Goal: Information Seeking & Learning: Learn about a topic

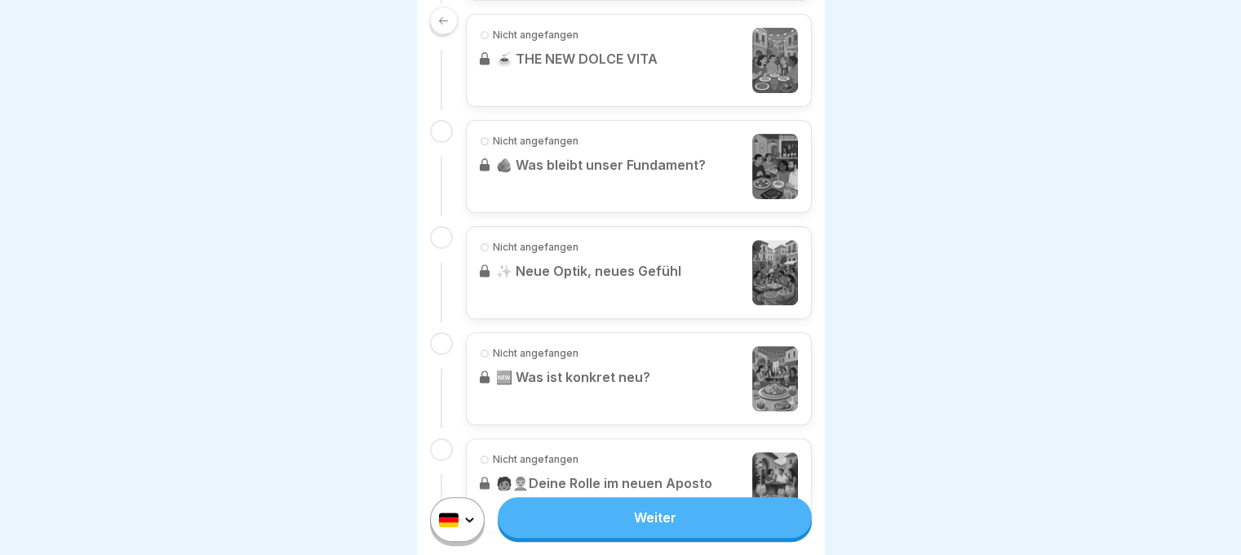
scroll to position [608, 0]
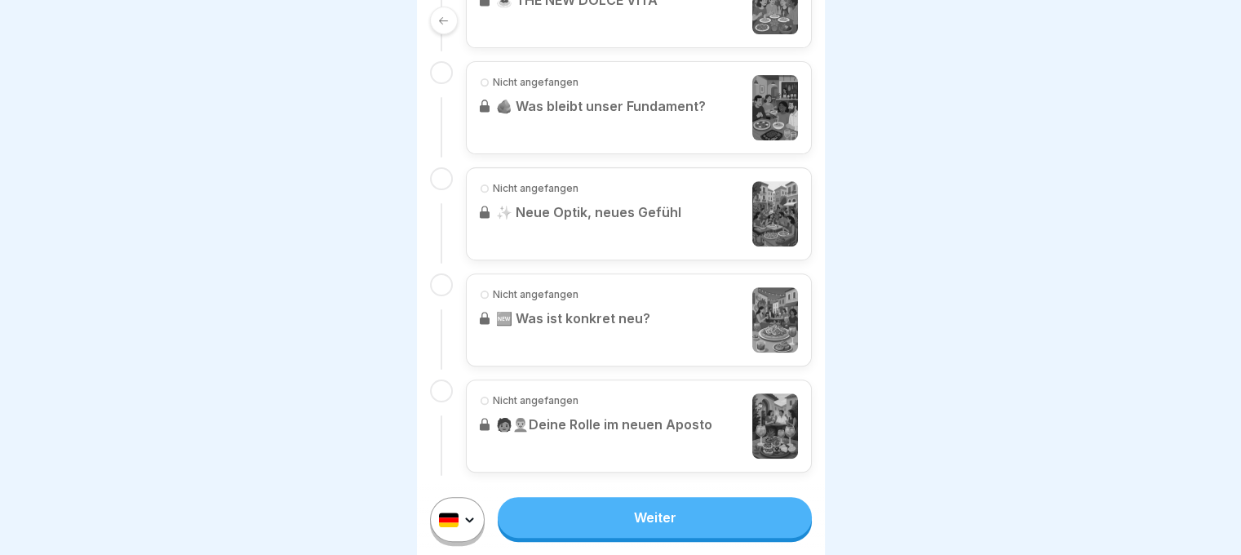
click at [686, 535] on link "Weiter" at bounding box center [654, 517] width 313 height 41
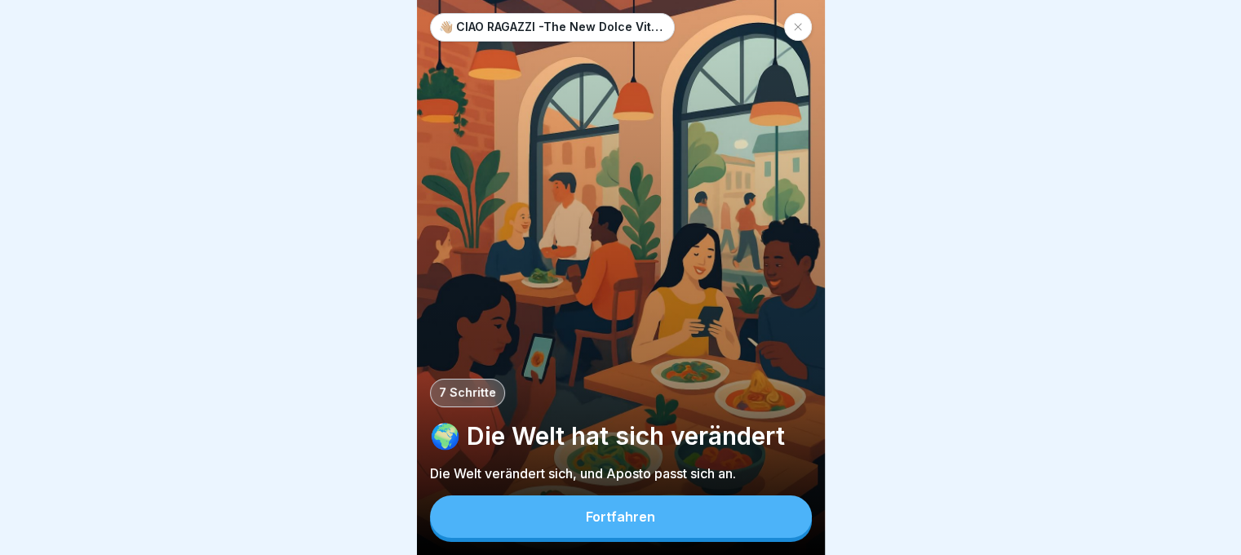
click at [695, 525] on button "Fortfahren" at bounding box center [621, 516] width 382 height 42
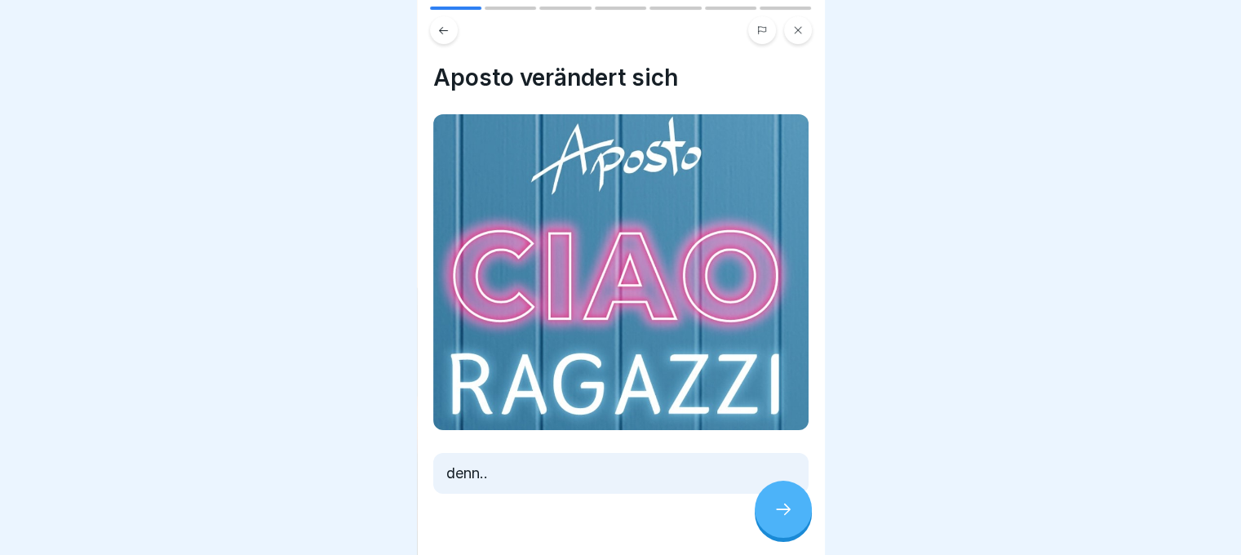
click at [785, 517] on icon at bounding box center [784, 510] width 20 height 20
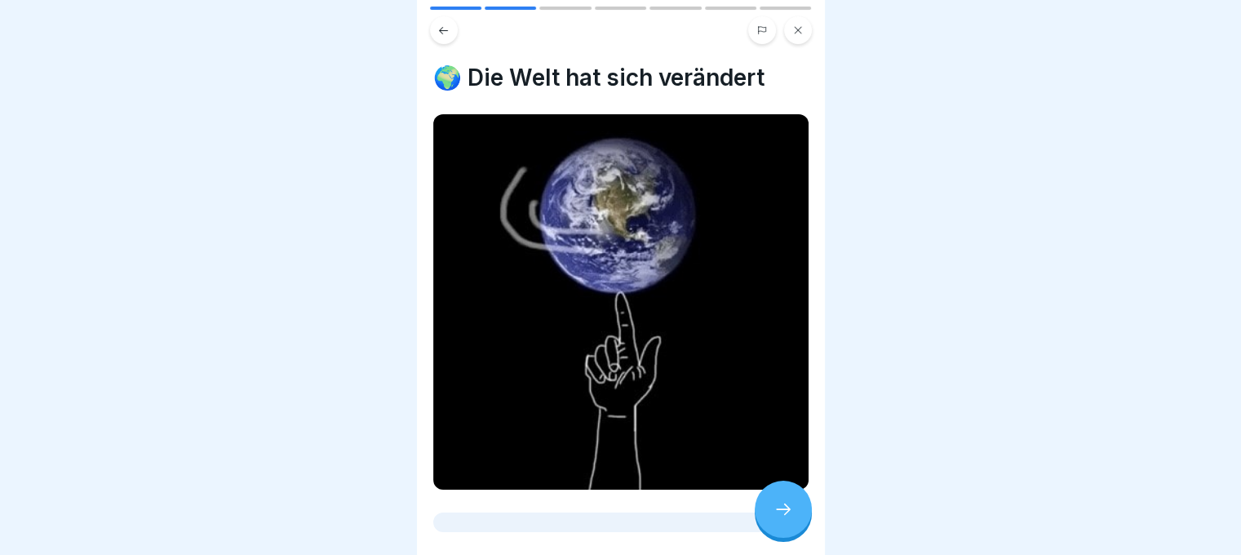
click at [785, 517] on icon at bounding box center [784, 510] width 20 height 20
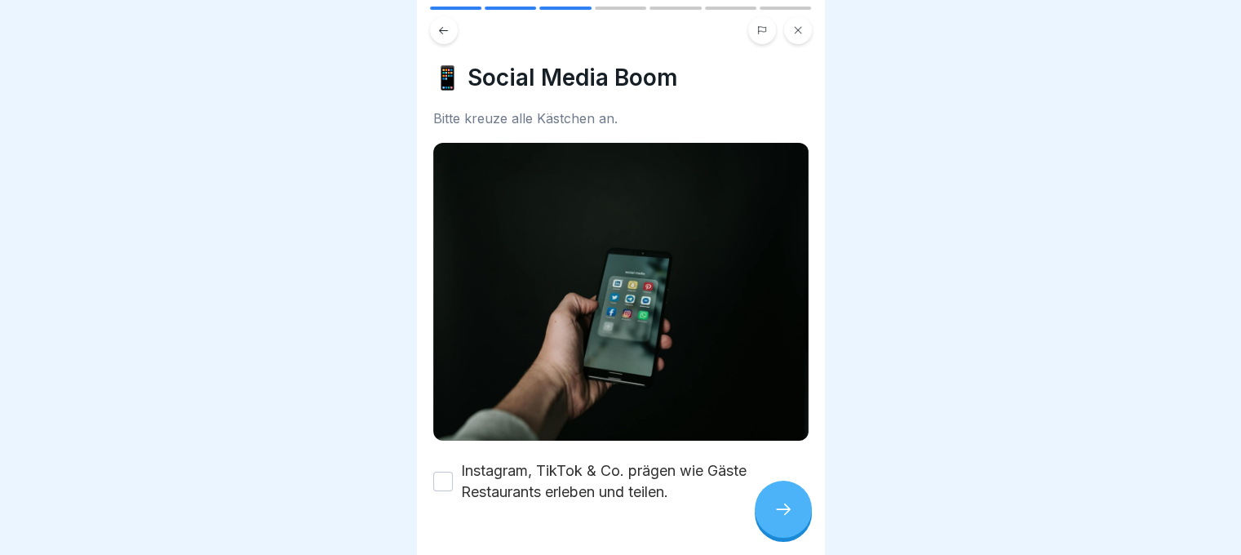
click at [785, 517] on icon at bounding box center [784, 510] width 20 height 20
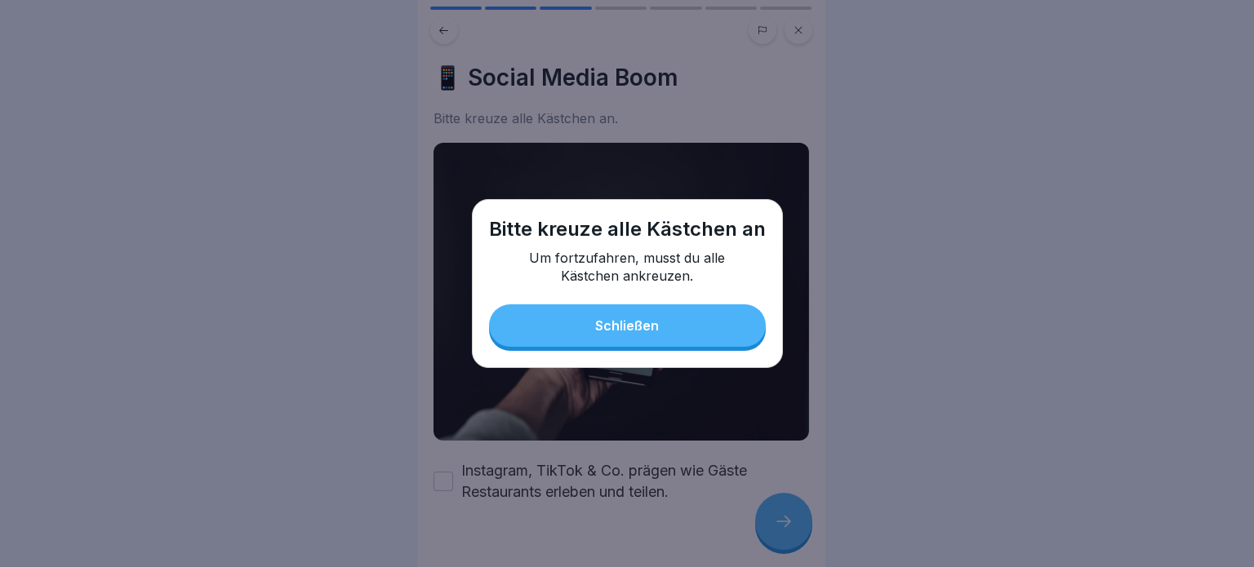
click at [628, 306] on button "Schließen" at bounding box center [627, 325] width 277 height 42
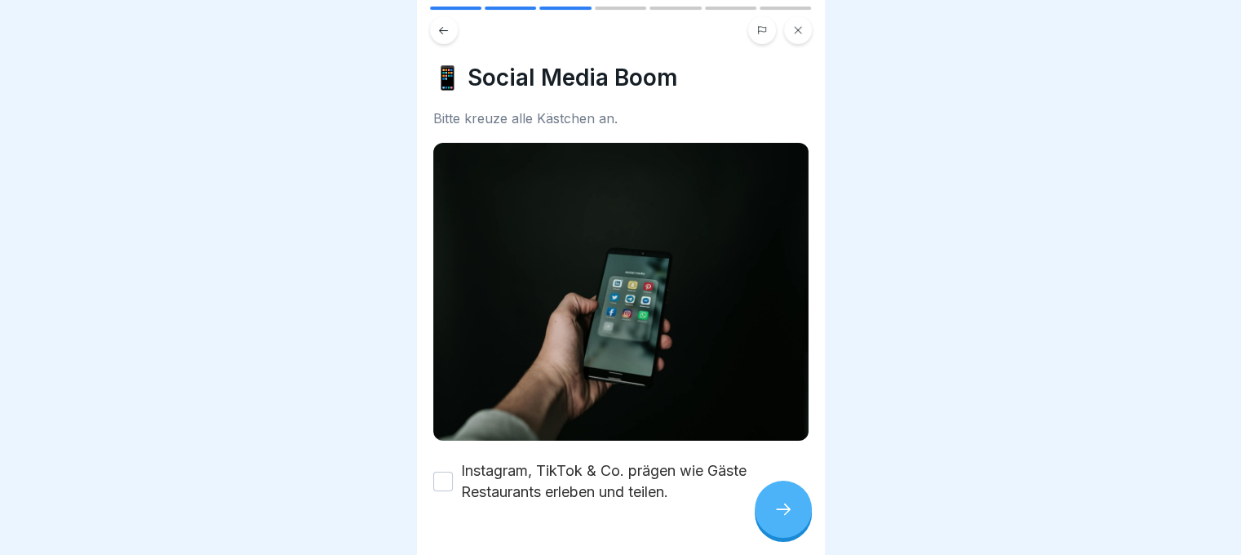
click at [584, 460] on label "Instagram, TikTok & Co. prägen wie Gäste Restaurants erleben und teilen." at bounding box center [635, 481] width 348 height 42
click at [453, 472] on button "Instagram, TikTok & Co. prägen wie Gäste Restaurants erleben und teilen." at bounding box center [443, 482] width 20 height 20
click at [779, 519] on icon at bounding box center [784, 510] width 20 height 20
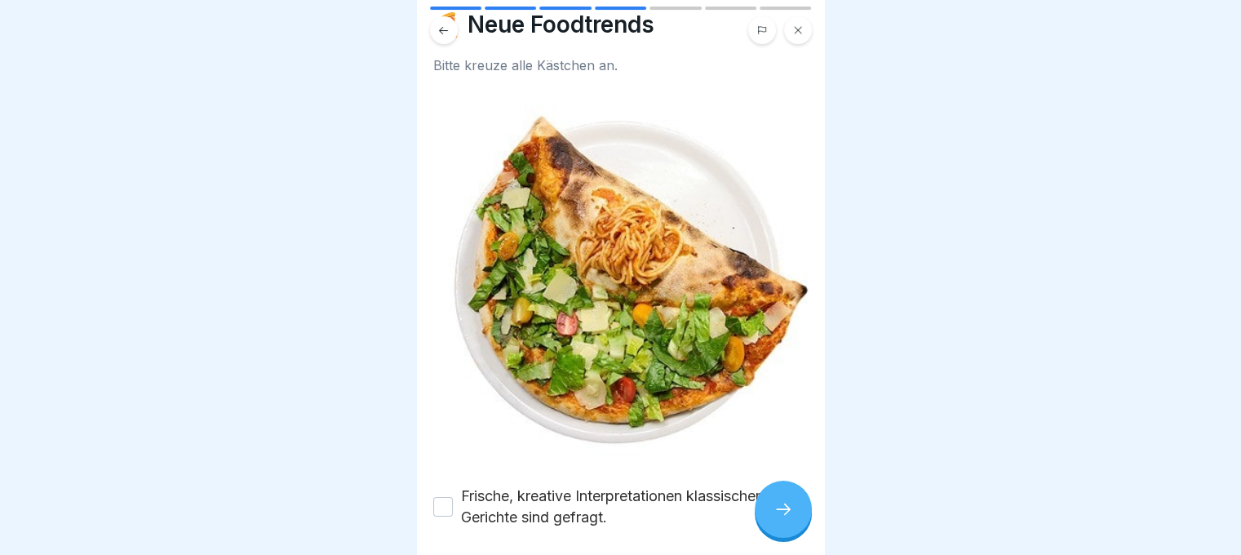
scroll to position [111, 0]
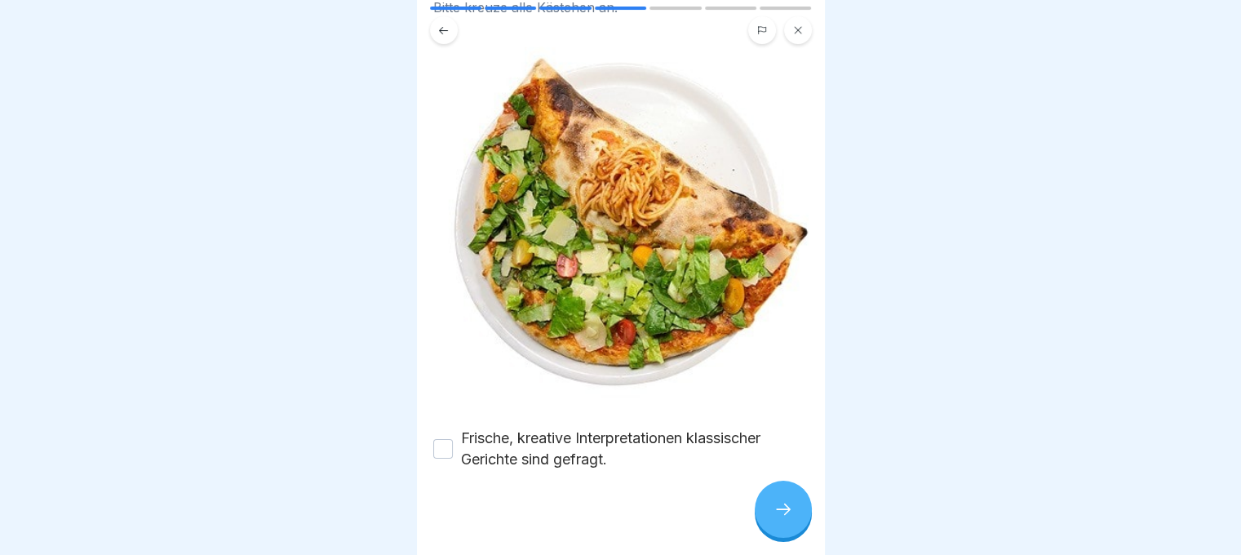
click at [585, 430] on label "Frische, kreative Interpretationen klassischer Gerichte sind gefragt." at bounding box center [635, 449] width 348 height 42
click at [453, 439] on button "Frische, kreative Interpretationen klassischer Gerichte sind gefragt." at bounding box center [443, 449] width 20 height 20
type button "on"
click at [784, 519] on icon at bounding box center [784, 510] width 20 height 20
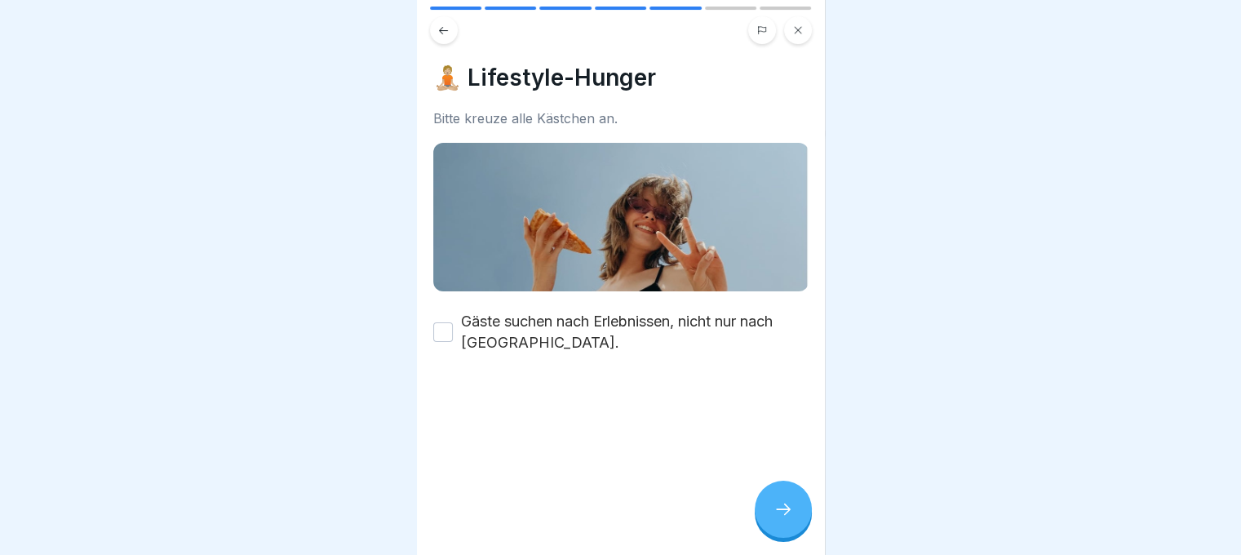
click at [518, 314] on label "Gäste suchen nach Erlebnissen, nicht nur nach [GEOGRAPHIC_DATA]." at bounding box center [635, 332] width 348 height 42
click at [453, 322] on button "Gäste suchen nach Erlebnissen, nicht nur nach [GEOGRAPHIC_DATA]." at bounding box center [443, 332] width 20 height 20
click at [793, 524] on div at bounding box center [783, 509] width 57 height 57
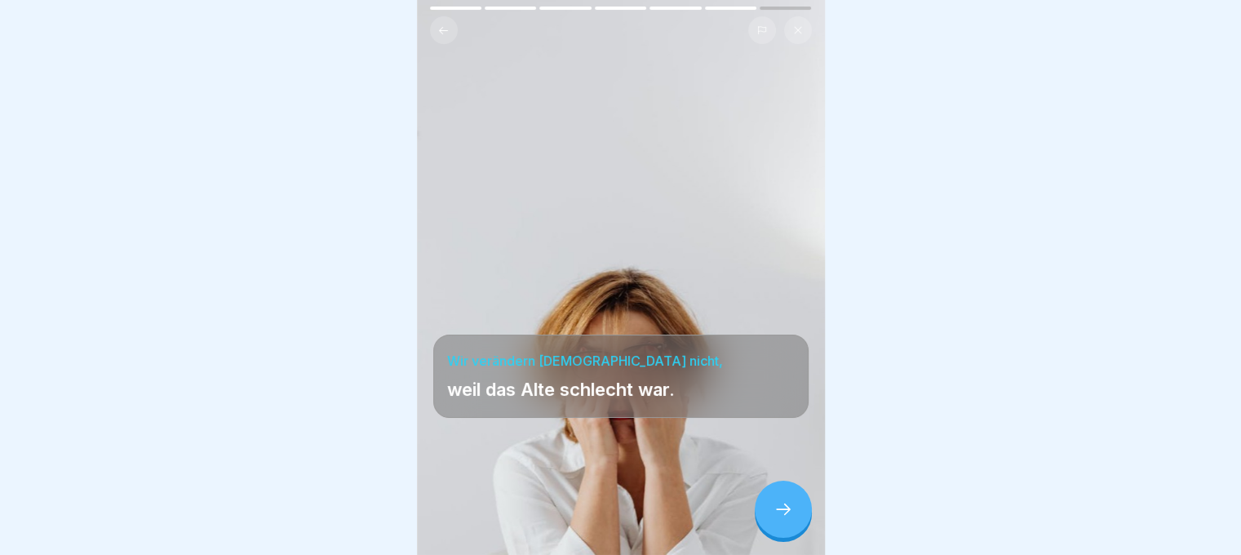
scroll to position [12, 0]
click at [774, 505] on icon at bounding box center [784, 510] width 20 height 20
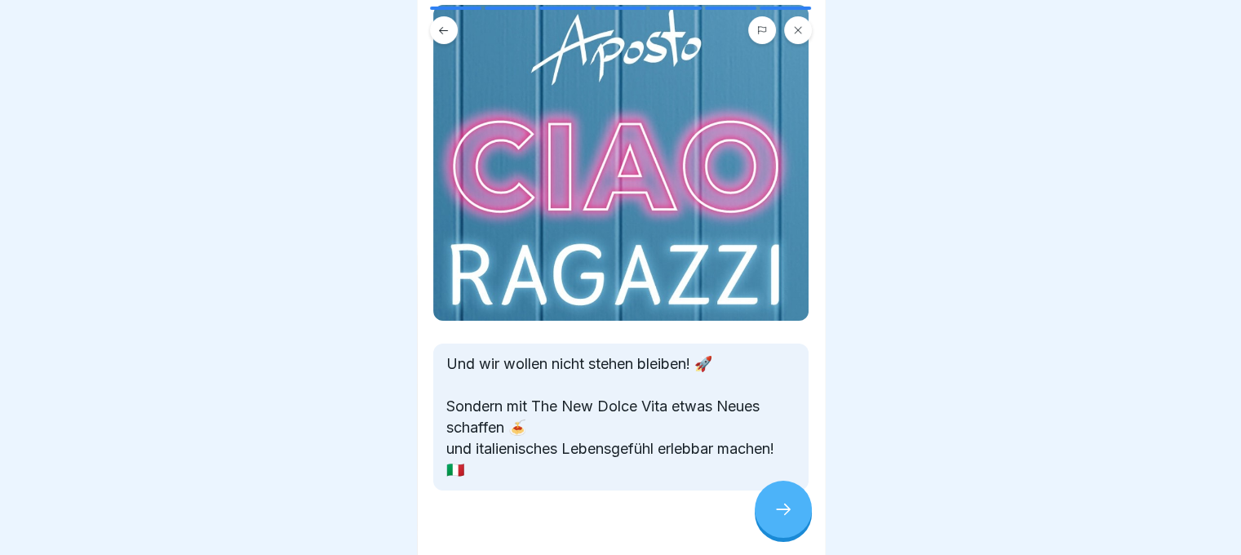
scroll to position [160, 0]
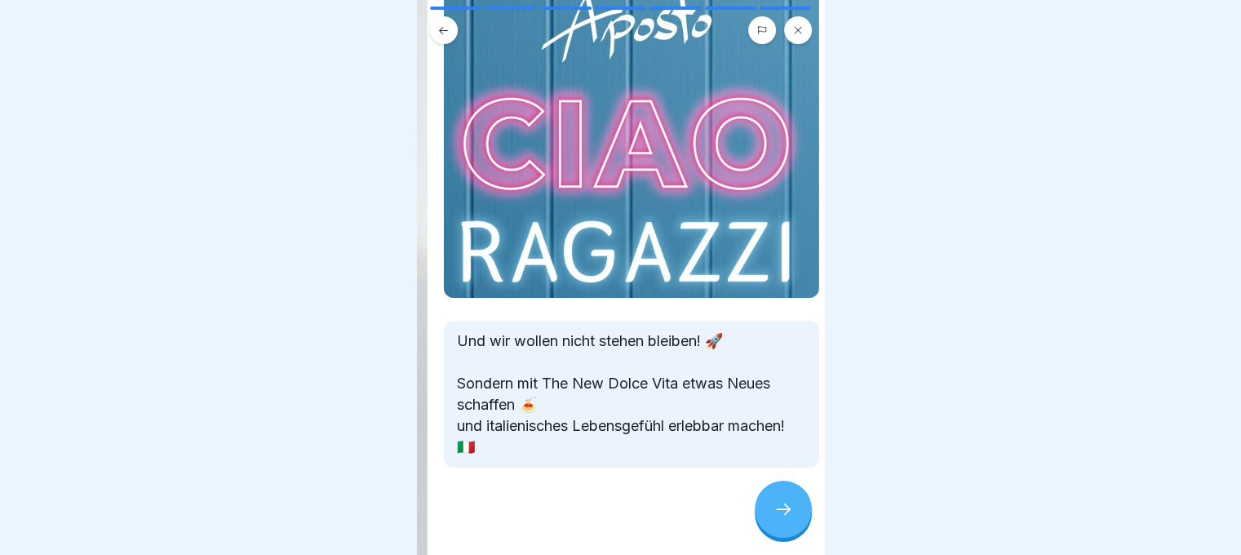
click at [522, 427] on p "Und wir wollen nicht stehen bleiben! 🚀 Sondern mit The New Dolce Vita etwas Neu…" at bounding box center [630, 394] width 349 height 127
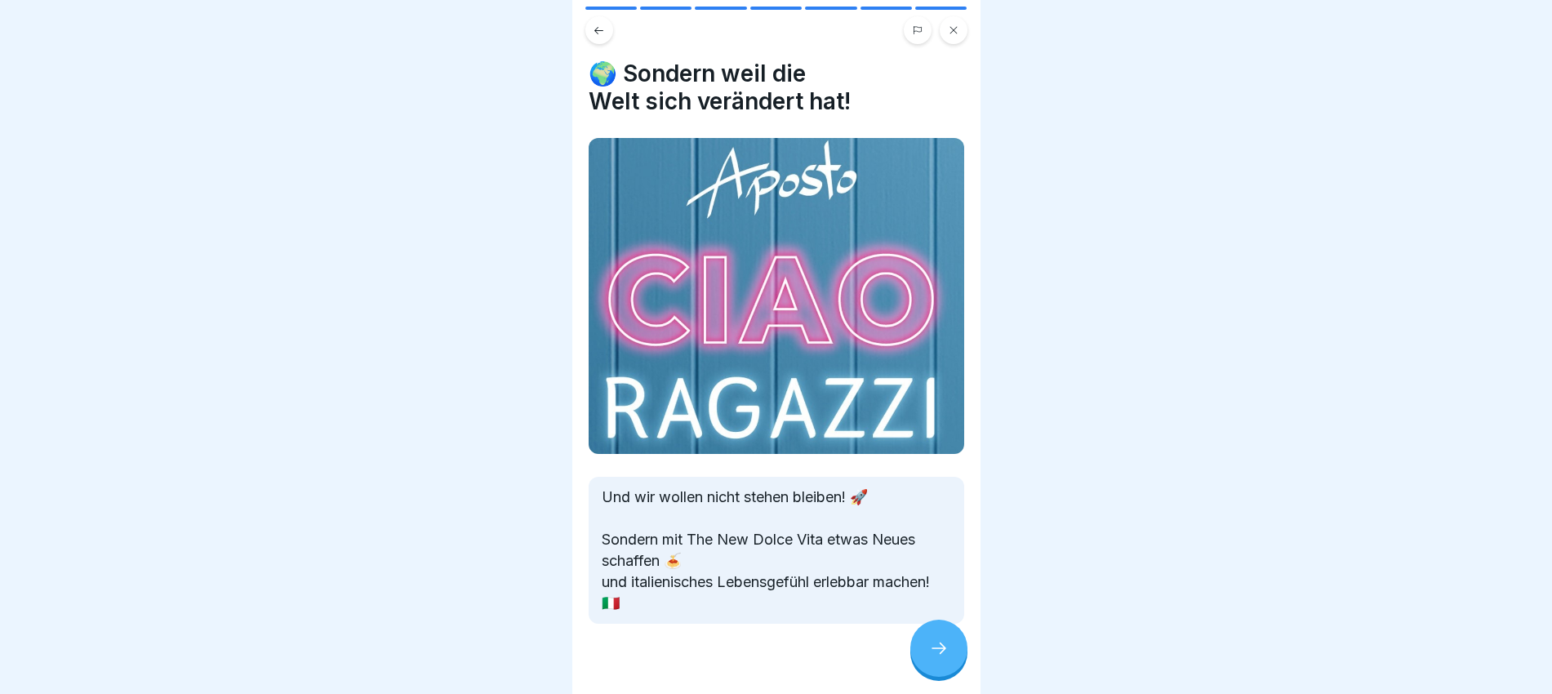
scroll to position [0, 0]
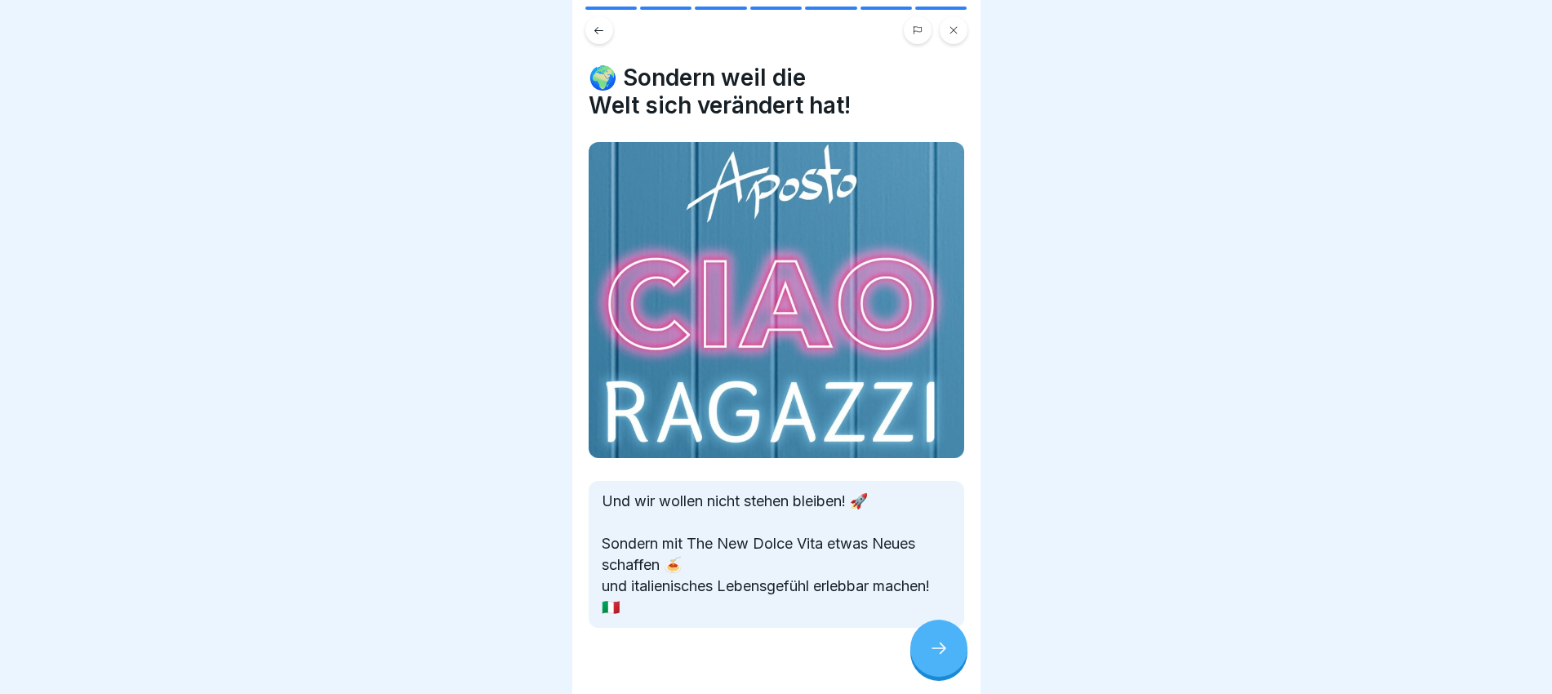
click at [926, 554] on div at bounding box center [938, 647] width 57 height 57
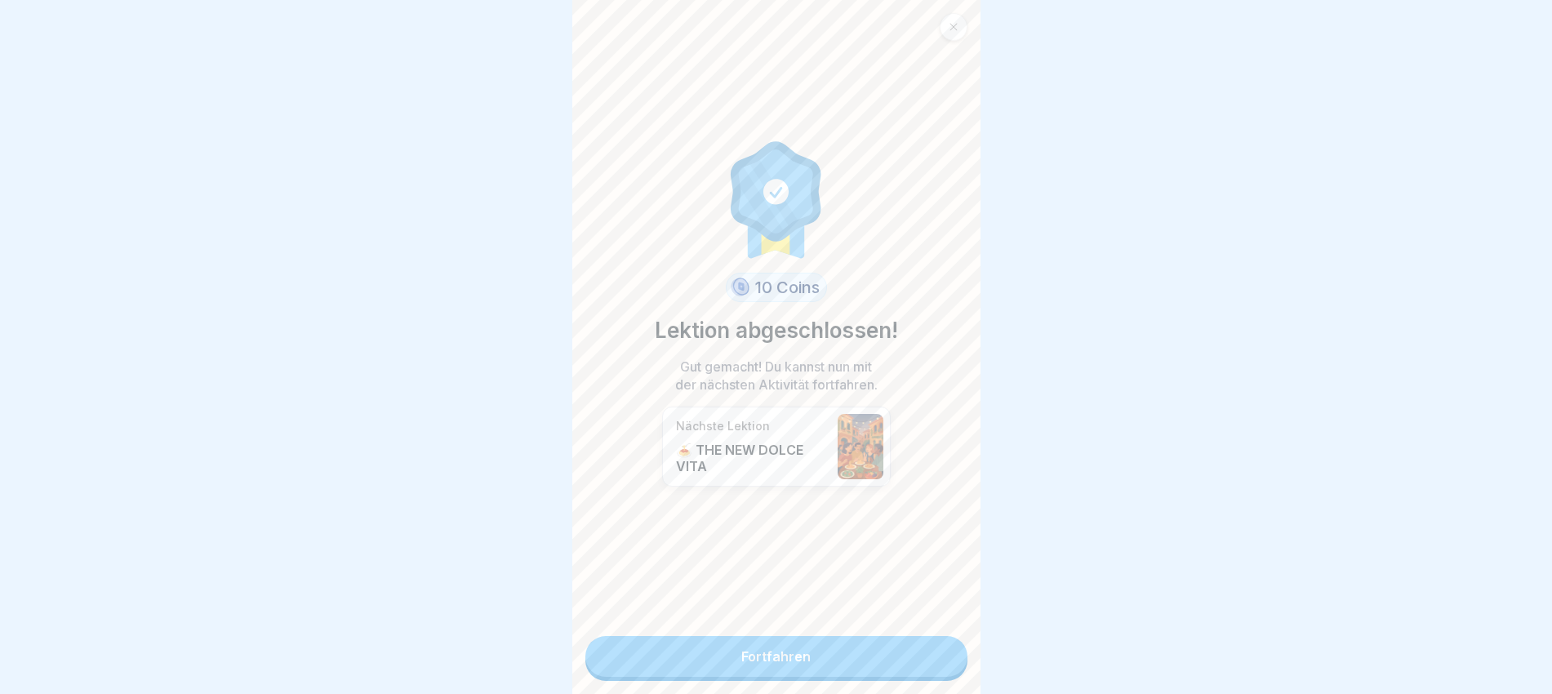
click at [789, 554] on link "Fortfahren" at bounding box center [776, 656] width 382 height 41
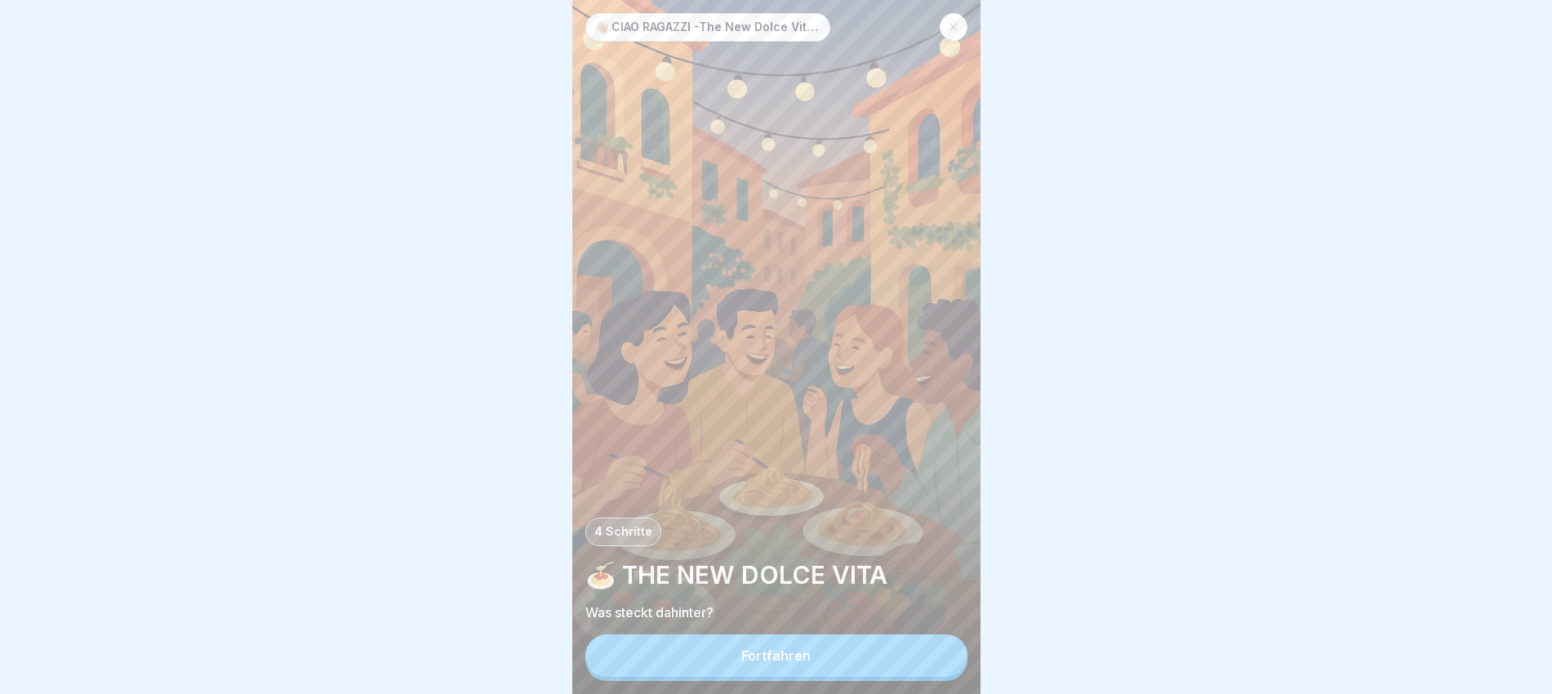
click at [807, 554] on div "Fortfahren" at bounding box center [775, 655] width 69 height 15
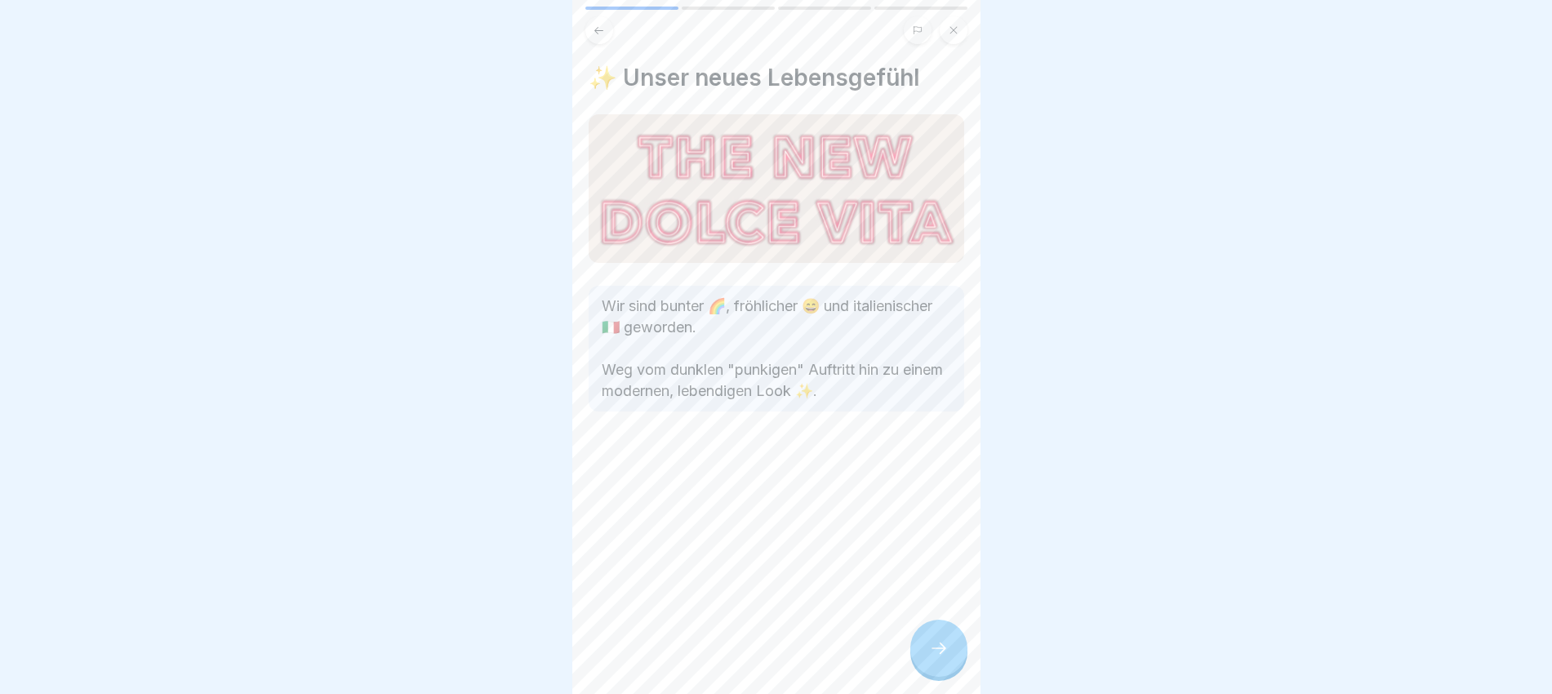
click at [930, 554] on div at bounding box center [938, 647] width 57 height 57
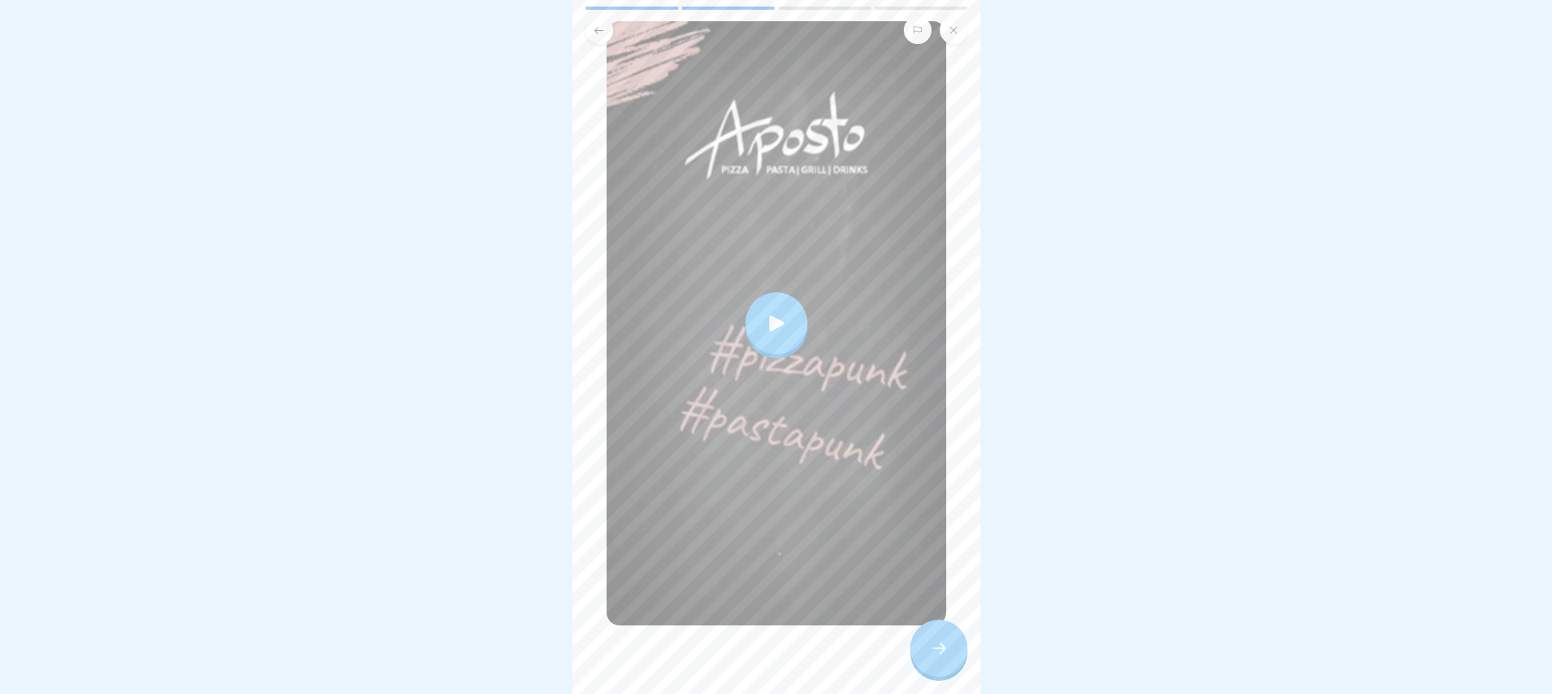
scroll to position [147, 0]
click at [758, 291] on div at bounding box center [776, 322] width 62 height 62
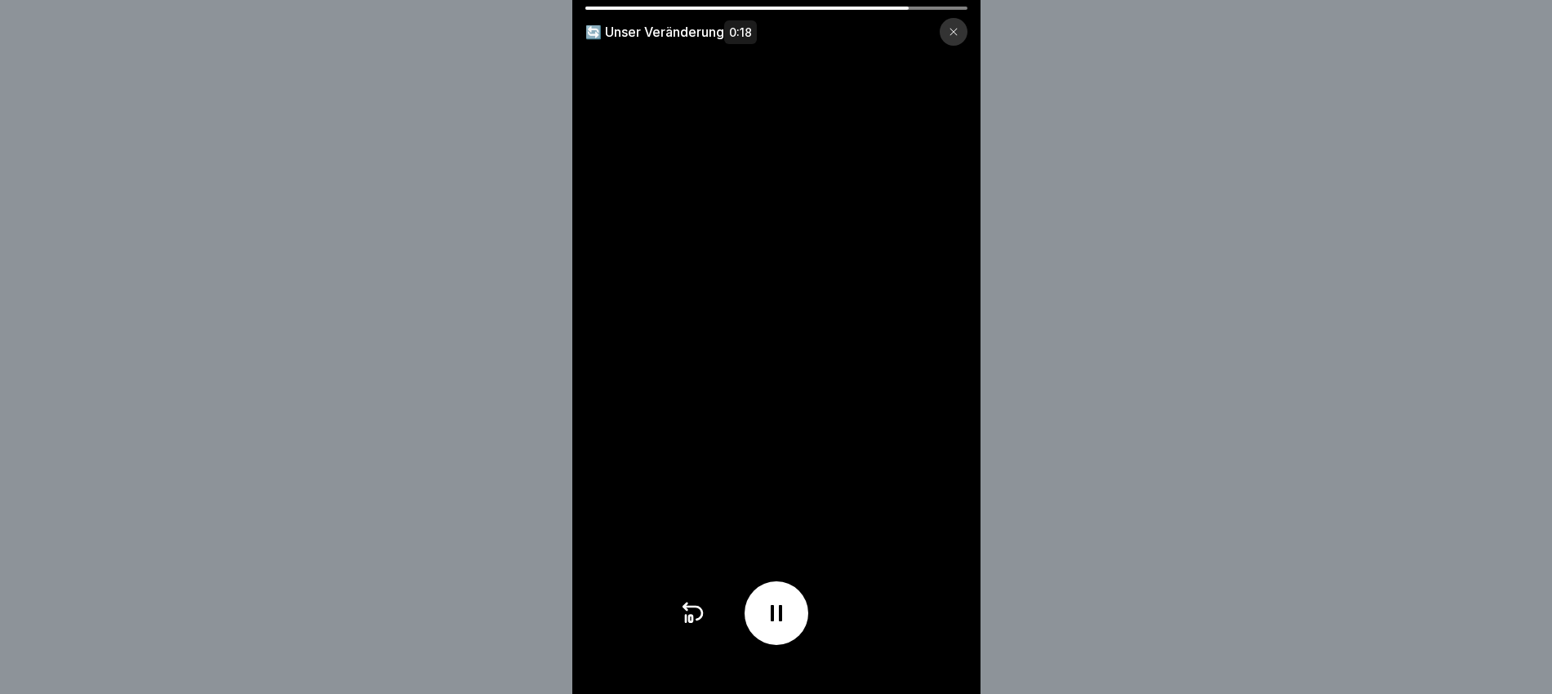
click at [959, 23] on div at bounding box center [953, 32] width 28 height 28
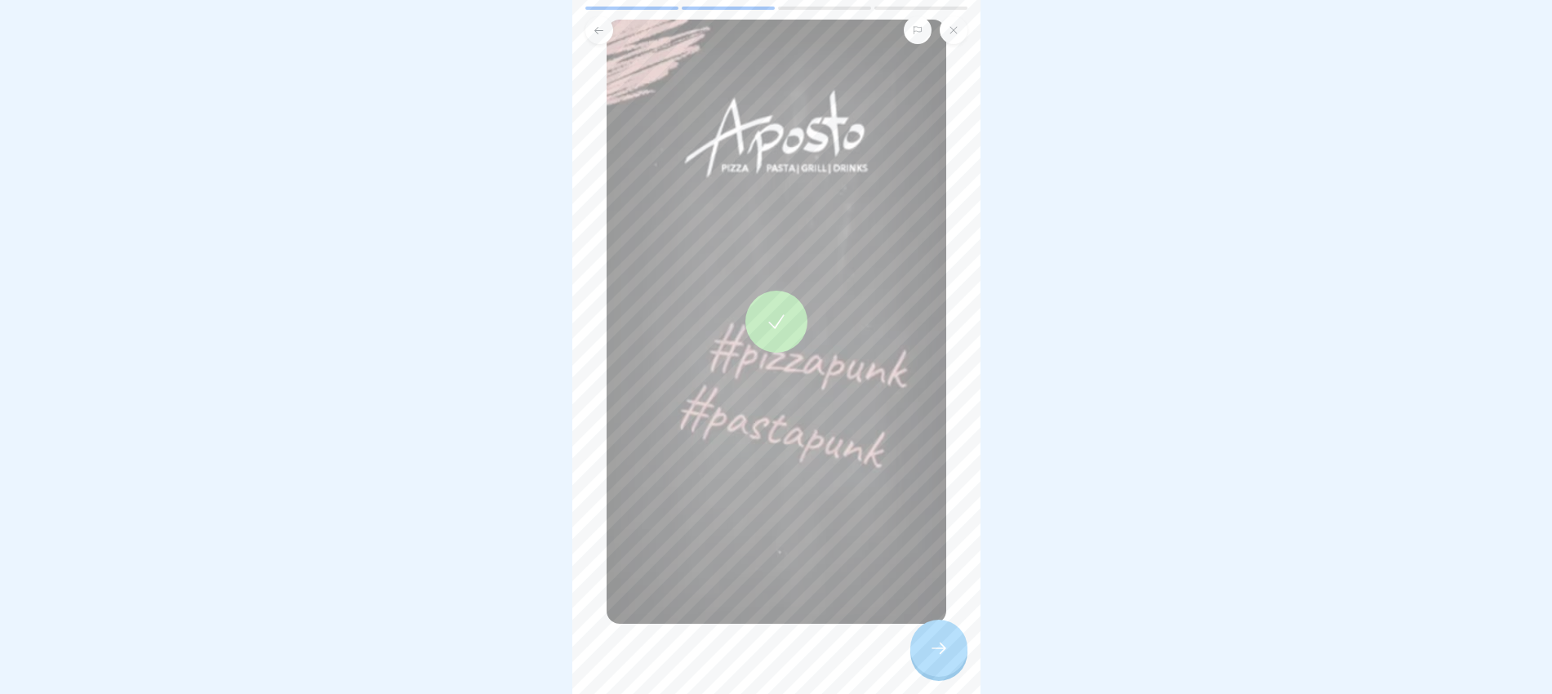
click at [942, 554] on icon at bounding box center [939, 648] width 20 height 20
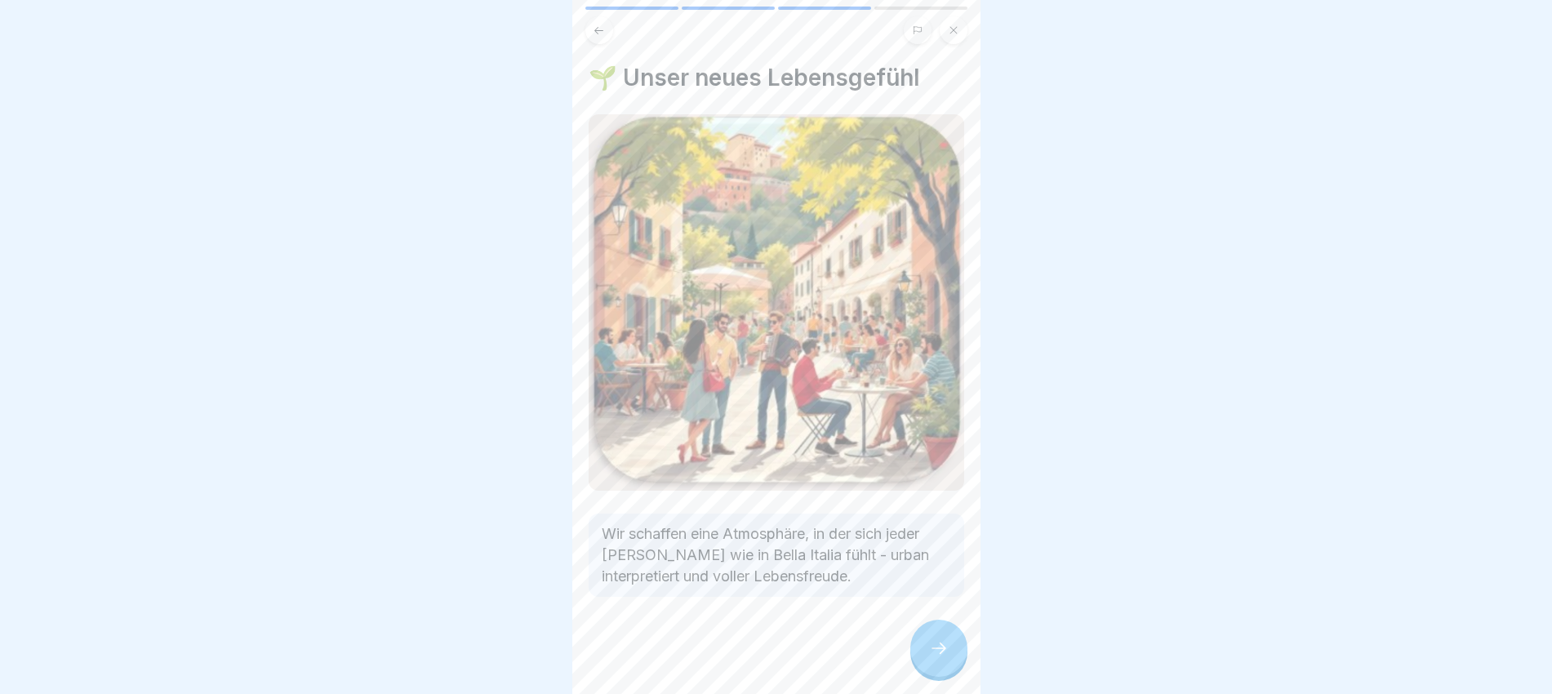
click at [942, 554] on icon at bounding box center [939, 648] width 20 height 20
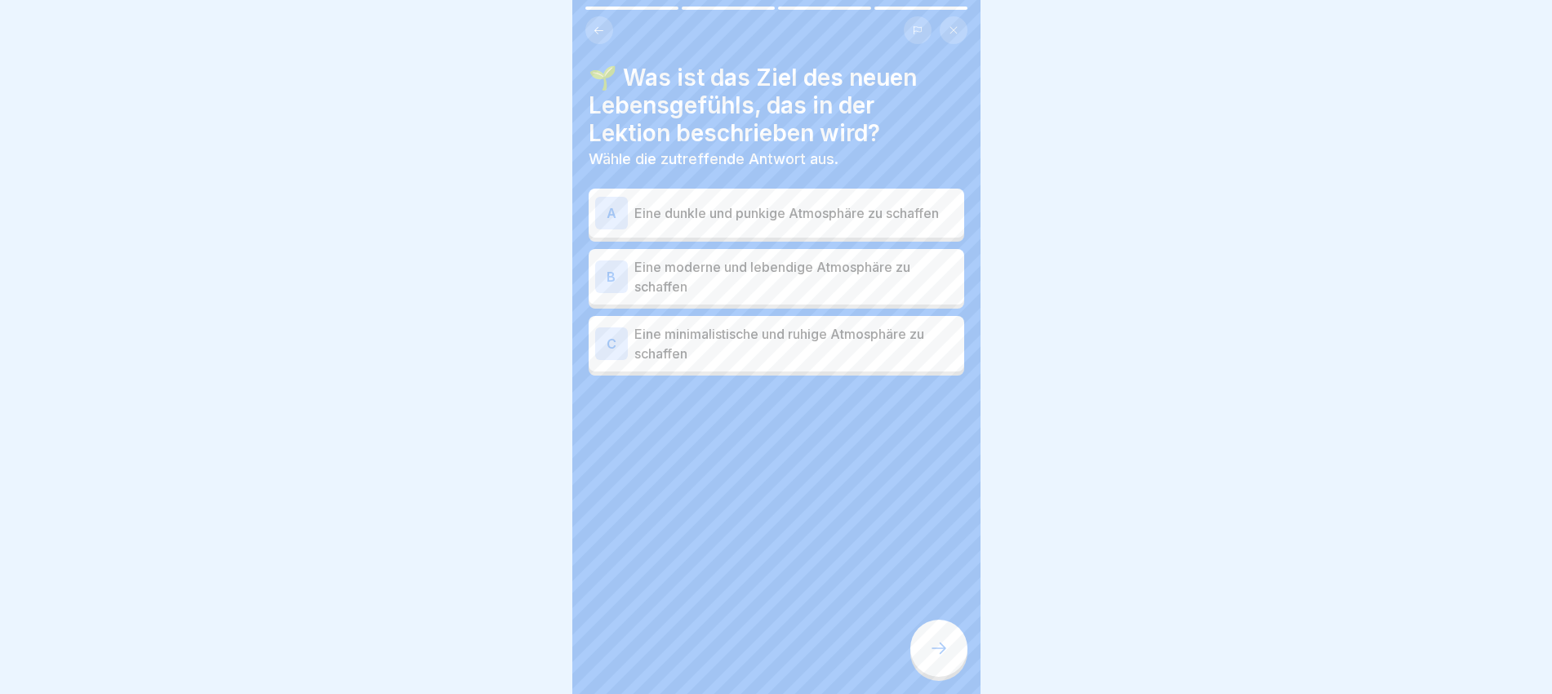
click at [691, 292] on p "Eine moderne und lebendige Atmosphäre zu schaffen" at bounding box center [795, 276] width 323 height 39
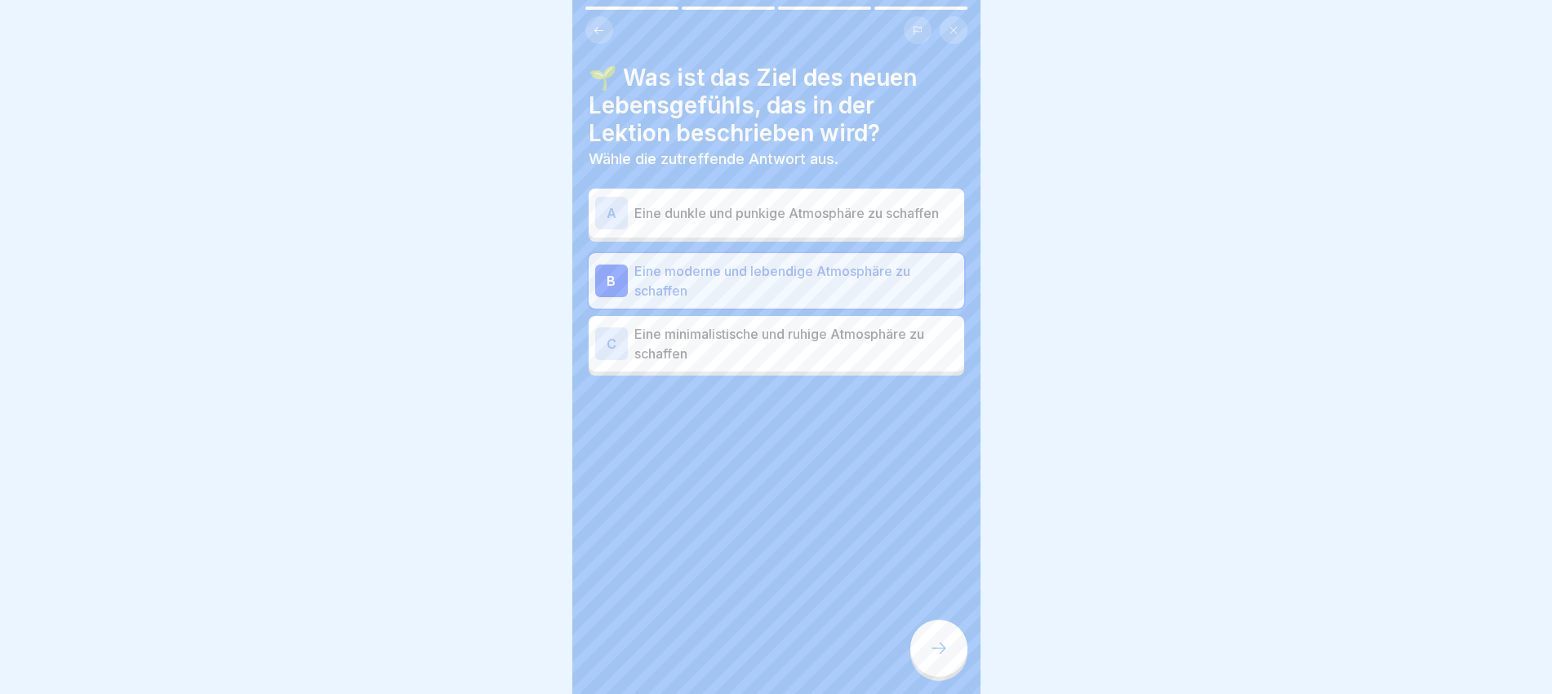
click at [935, 554] on icon at bounding box center [939, 648] width 20 height 20
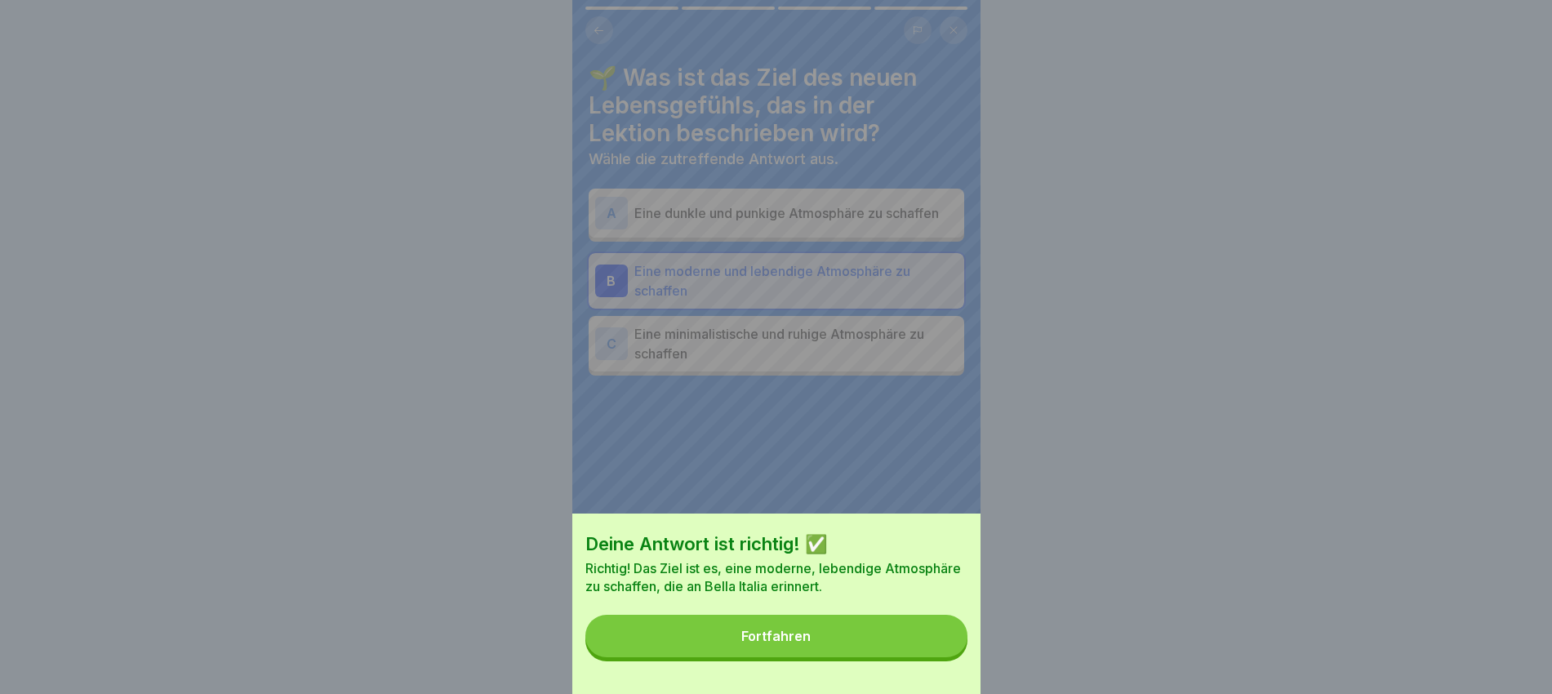
click at [867, 554] on button "Fortfahren" at bounding box center [776, 636] width 382 height 42
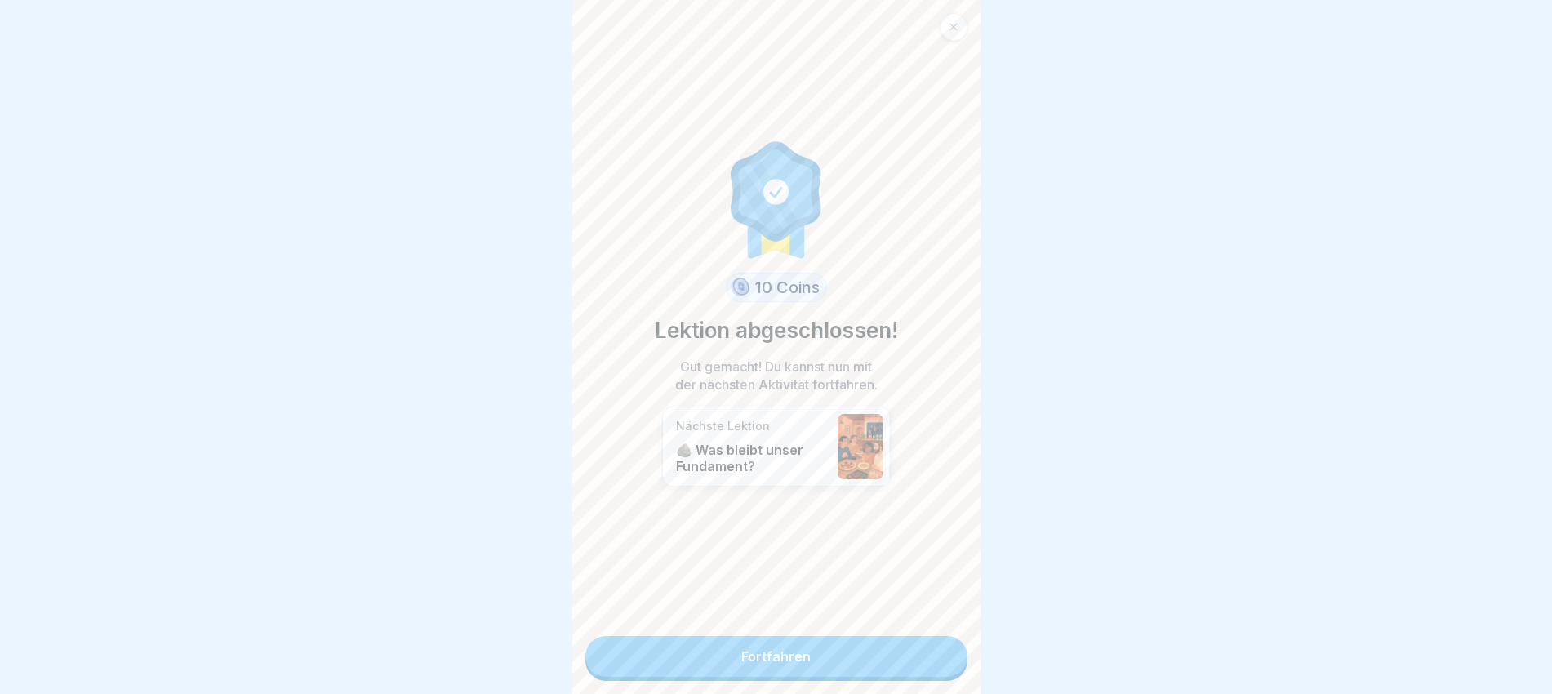
click at [846, 554] on link "Fortfahren" at bounding box center [776, 656] width 382 height 41
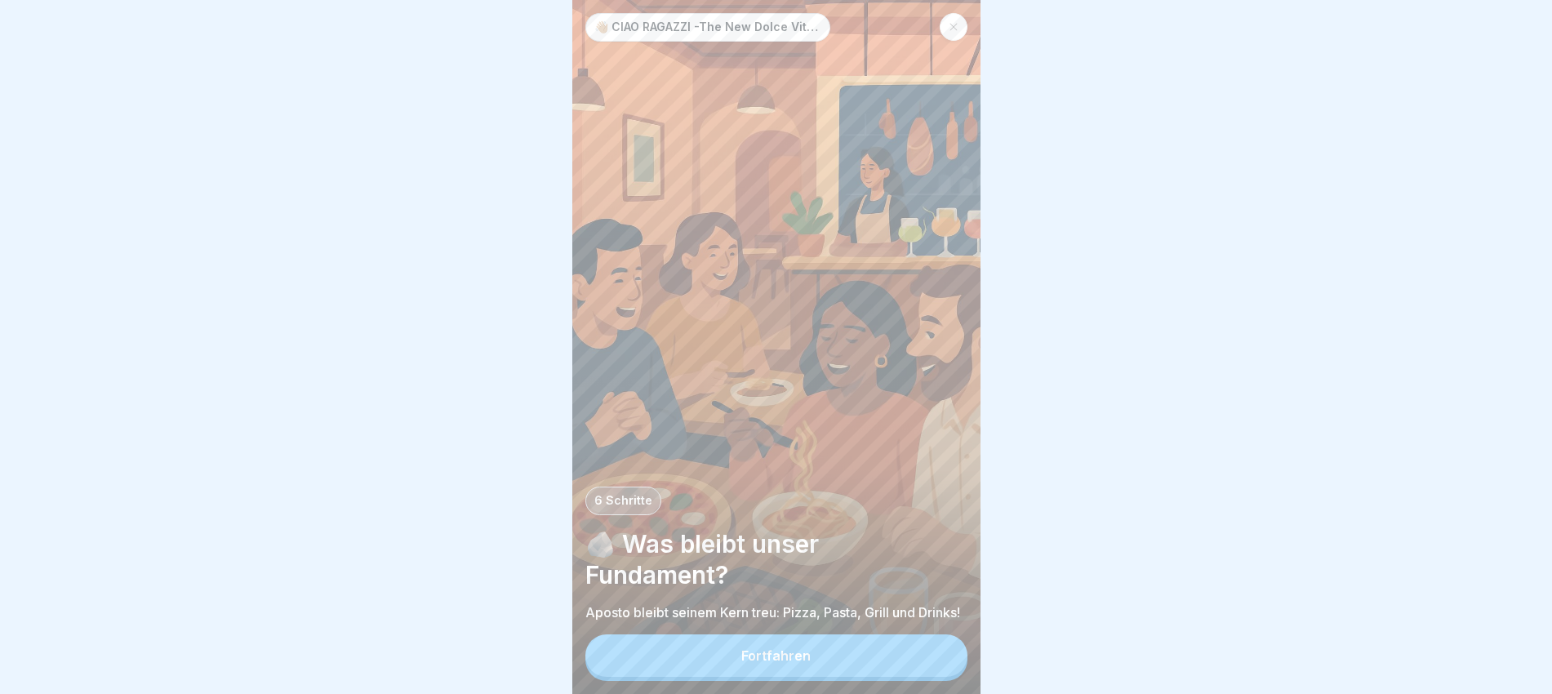
scroll to position [16, 0]
click at [770, 554] on div "Fortfahren" at bounding box center [775, 655] width 69 height 15
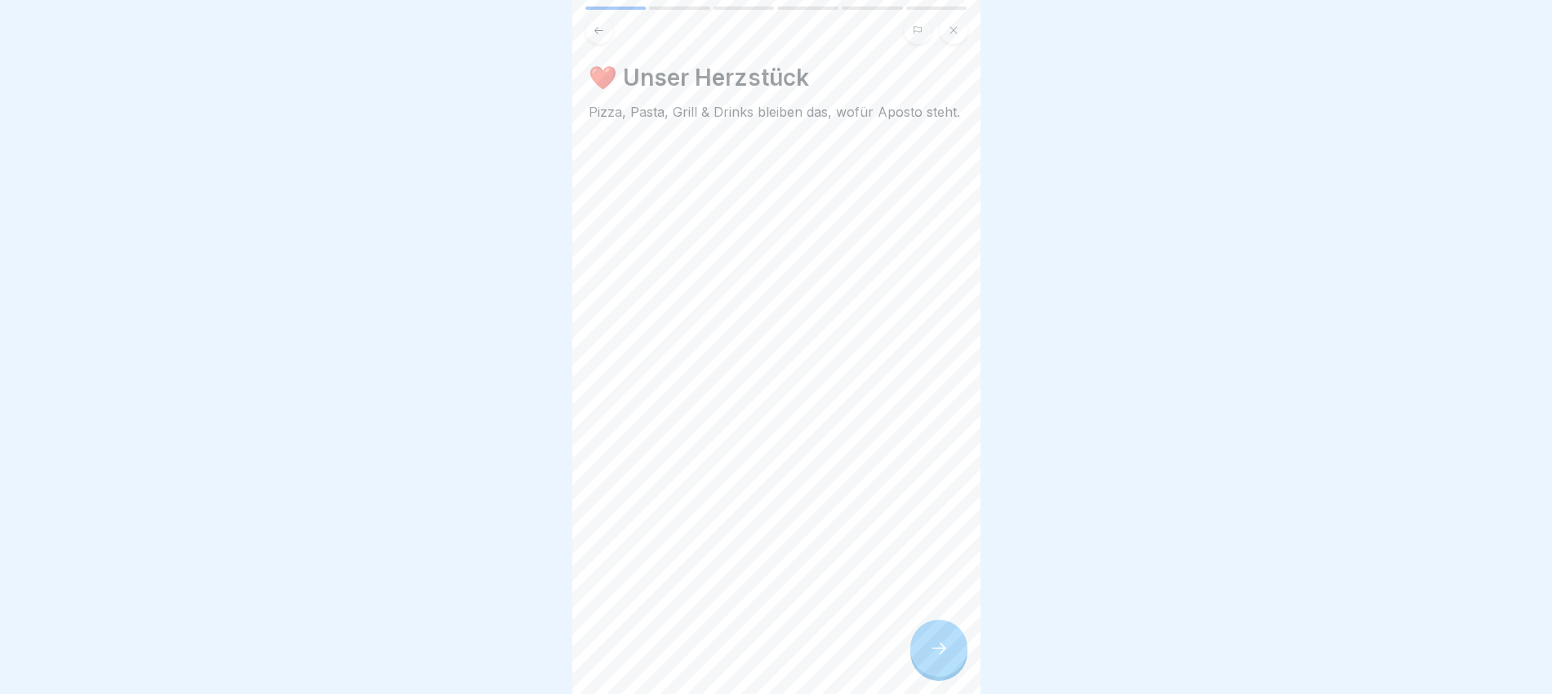
scroll to position [0, 0]
click at [1241, 450] on div at bounding box center [776, 347] width 1552 height 694
click at [921, 554] on div at bounding box center [938, 647] width 57 height 57
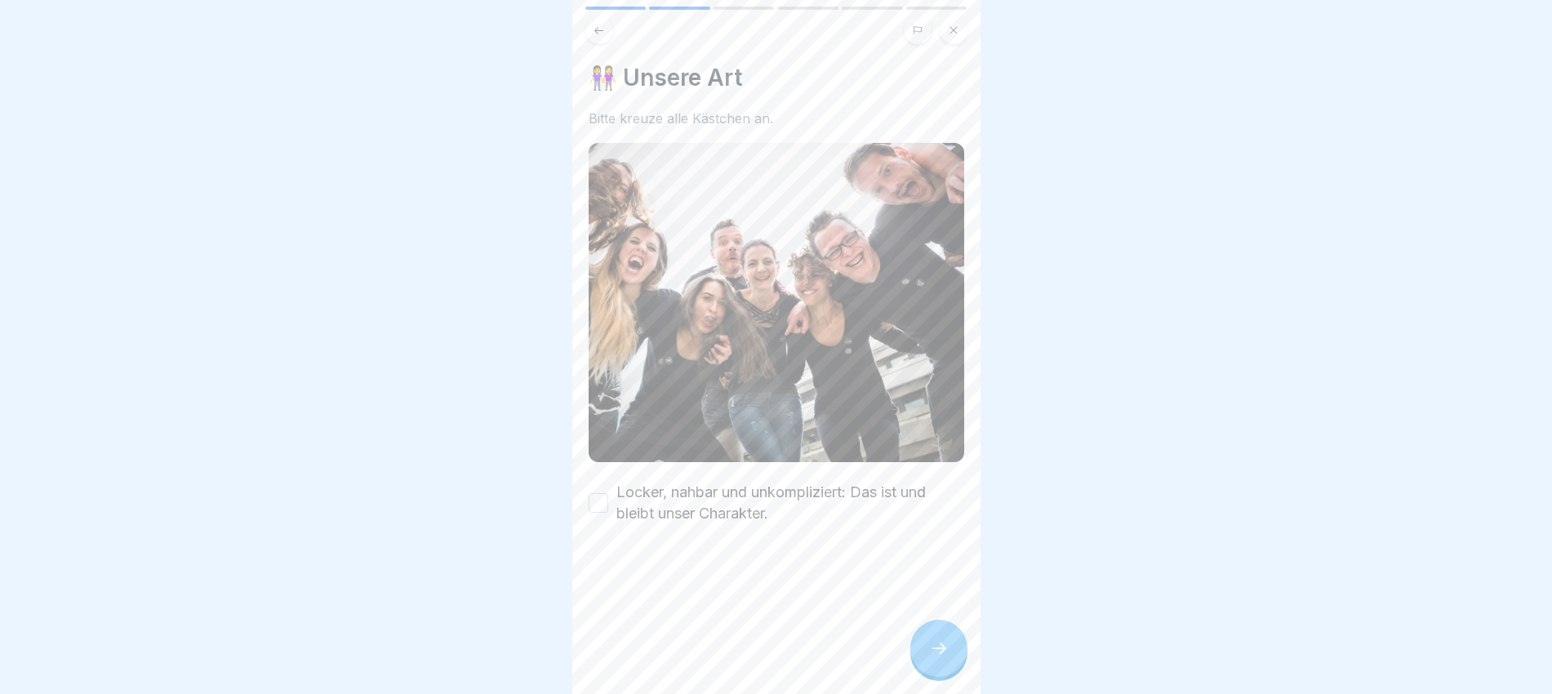
click at [729, 482] on label "Locker, nahbar und unkompliziert: Das ist und bleibt unser Charakter." at bounding box center [790, 503] width 348 height 42
click at [608, 493] on button "Locker, nahbar und unkompliziert: Das ist und bleibt unser Charakter." at bounding box center [598, 503] width 20 height 20
click at [926, 554] on div at bounding box center [938, 647] width 57 height 57
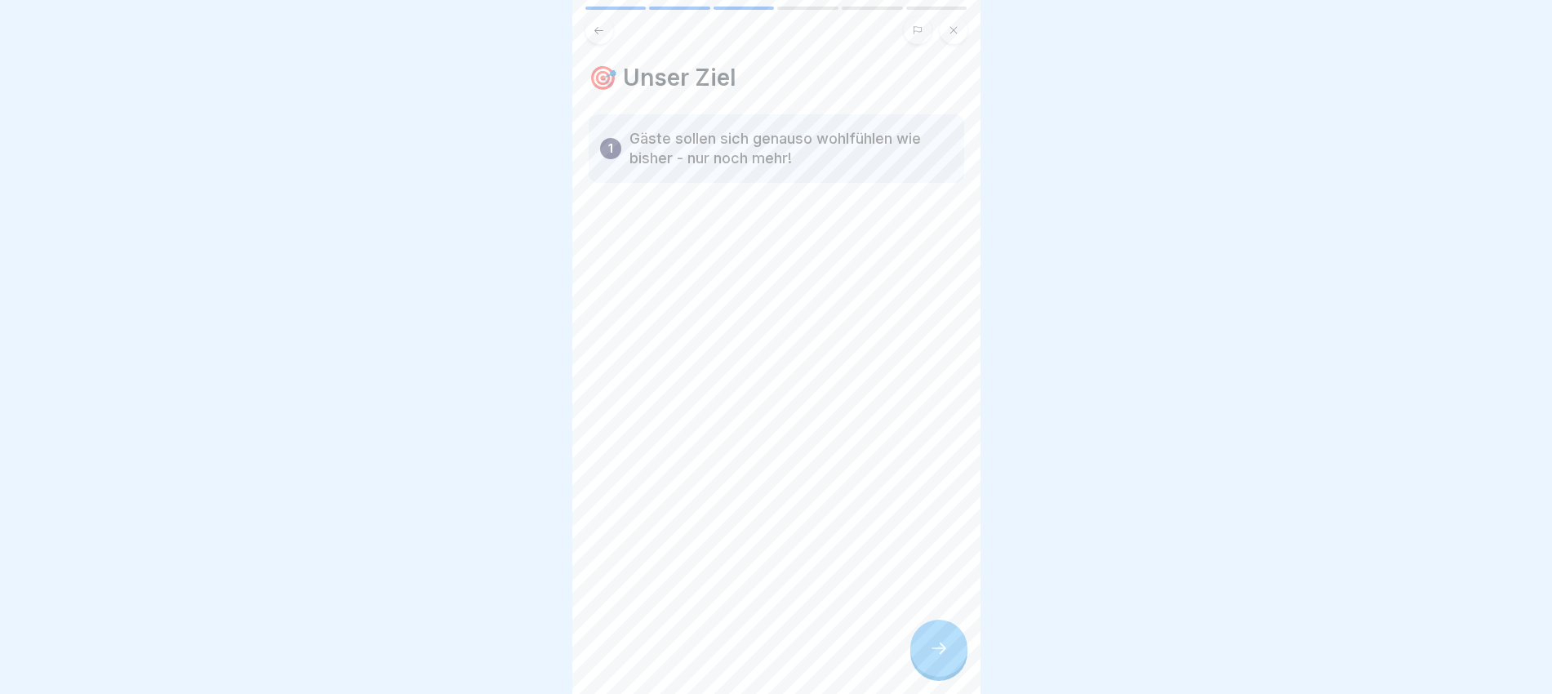
click at [929, 554] on icon at bounding box center [939, 648] width 20 height 20
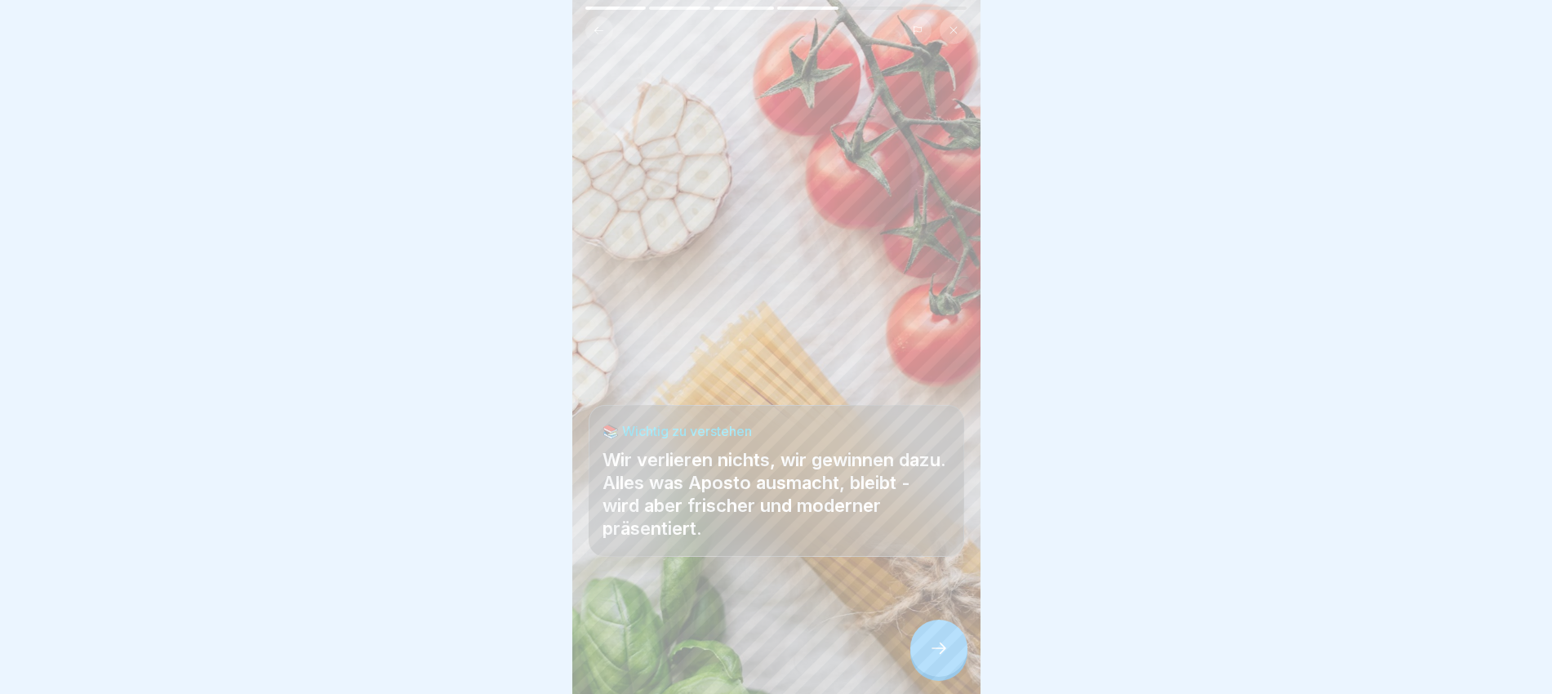
click at [595, 26] on icon at bounding box center [599, 30] width 12 height 12
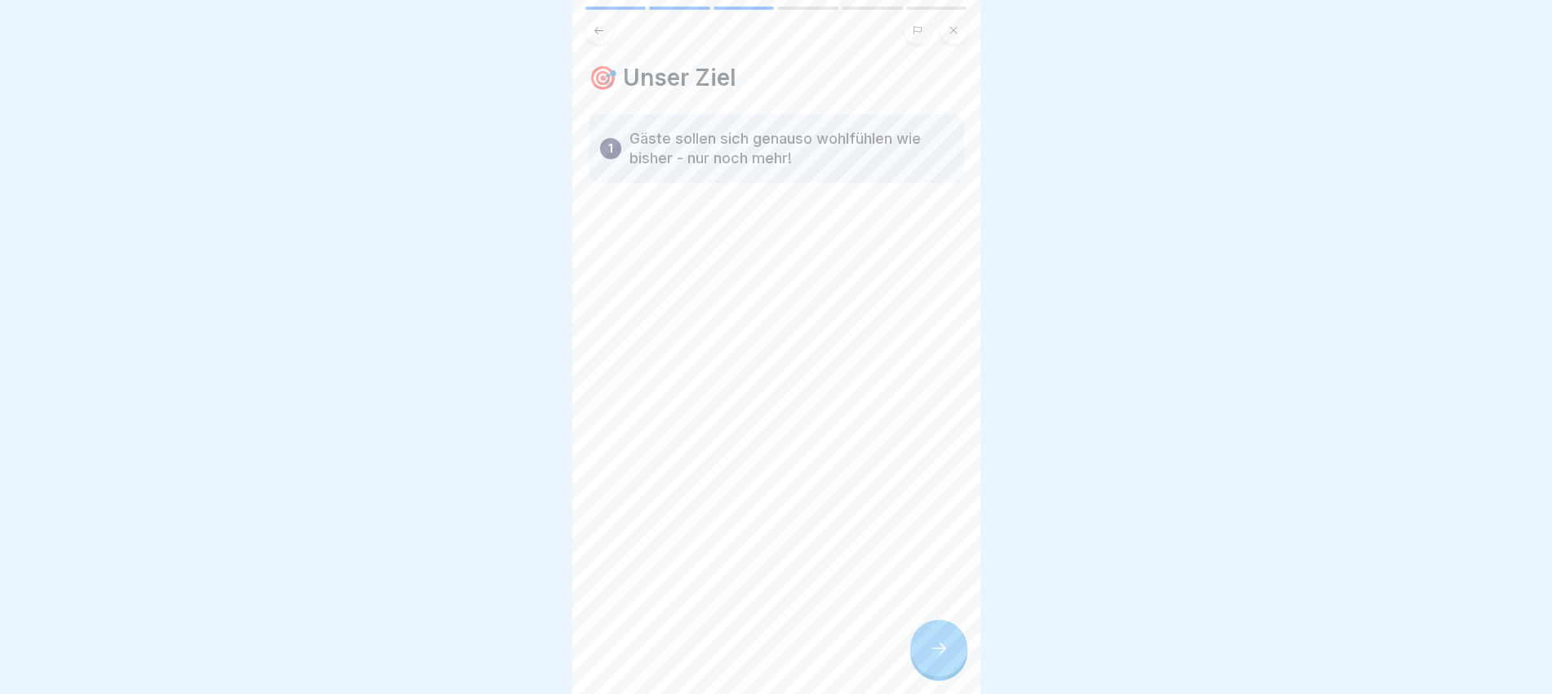
click at [601, 29] on icon at bounding box center [599, 30] width 12 height 12
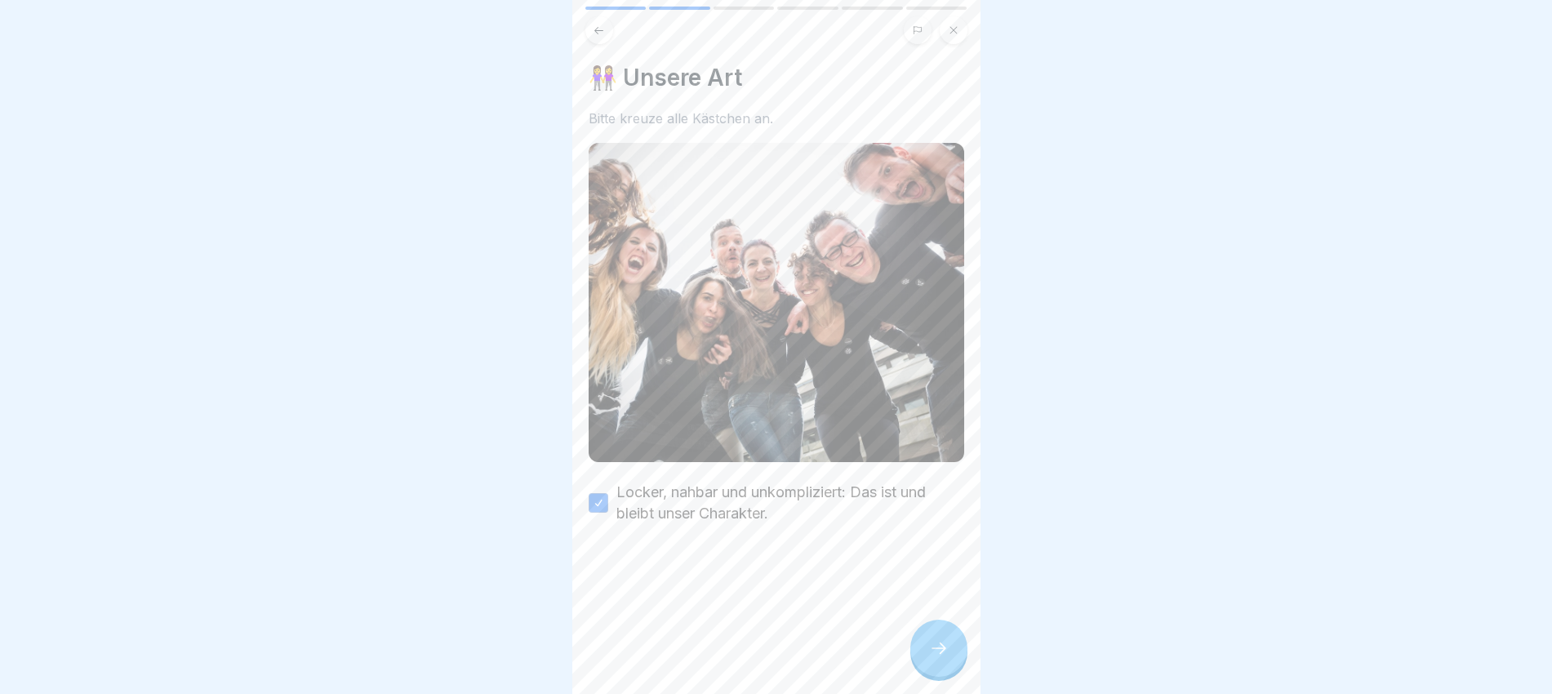
click at [601, 29] on icon at bounding box center [599, 30] width 12 height 12
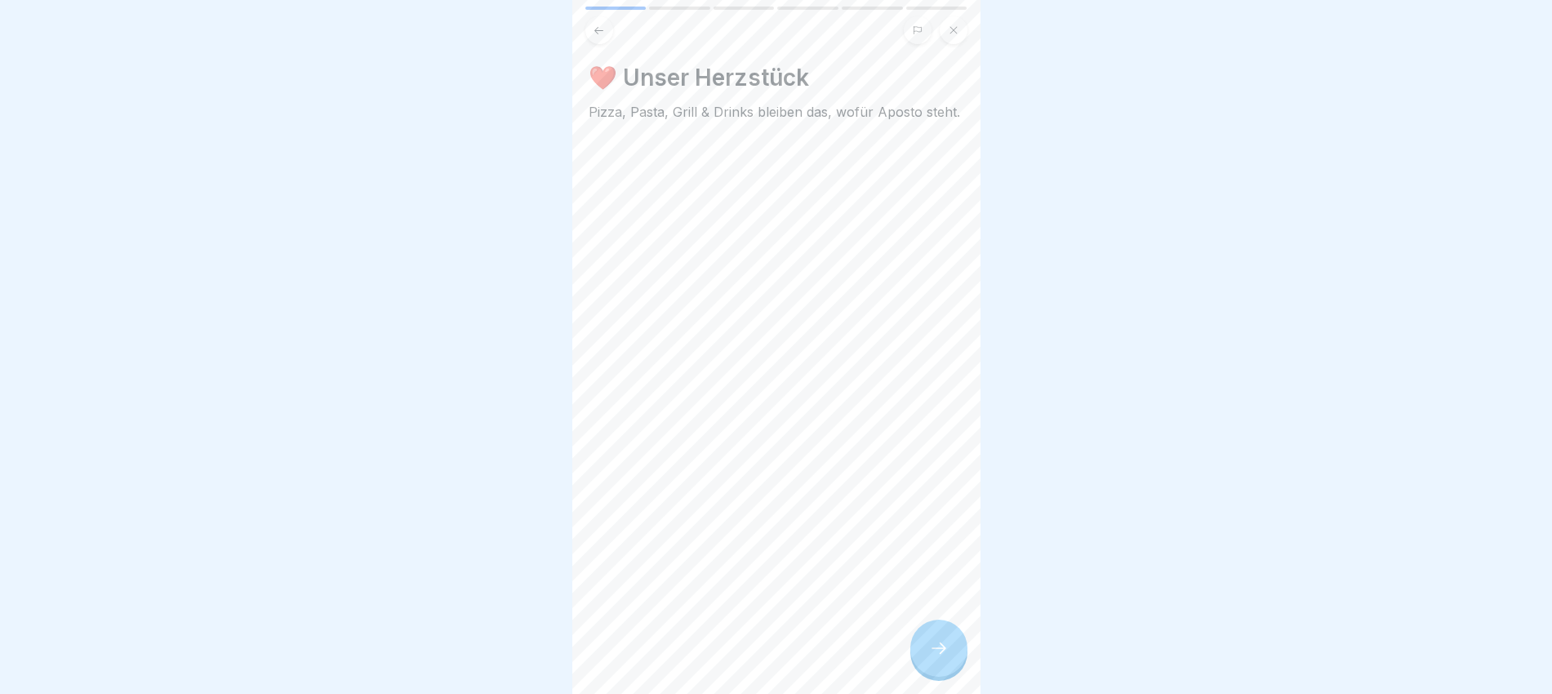
click at [933, 554] on icon at bounding box center [939, 648] width 20 height 20
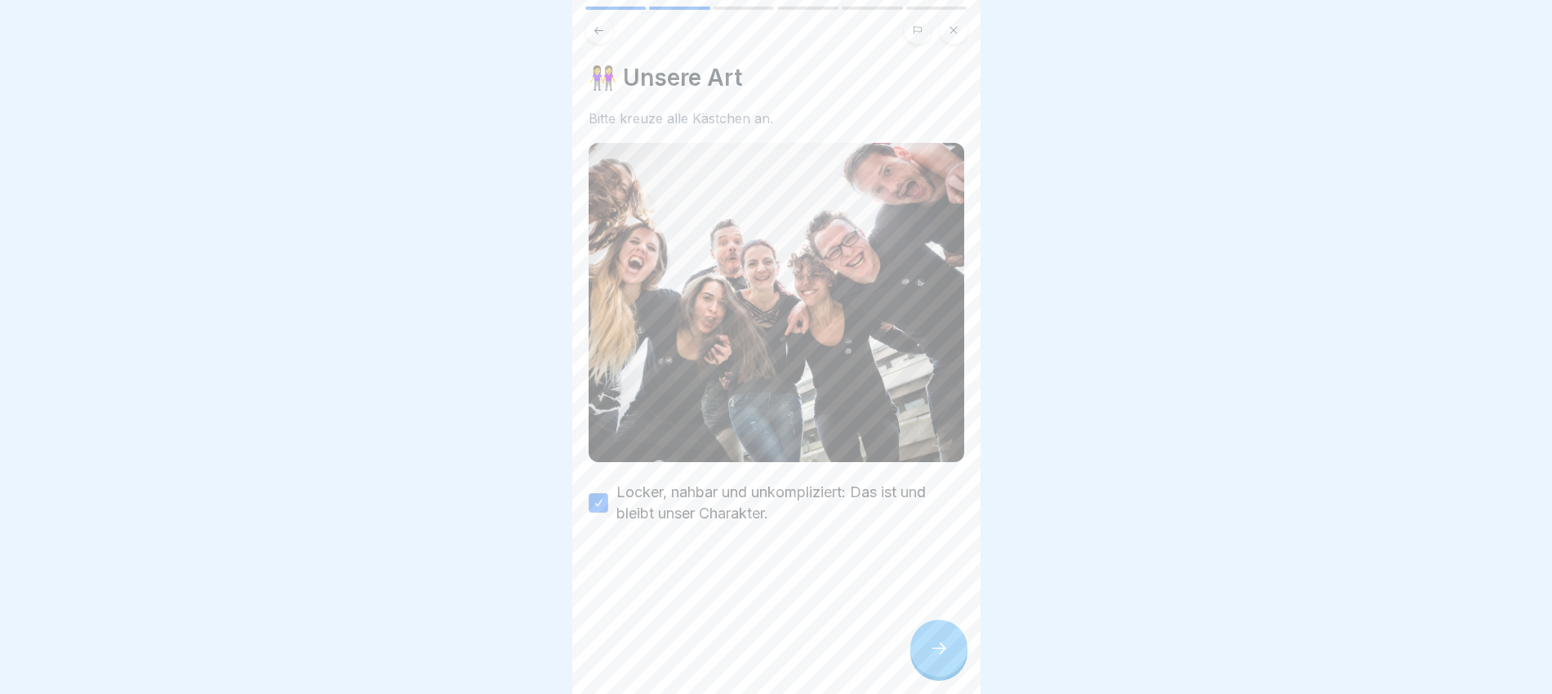
click at [933, 554] on icon at bounding box center [939, 648] width 20 height 20
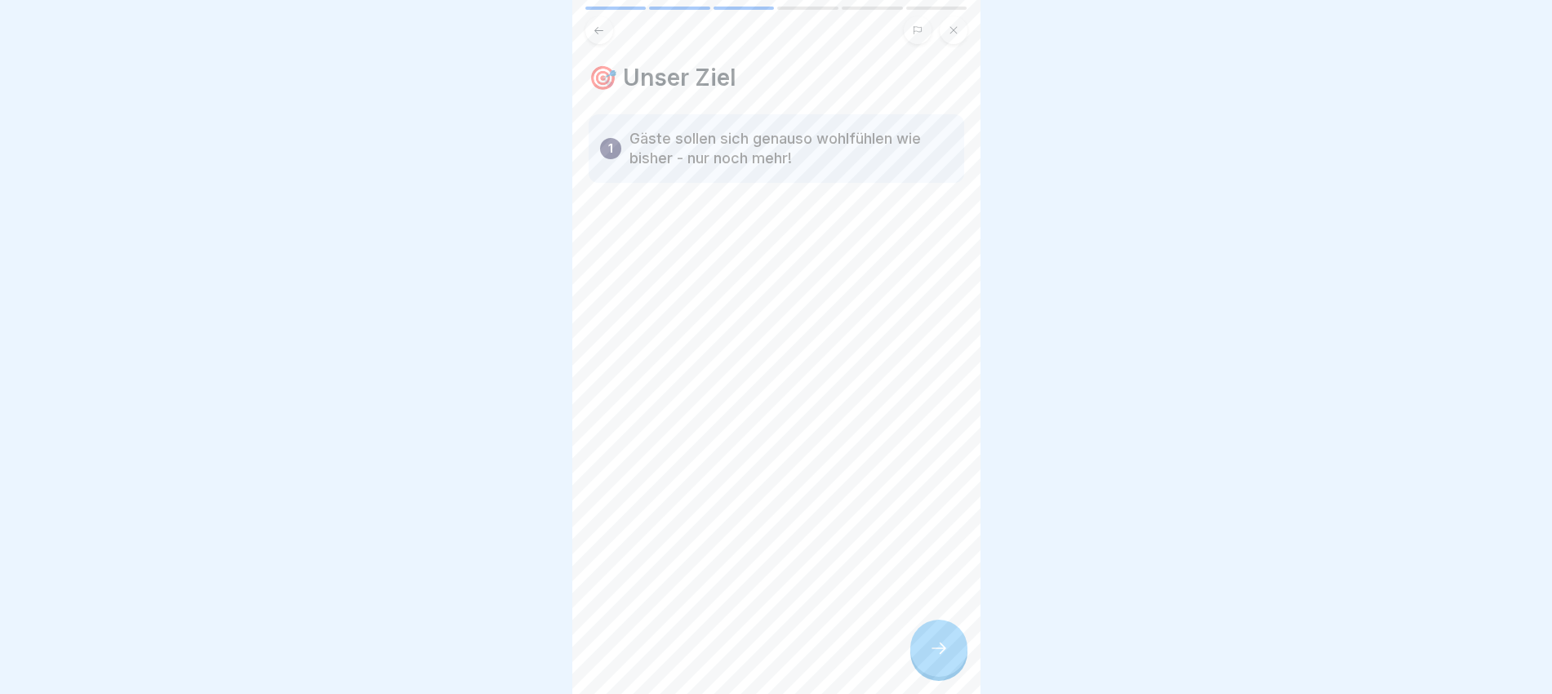
click at [933, 554] on icon at bounding box center [939, 648] width 20 height 20
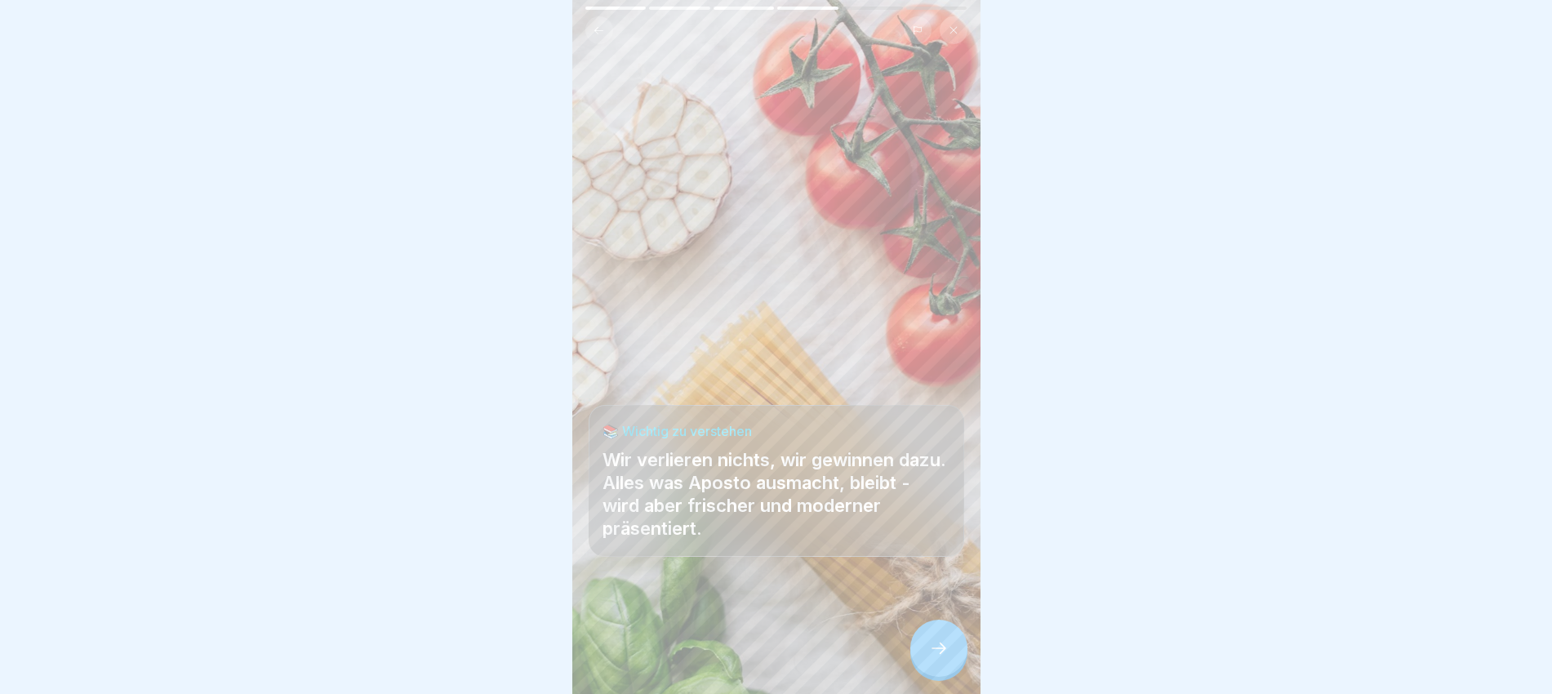
click at [928, 554] on div at bounding box center [938, 647] width 57 height 57
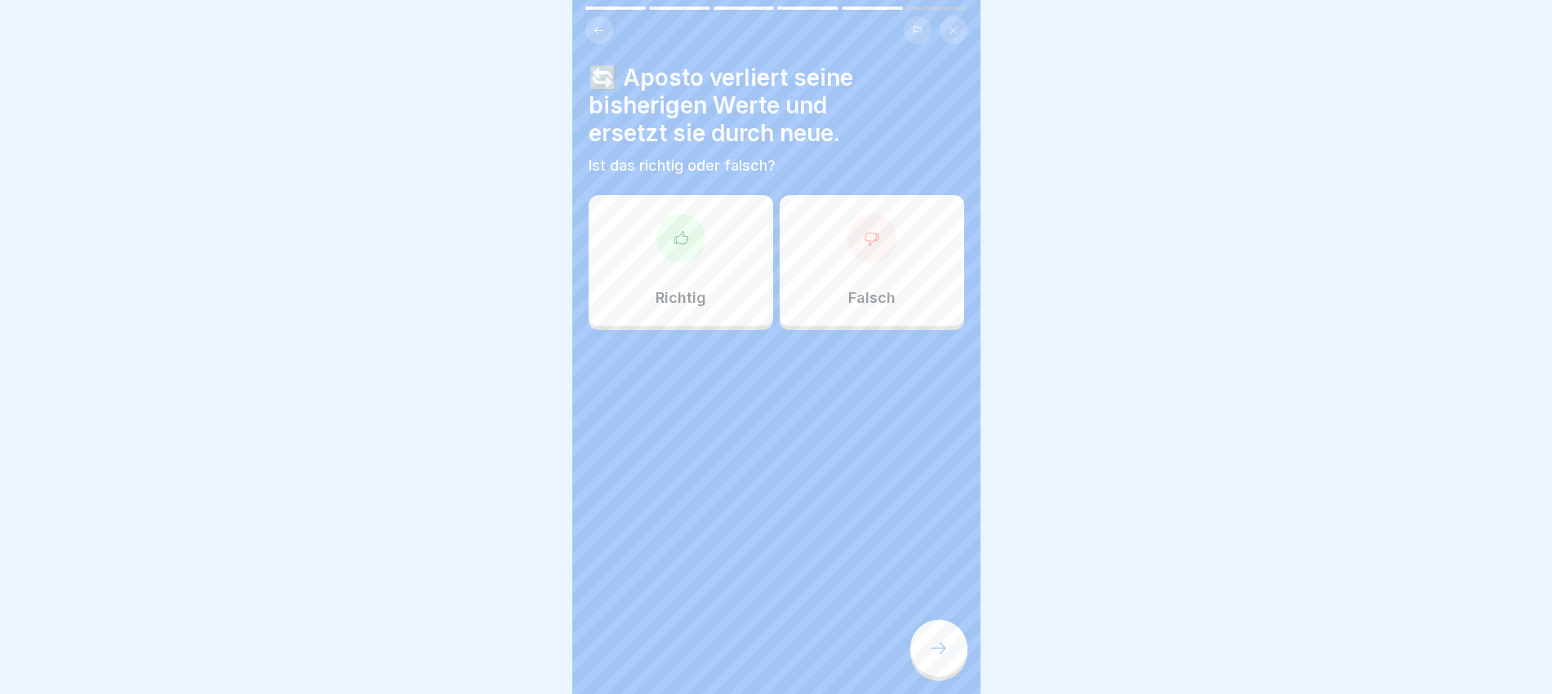
click at [837, 251] on div "Falsch" at bounding box center [871, 260] width 184 height 131
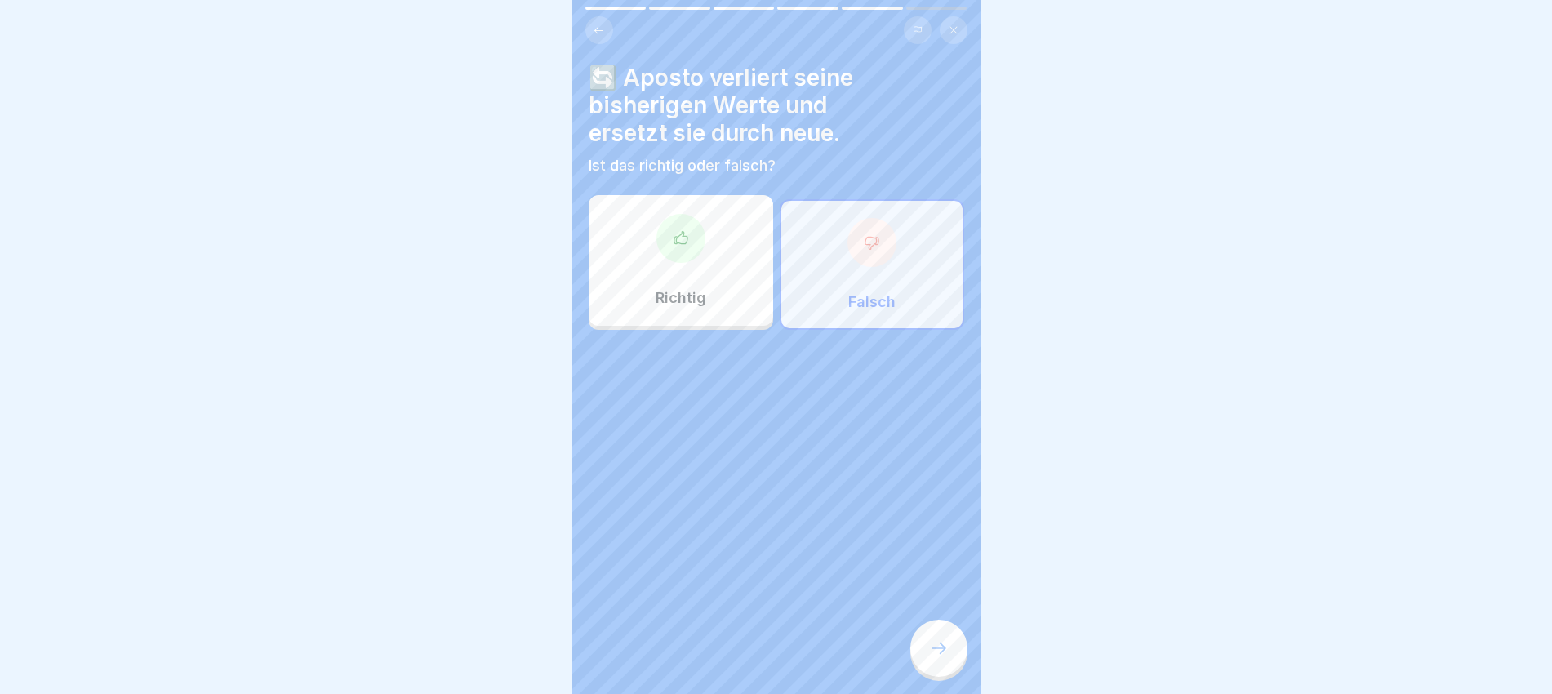
click at [630, 250] on div "Richtig" at bounding box center [680, 260] width 184 height 131
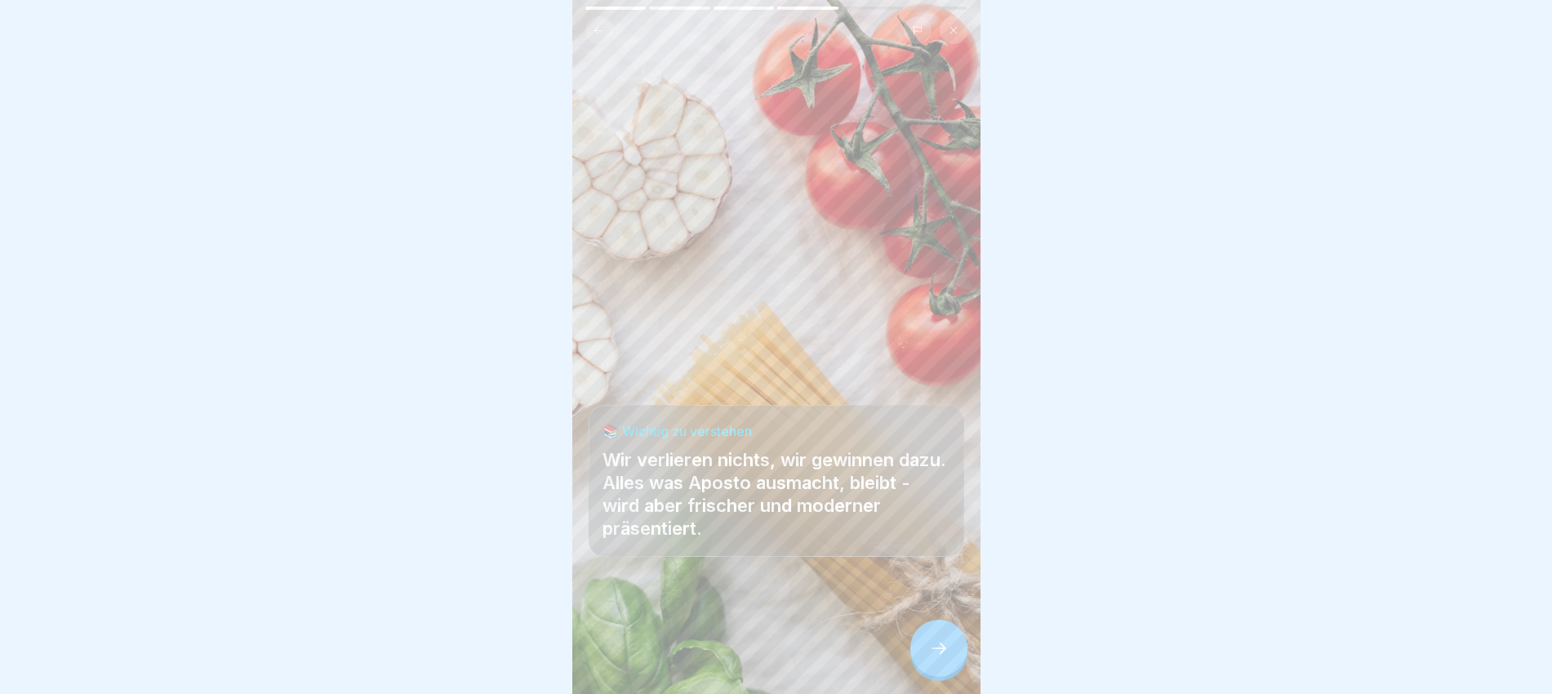
click at [940, 554] on icon at bounding box center [939, 648] width 20 height 20
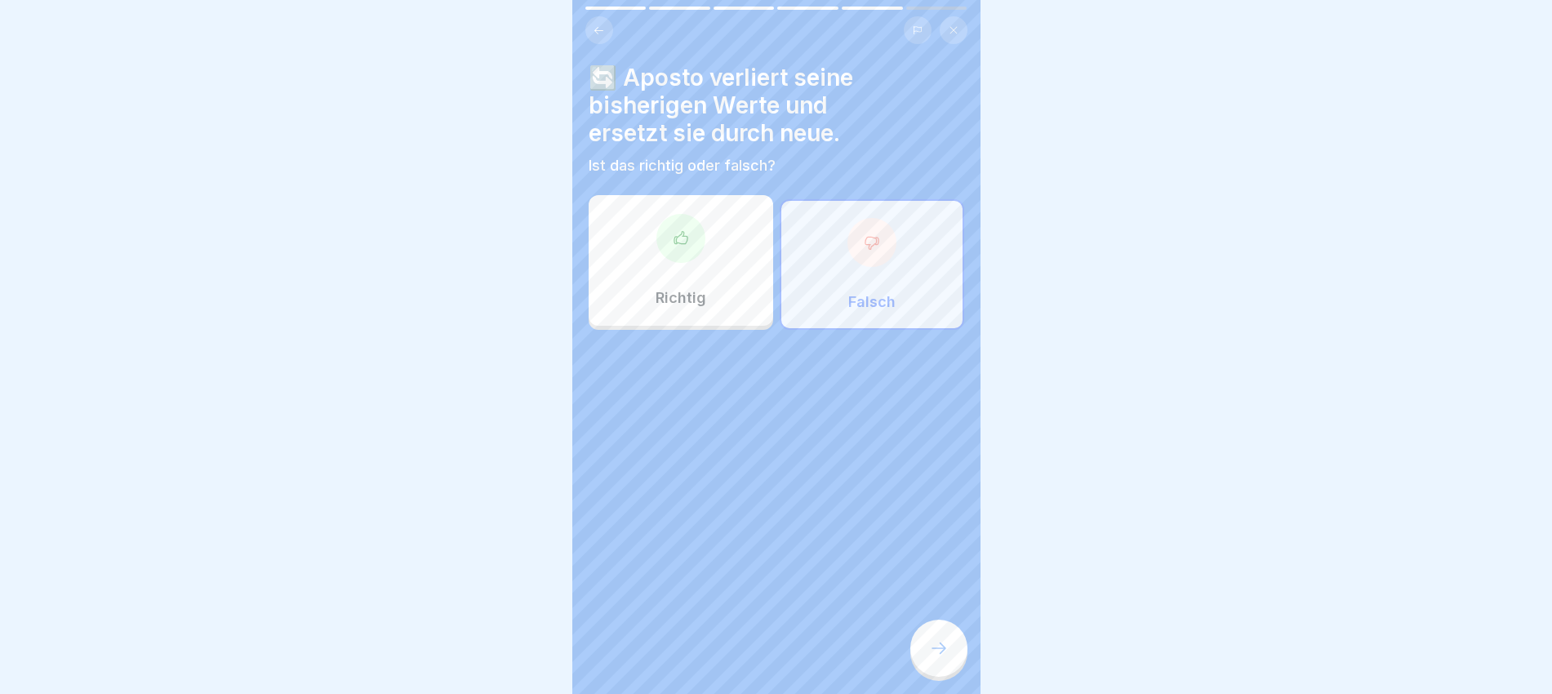
click at [694, 249] on div at bounding box center [680, 238] width 49 height 49
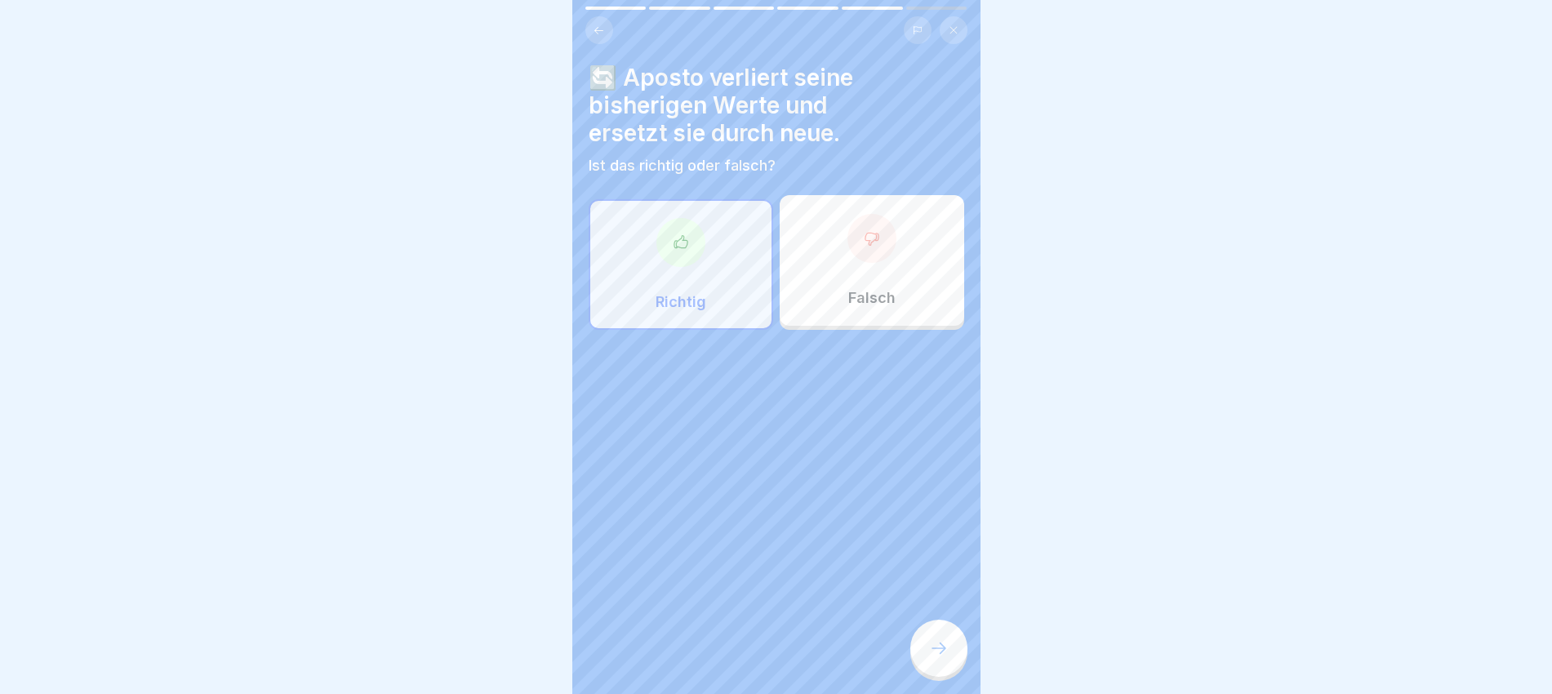
click at [942, 554] on icon at bounding box center [939, 648] width 20 height 20
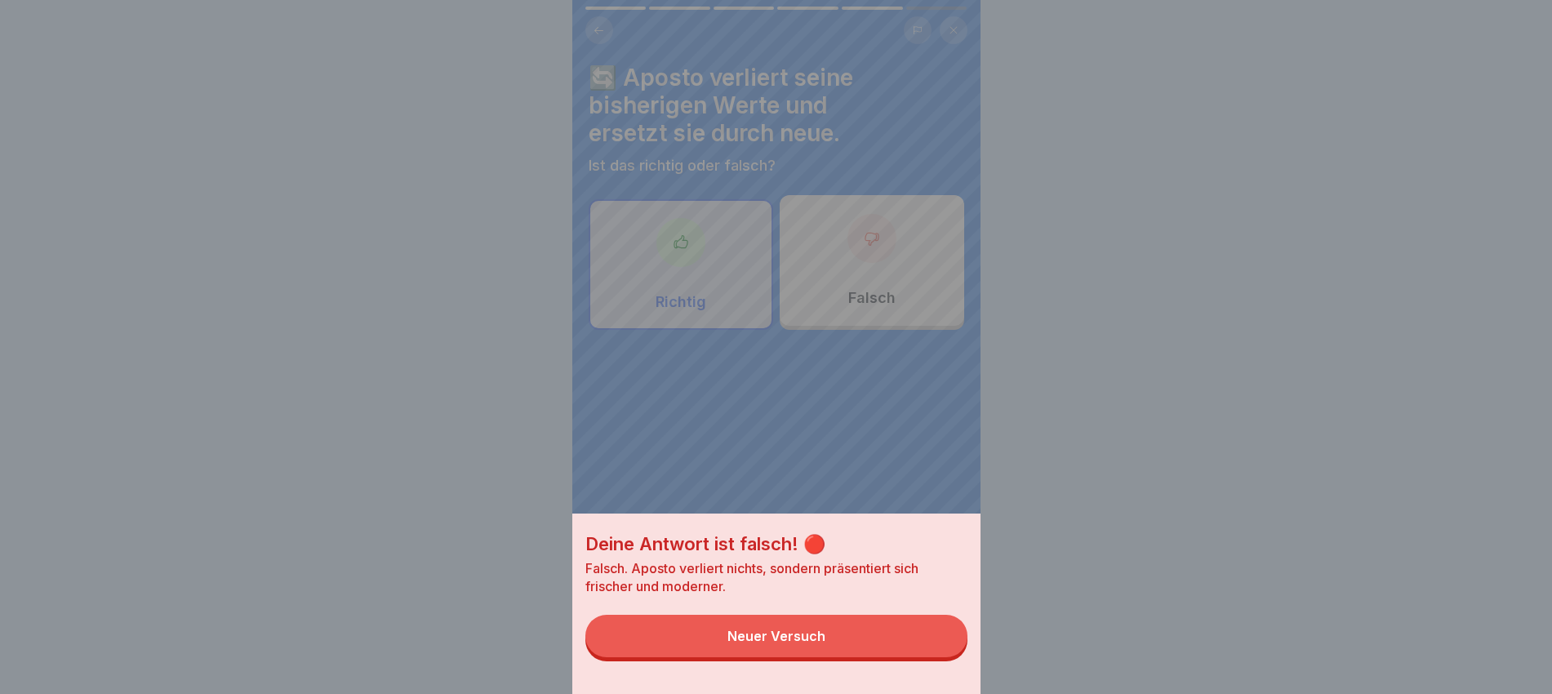
click at [840, 554] on button "Neuer Versuch" at bounding box center [776, 636] width 382 height 42
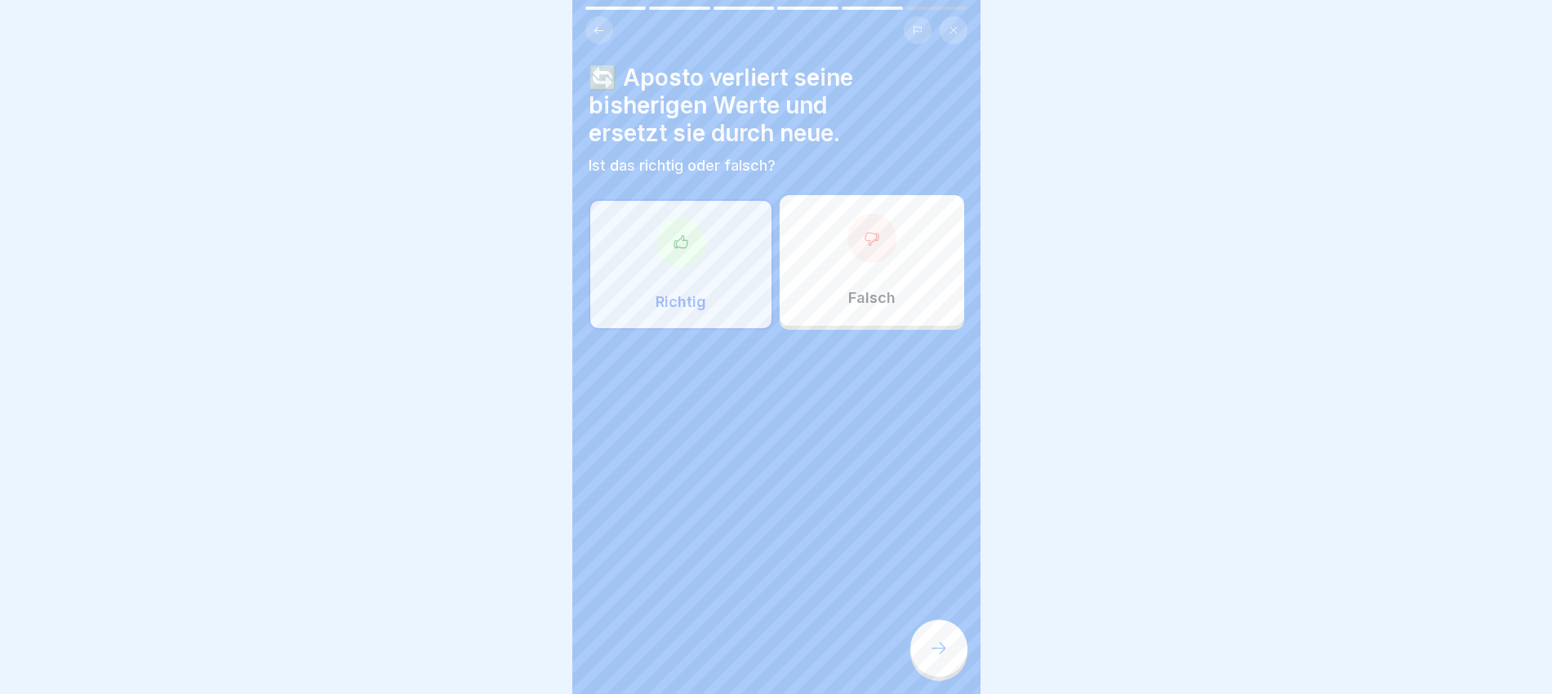
click at [846, 270] on div "Falsch" at bounding box center [871, 260] width 184 height 131
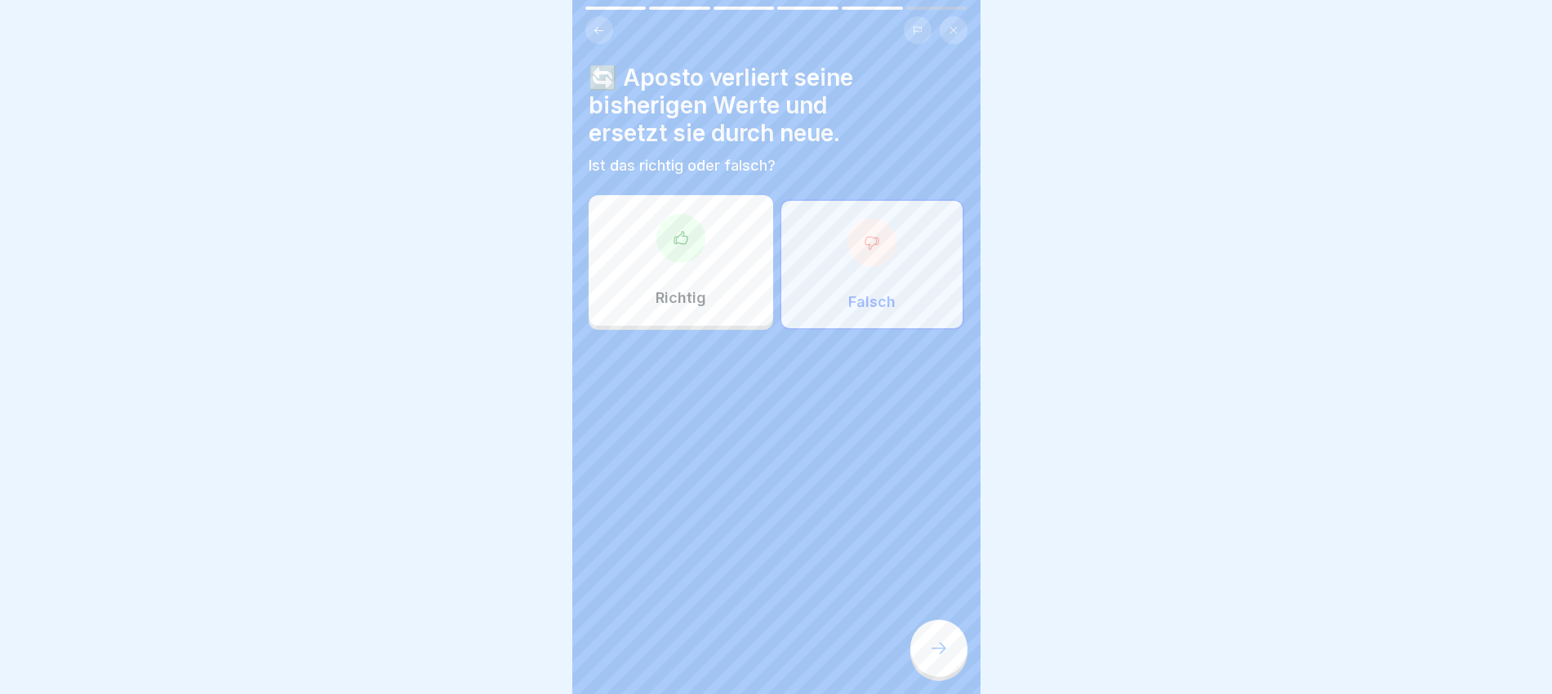
click at [936, 554] on div at bounding box center [938, 647] width 57 height 57
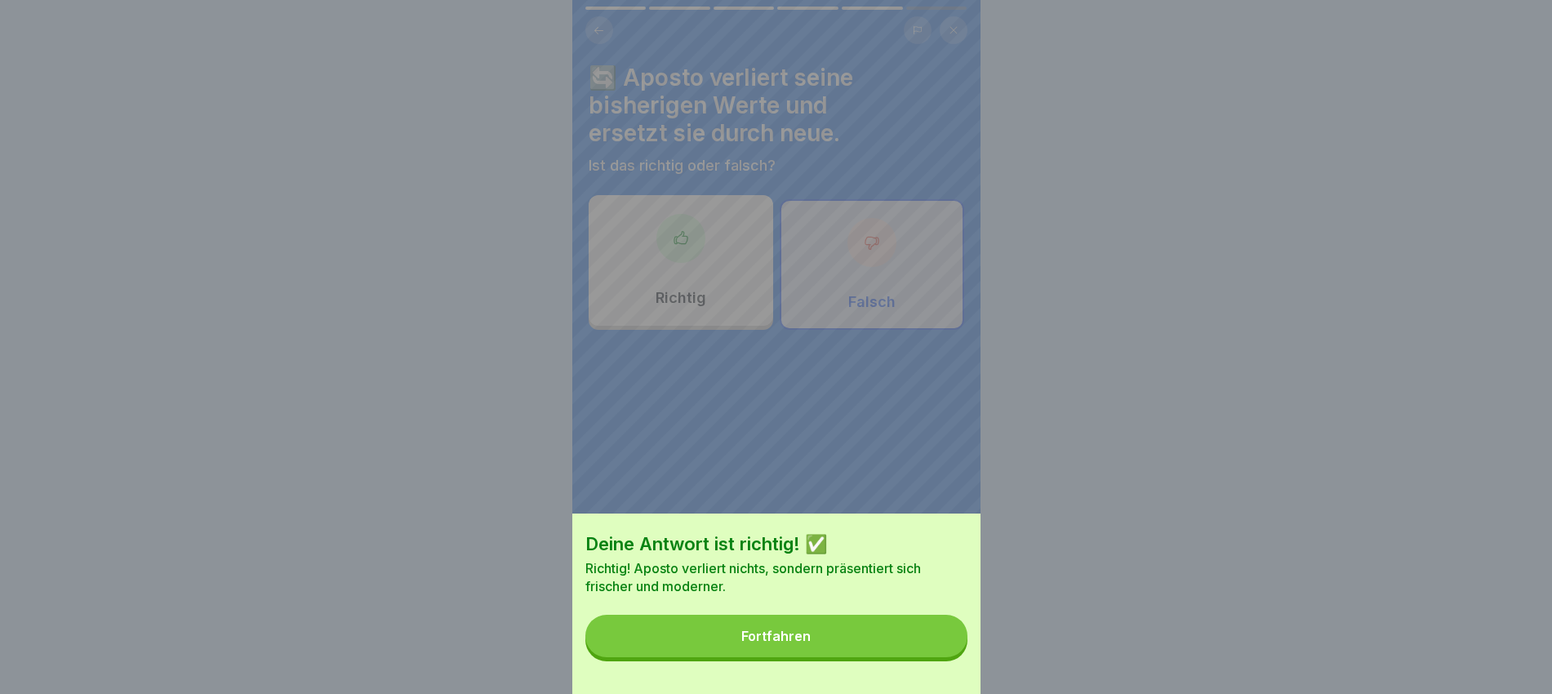
click at [915, 554] on button "Fortfahren" at bounding box center [776, 636] width 382 height 42
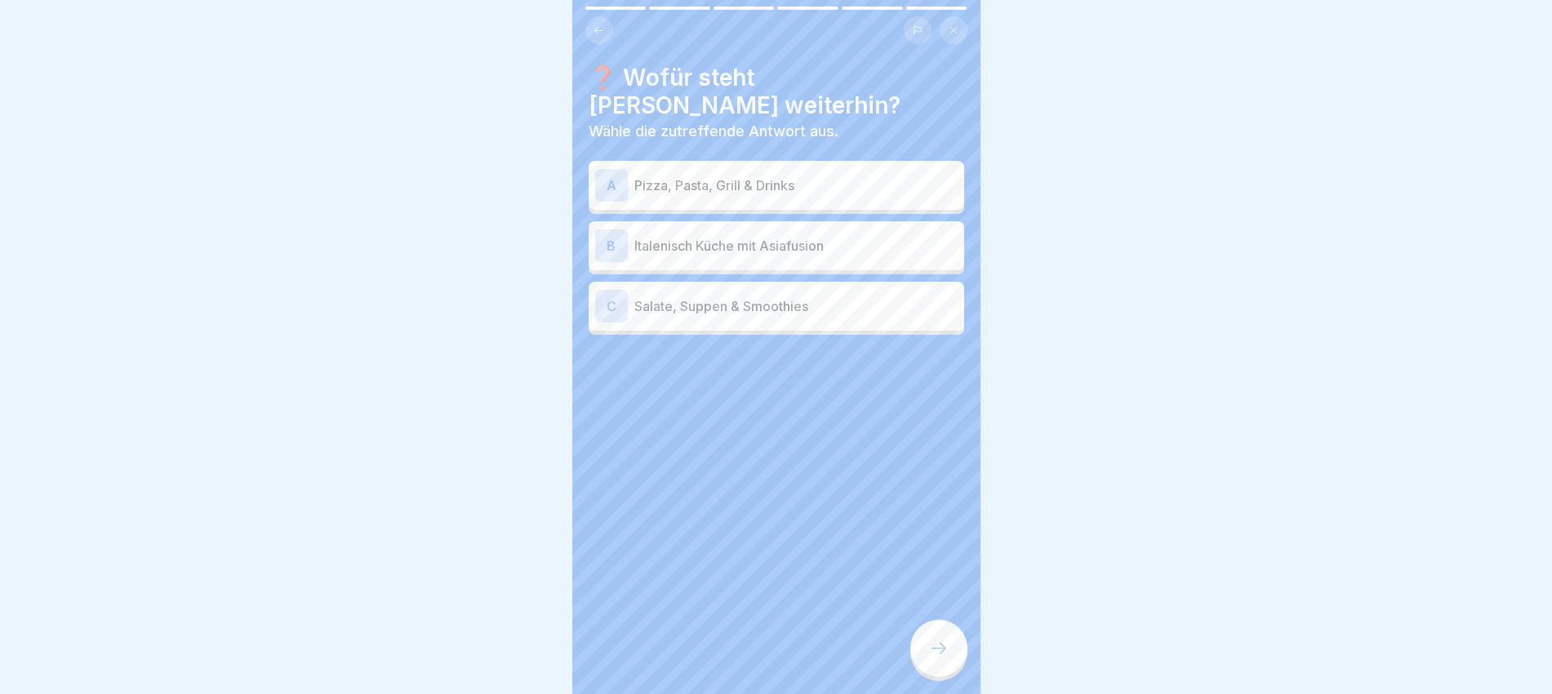
click at [731, 193] on div "A Pizza, Pasta, Grill & Drinks" at bounding box center [776, 185] width 362 height 33
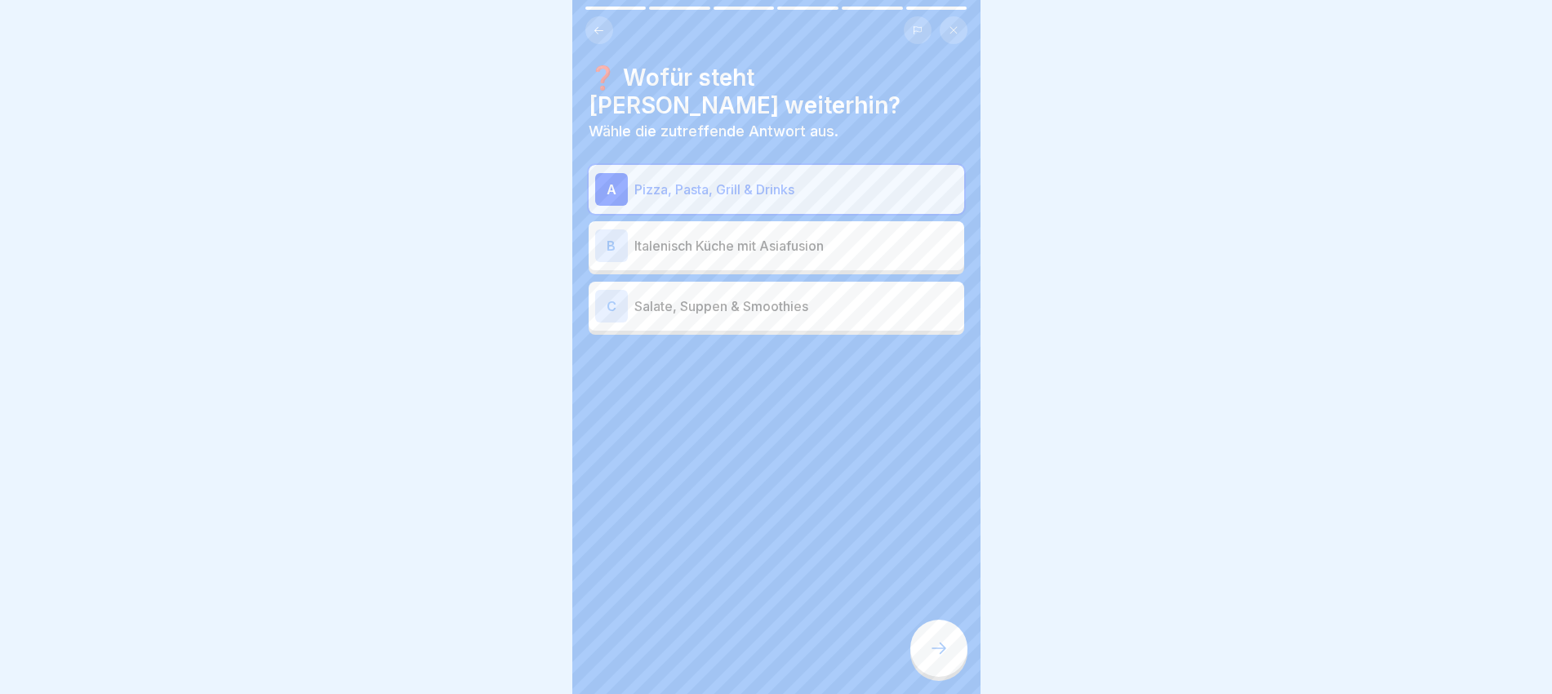
click at [939, 554] on div at bounding box center [938, 647] width 57 height 57
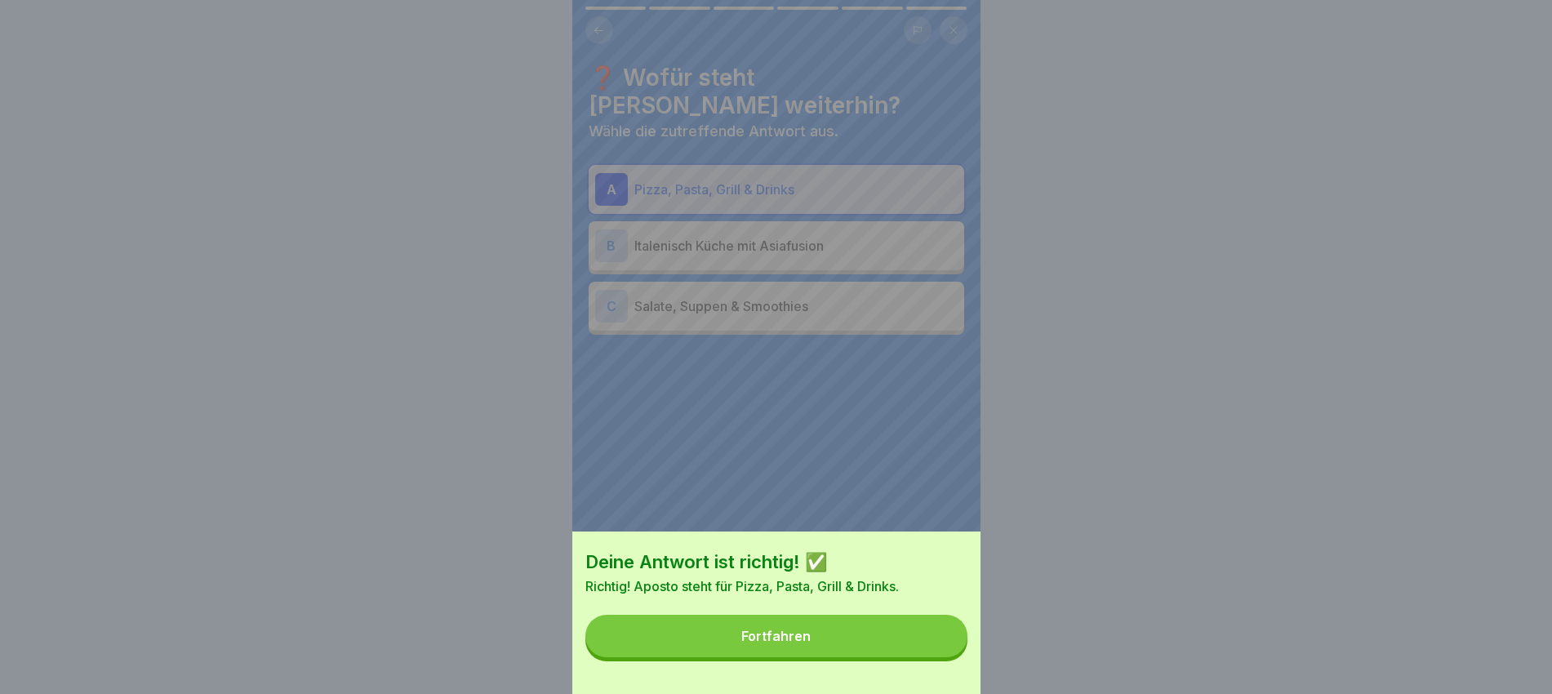
click at [935, 554] on button "Fortfahren" at bounding box center [776, 636] width 382 height 42
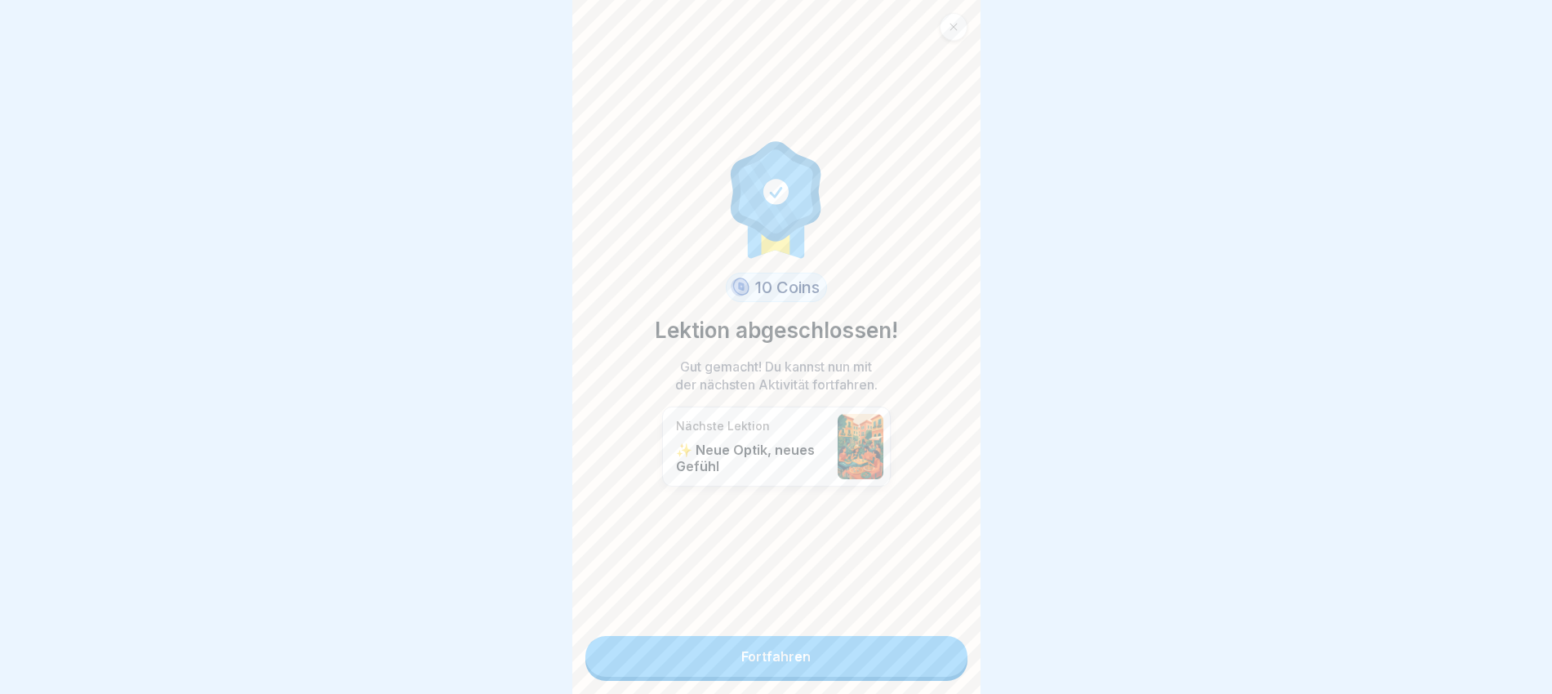
click at [874, 554] on link "Fortfahren" at bounding box center [776, 656] width 382 height 41
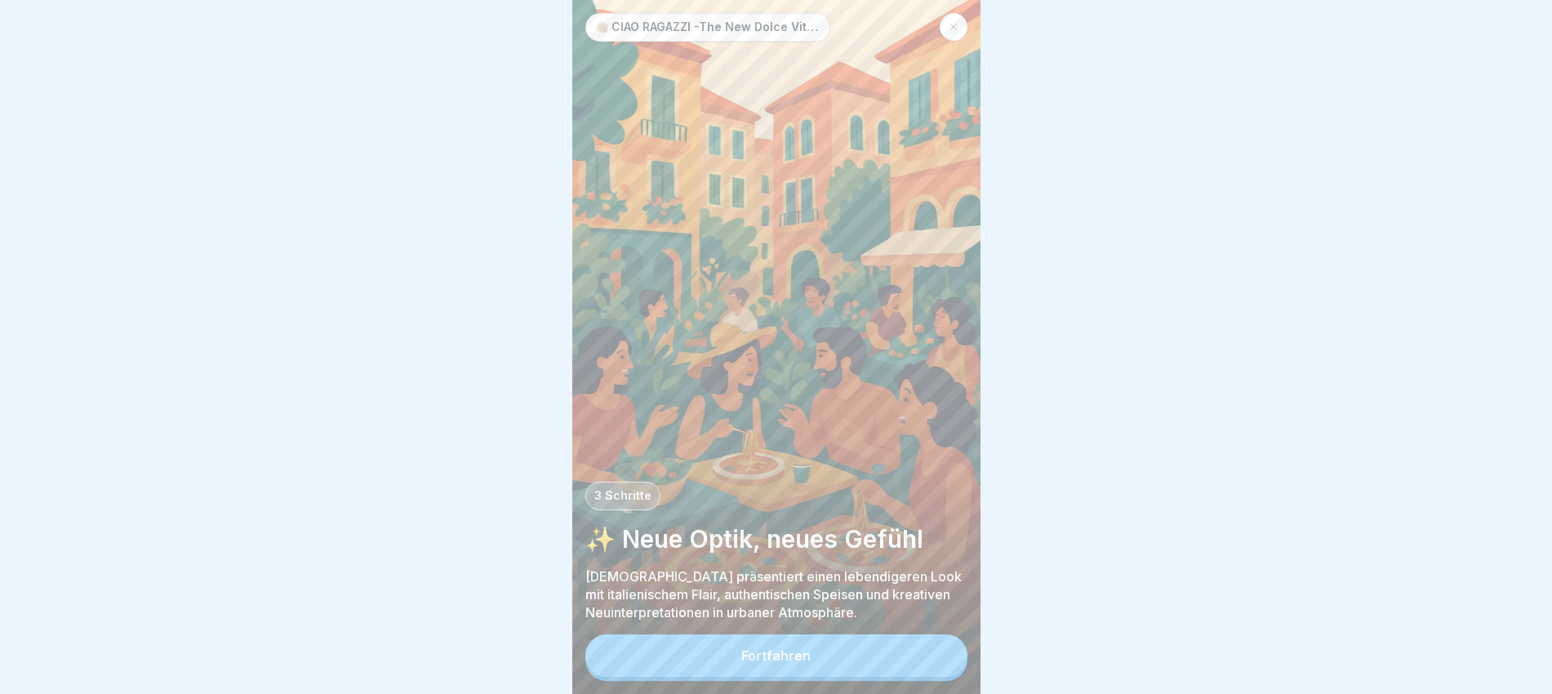
click at [855, 554] on button "Fortfahren" at bounding box center [776, 655] width 382 height 42
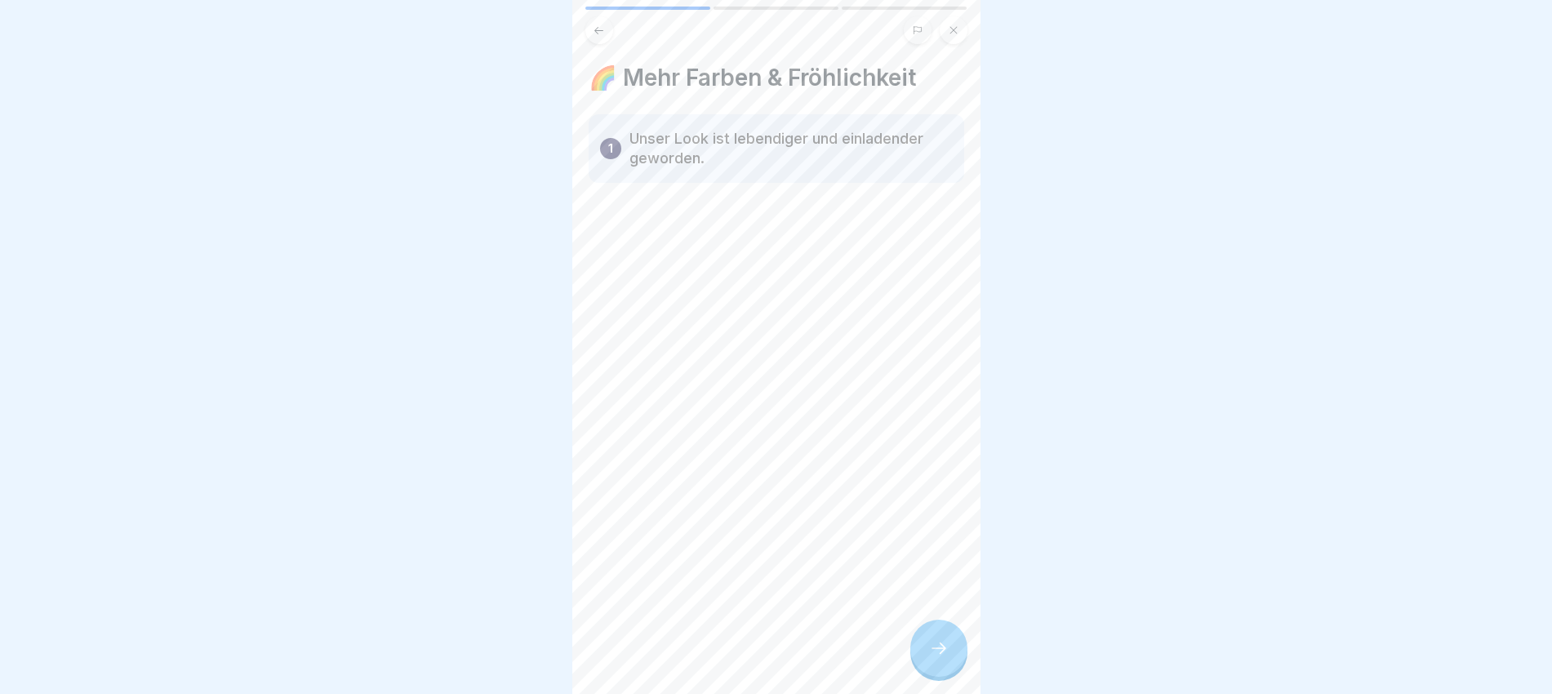
click at [931, 554] on div at bounding box center [938, 647] width 57 height 57
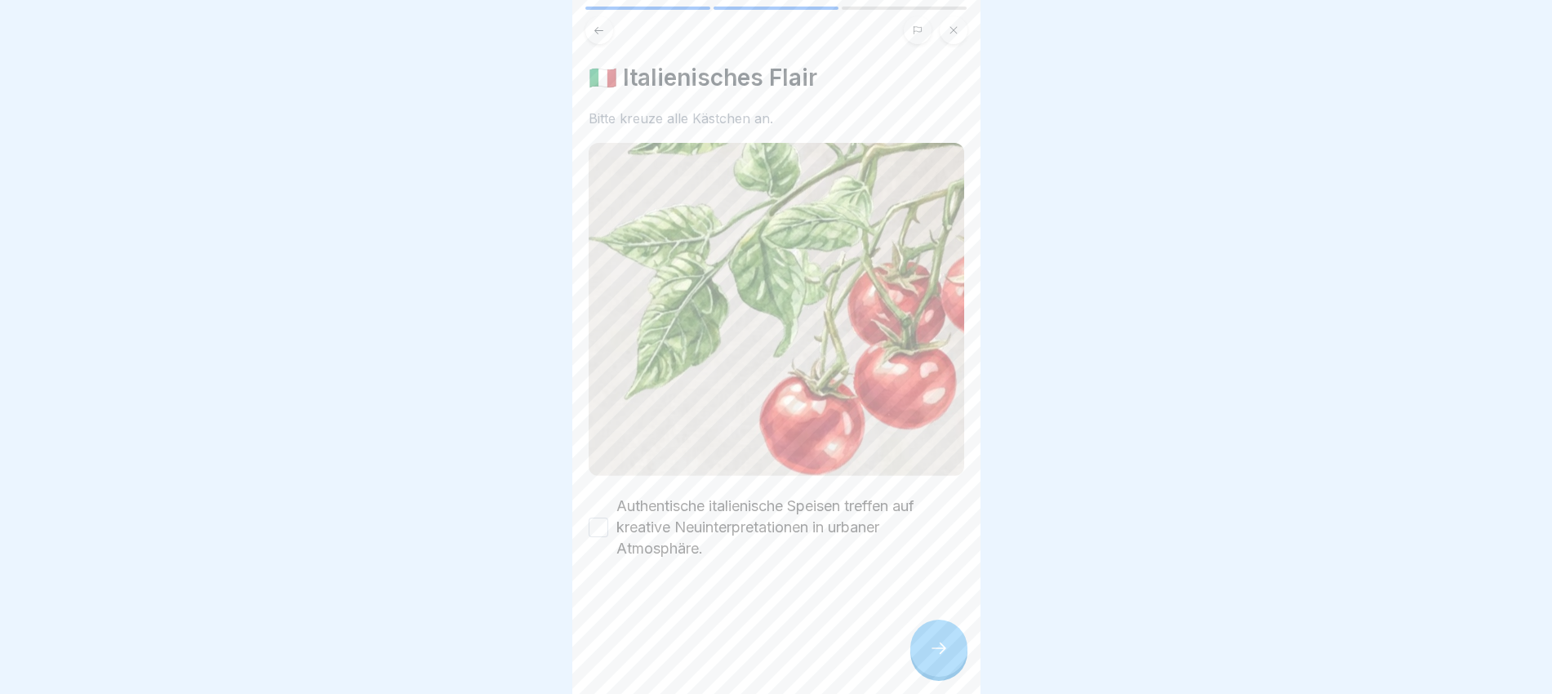
click at [679, 500] on label "Authentische italienische Speisen treffen auf kreative Neuinterpretationen in u…" at bounding box center [790, 527] width 348 height 64
click at [608, 517] on button "Authentische italienische Speisen treffen auf kreative Neuinterpretationen in u…" at bounding box center [598, 527] width 20 height 20
click at [929, 554] on icon at bounding box center [939, 648] width 20 height 20
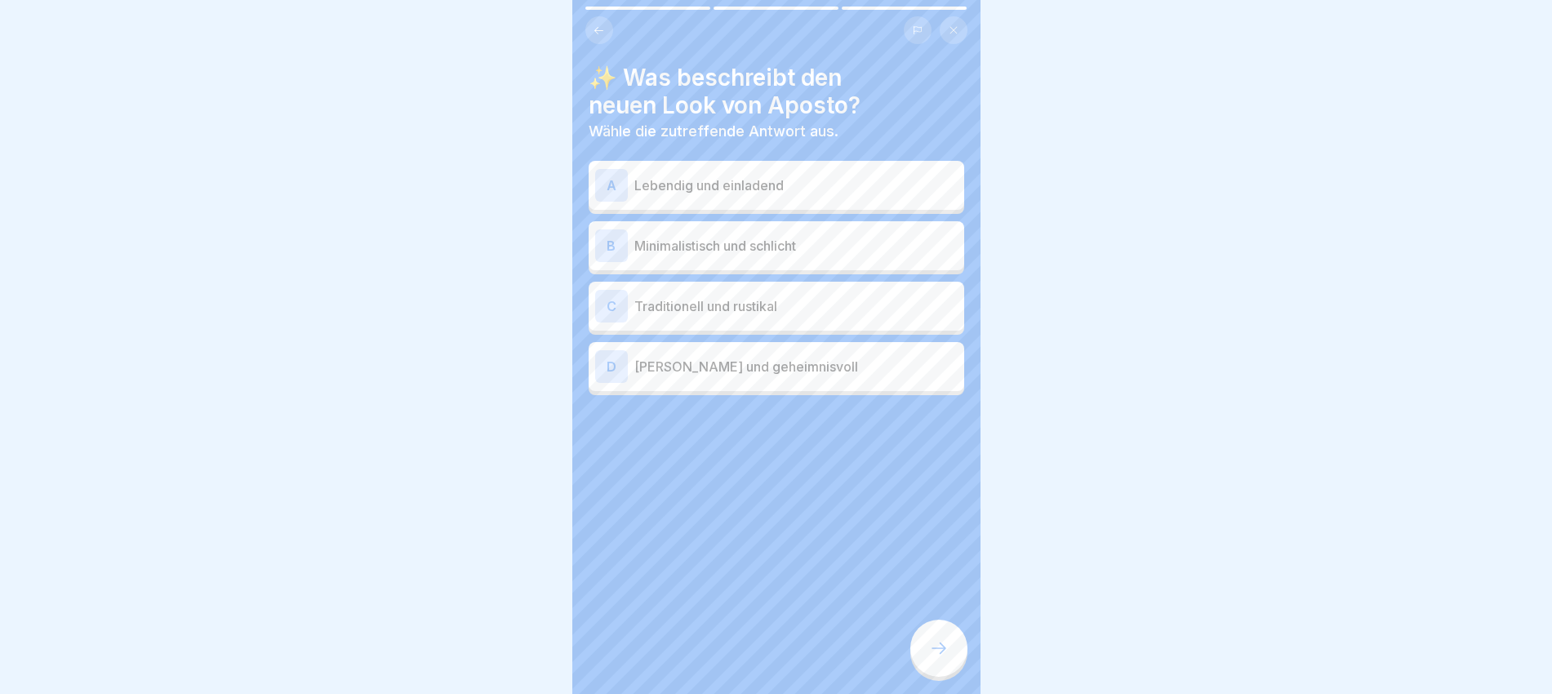
click at [773, 175] on p "Lebendig und einladend" at bounding box center [795, 185] width 323 height 20
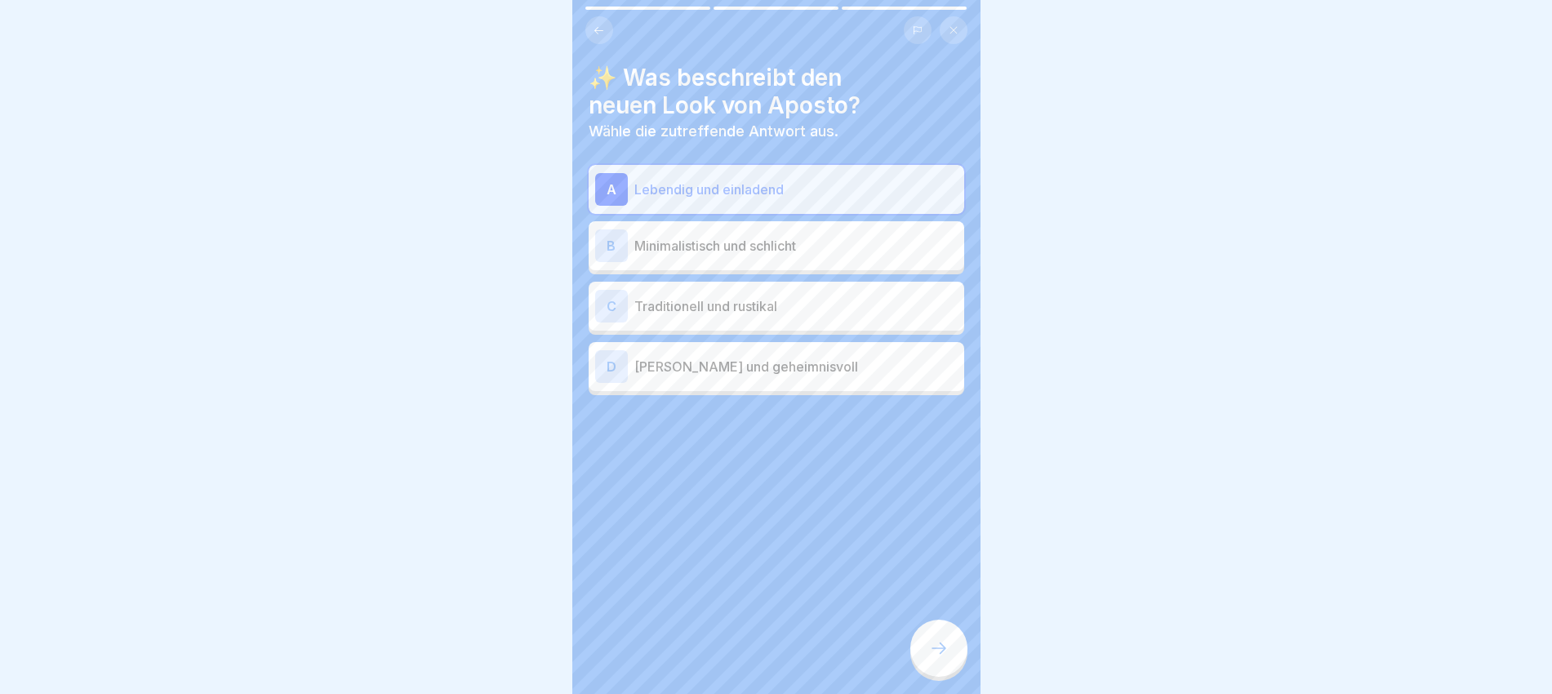
click at [945, 554] on icon at bounding box center [939, 648] width 20 height 20
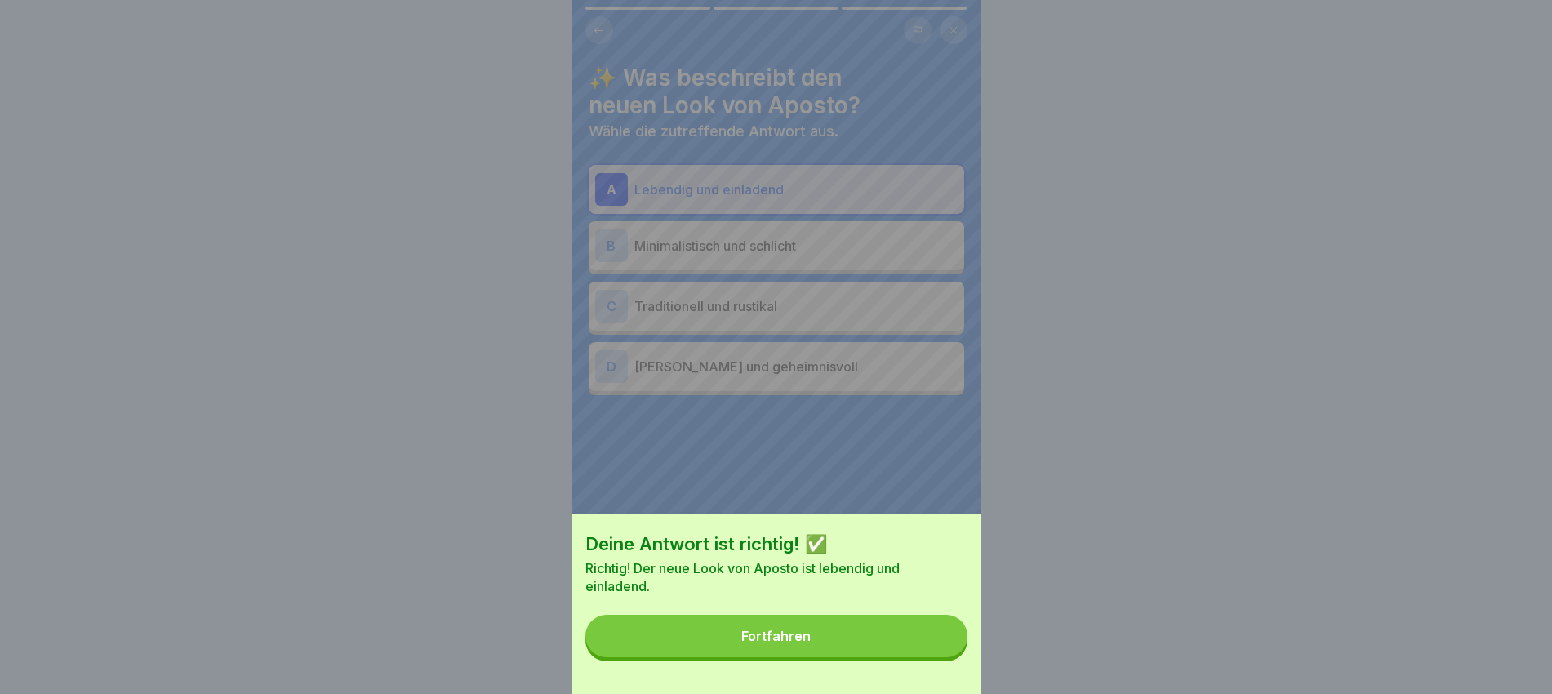
click at [877, 554] on button "Fortfahren" at bounding box center [776, 636] width 382 height 42
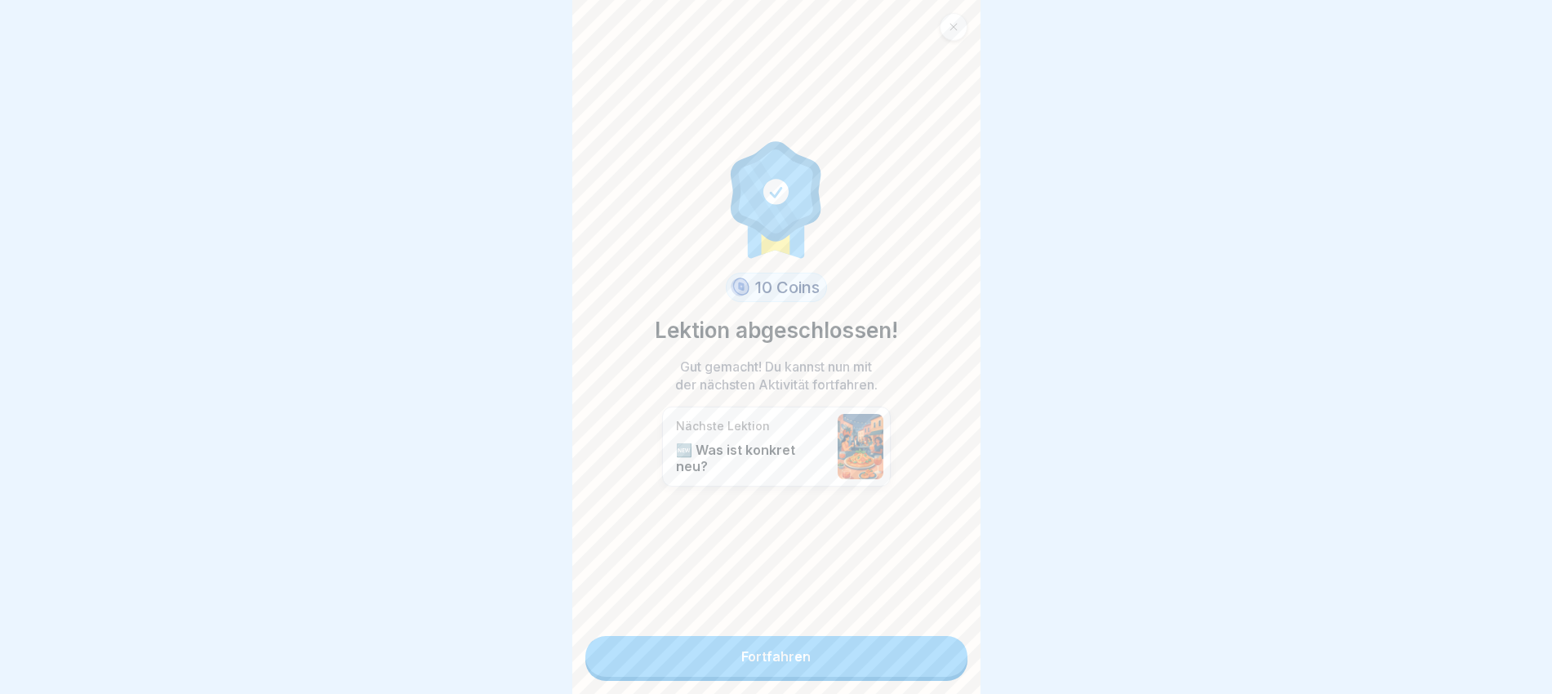
click at [844, 554] on link "Fortfahren" at bounding box center [776, 656] width 382 height 41
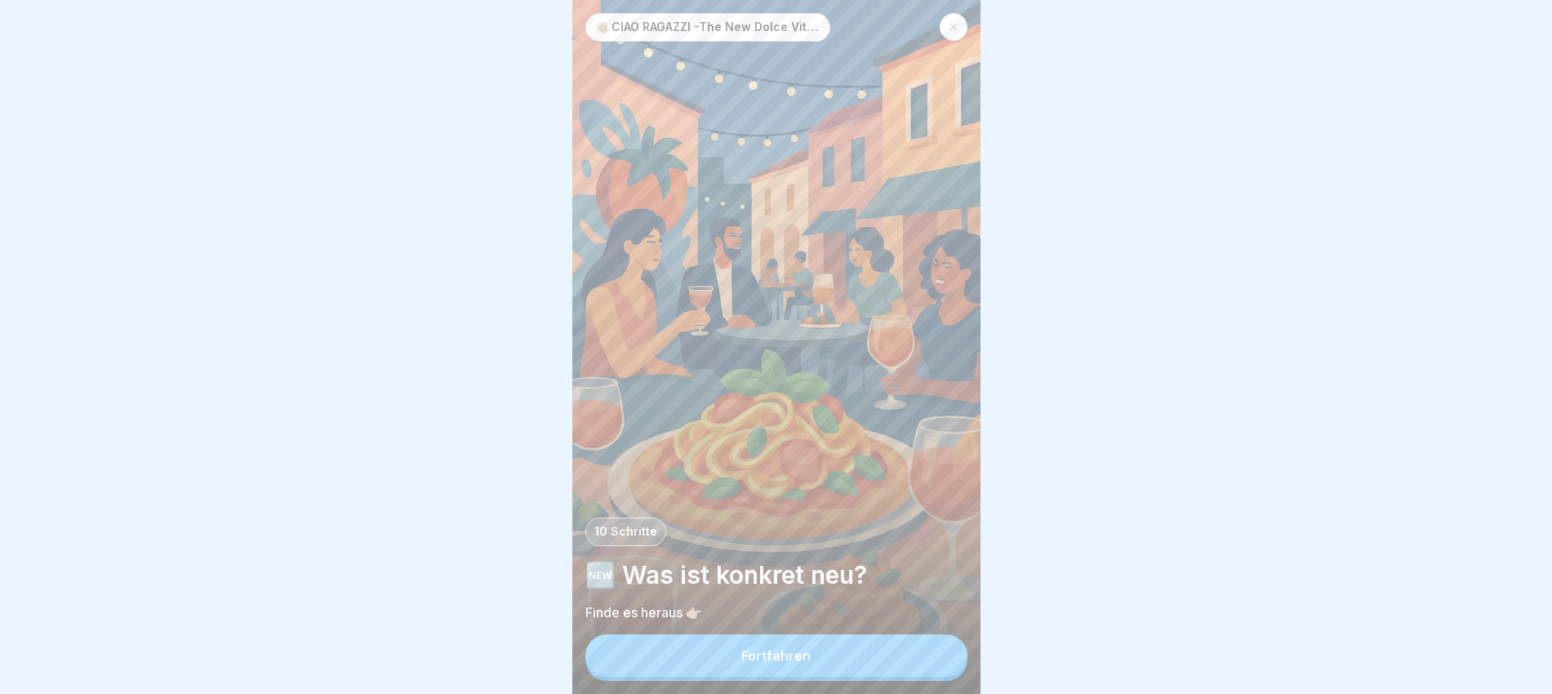
click at [806, 554] on div "Fortfahren" at bounding box center [775, 655] width 69 height 15
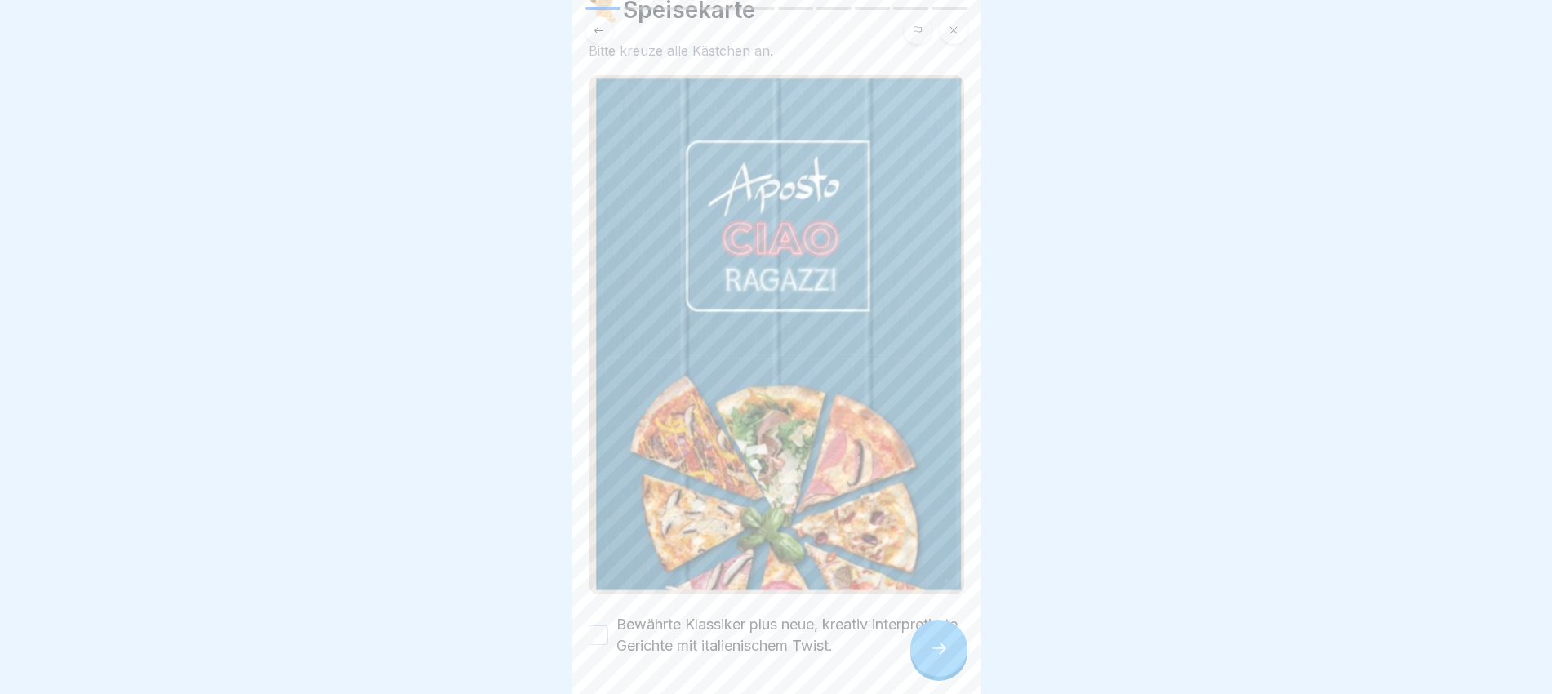
scroll to position [107, 0]
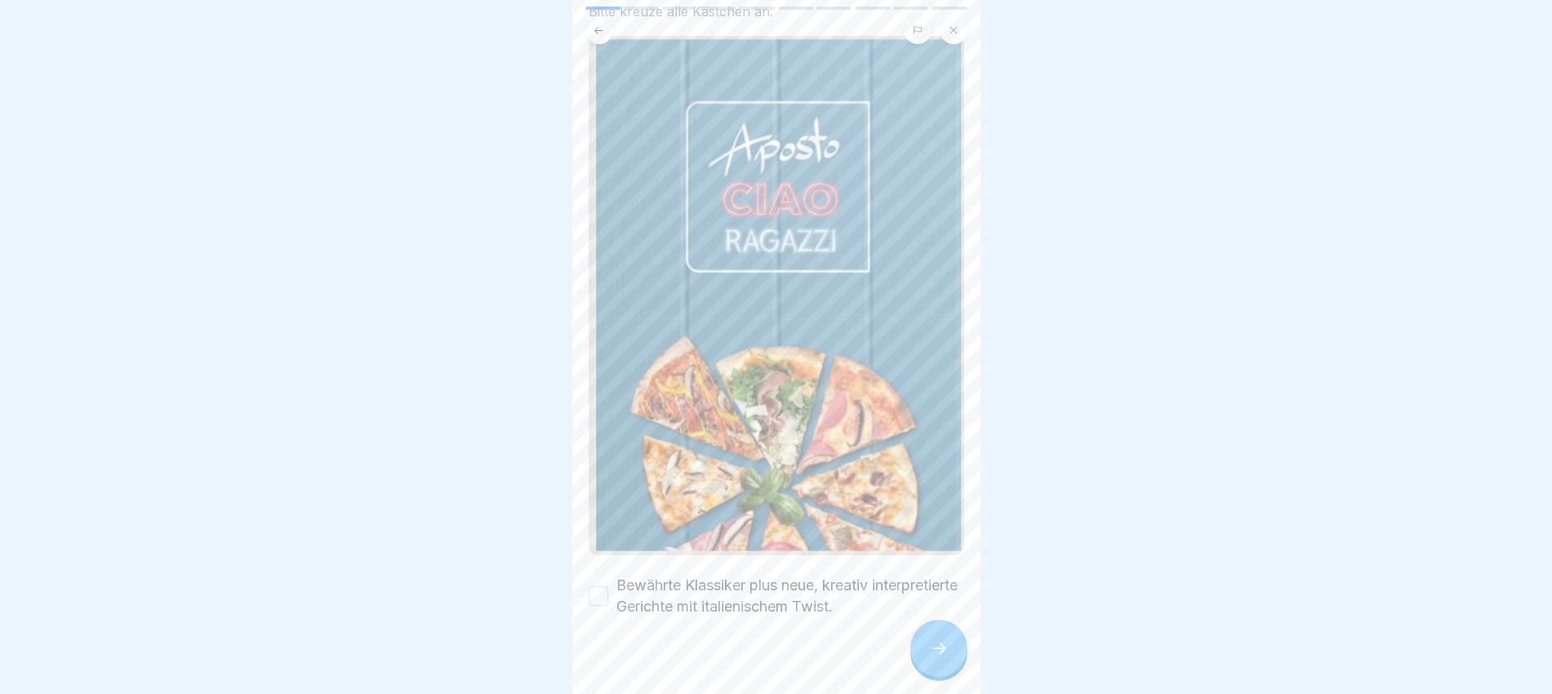
click at [826, 554] on label "Bewährte Klassiker plus neue, kreativ interpretierte Gerichte mit italienischem…" at bounding box center [790, 596] width 348 height 42
click at [608, 554] on button "Bewährte Klassiker plus neue, kreativ interpretierte Gerichte mit italienischem…" at bounding box center [598, 596] width 20 height 20
click at [936, 554] on icon at bounding box center [939, 648] width 20 height 20
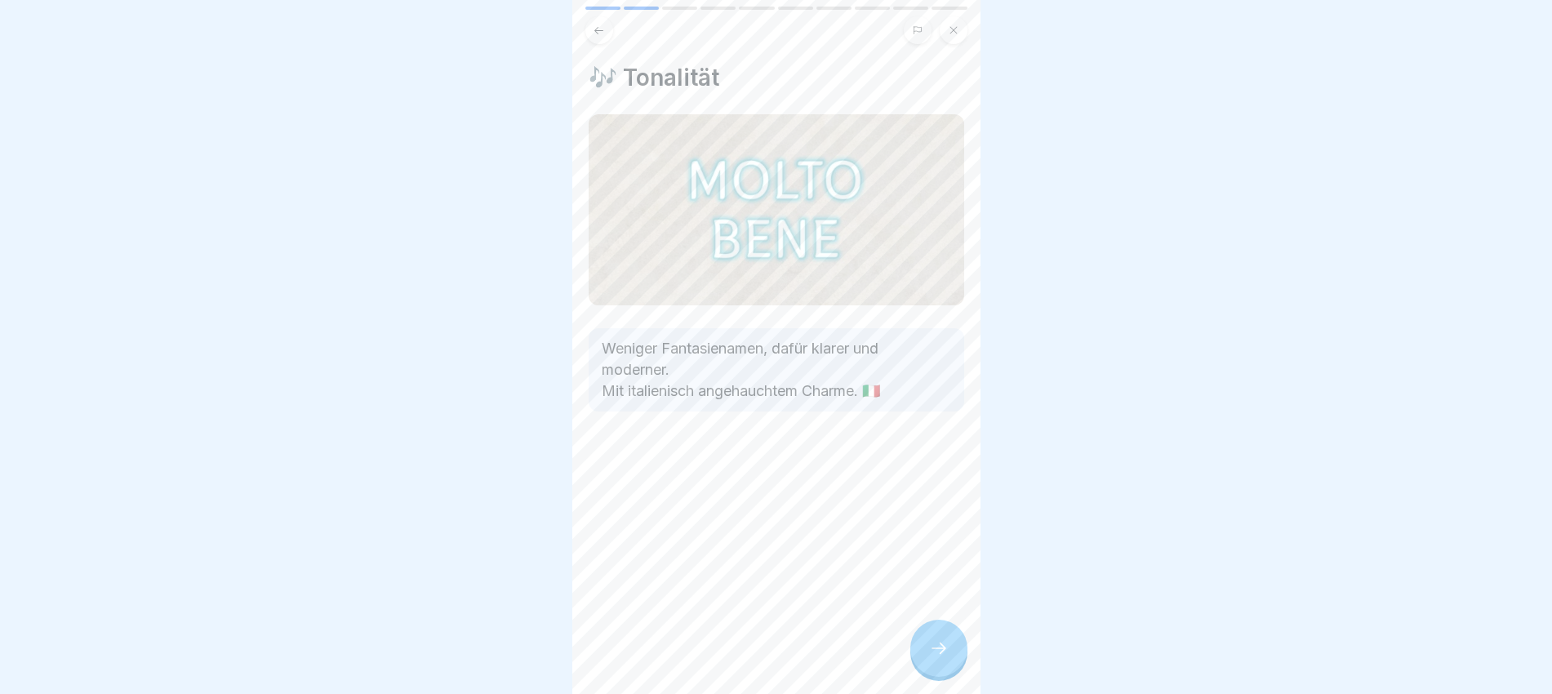
scroll to position [16, 0]
click at [933, 554] on div at bounding box center [938, 647] width 57 height 57
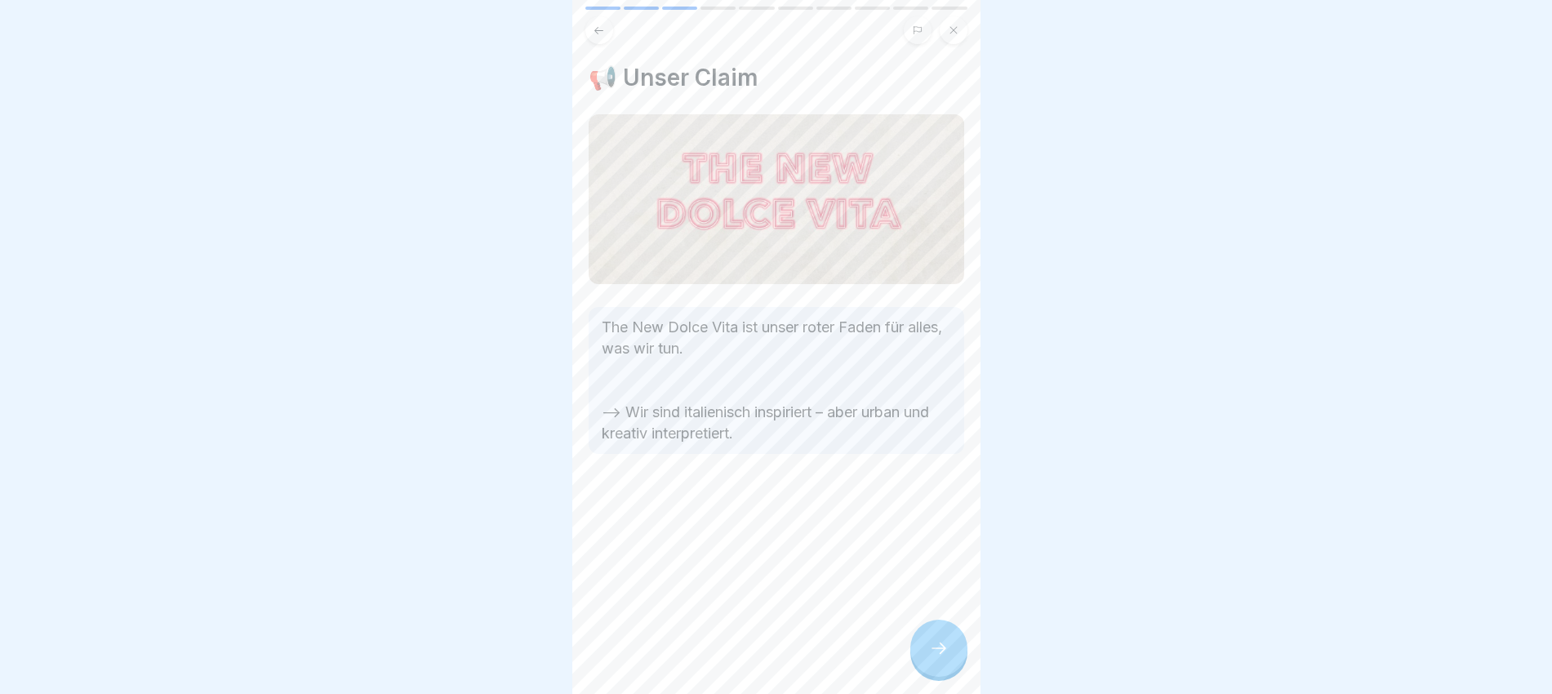
click at [950, 554] on div at bounding box center [938, 647] width 57 height 57
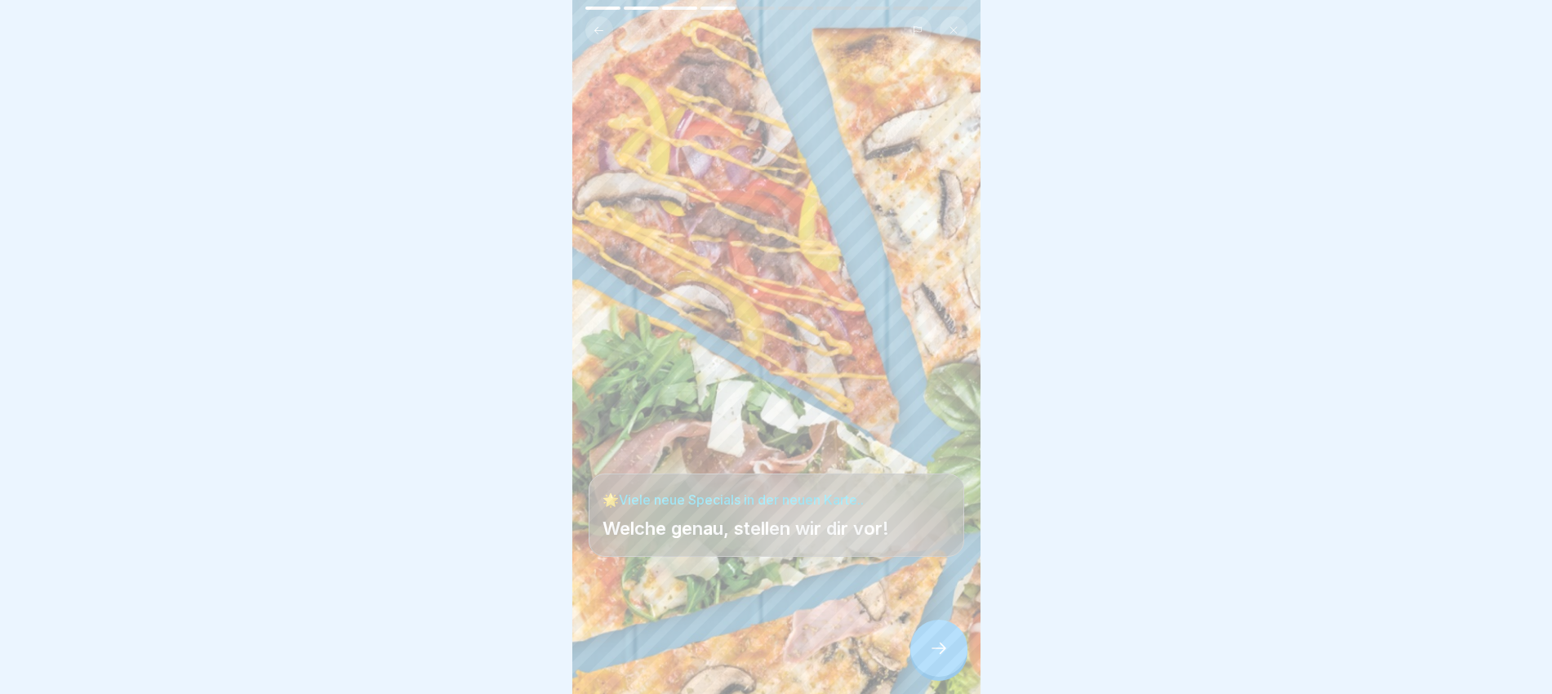
click at [950, 554] on div at bounding box center [938, 647] width 57 height 57
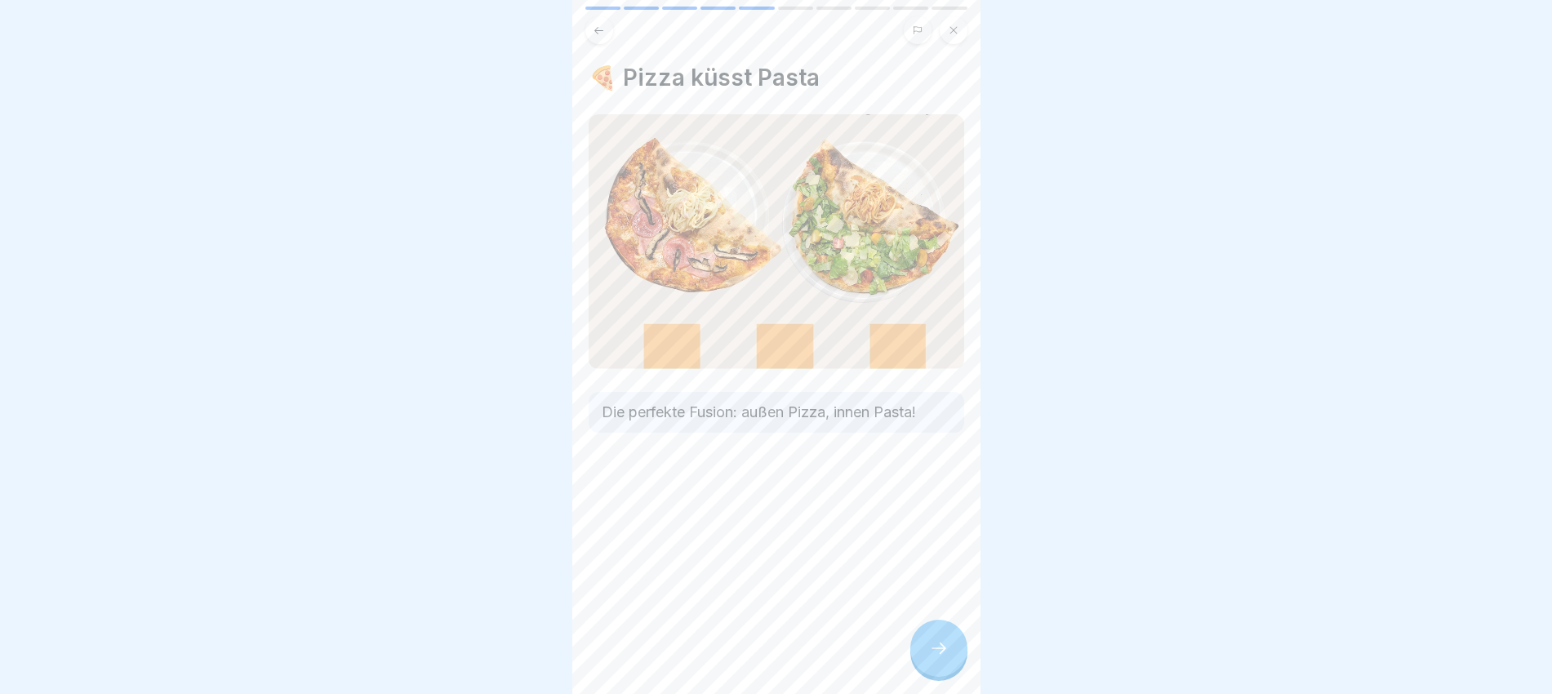
click at [950, 554] on div at bounding box center [938, 647] width 57 height 57
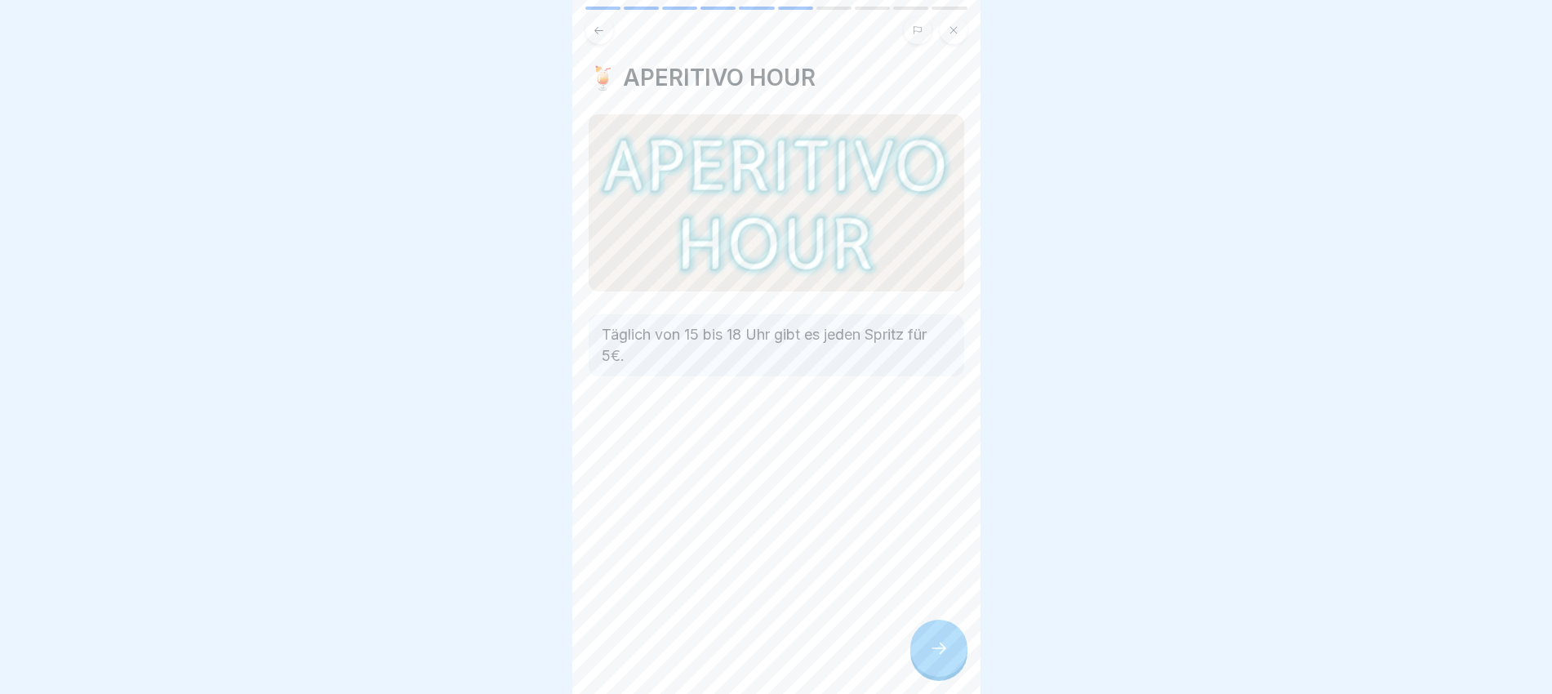
click at [950, 554] on div at bounding box center [938, 647] width 57 height 57
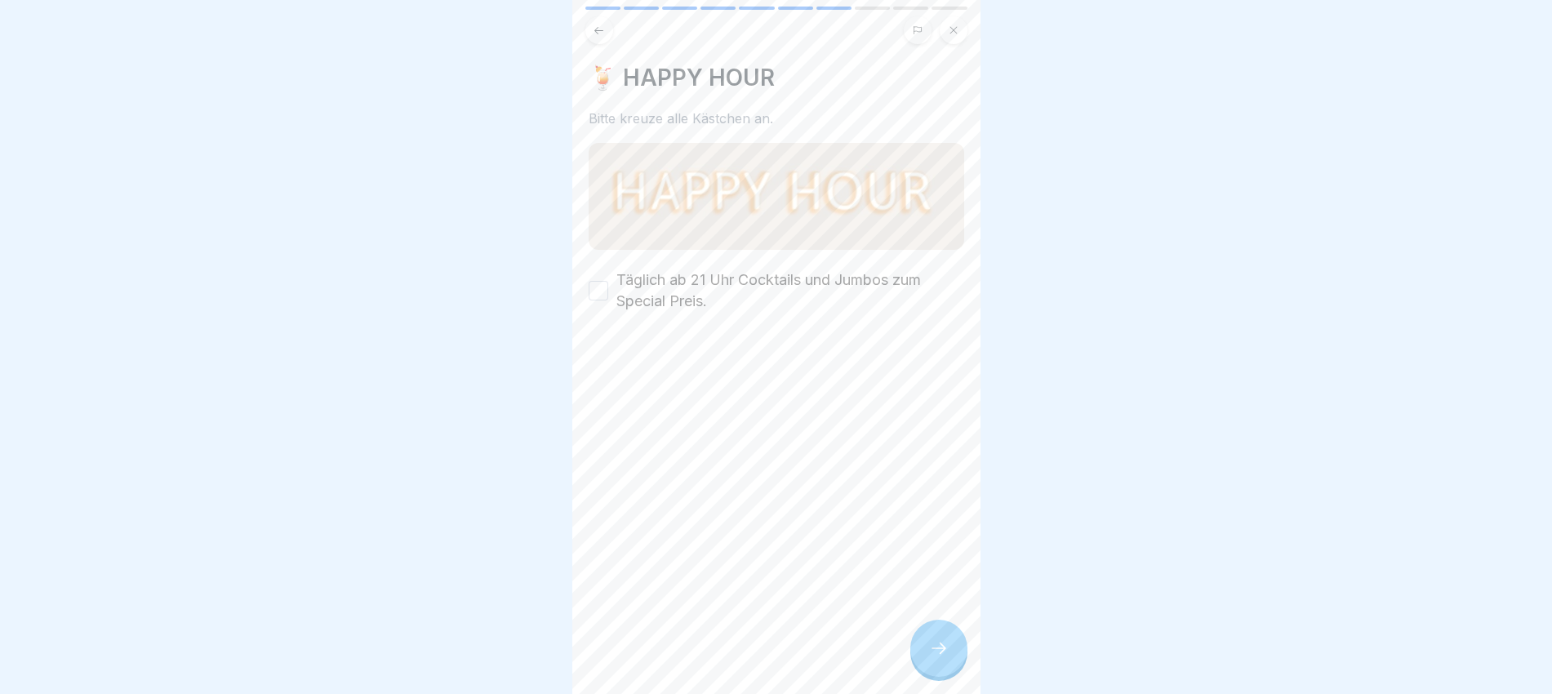
click at [950, 554] on div at bounding box center [938, 647] width 57 height 57
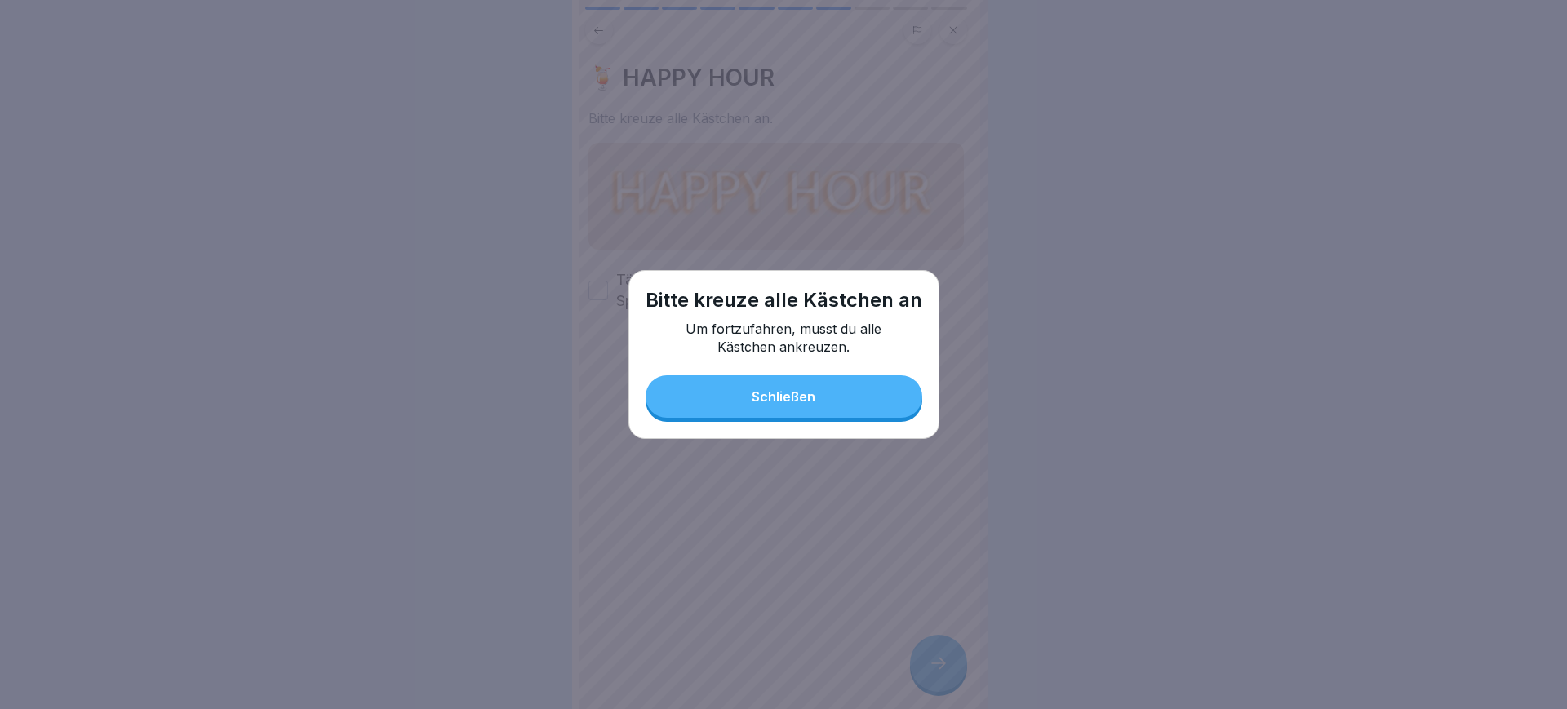
drag, startPoint x: 770, startPoint y: 406, endPoint x: 705, endPoint y: 318, distance: 109.2
click at [770, 406] on button "Schließen" at bounding box center [784, 396] width 277 height 42
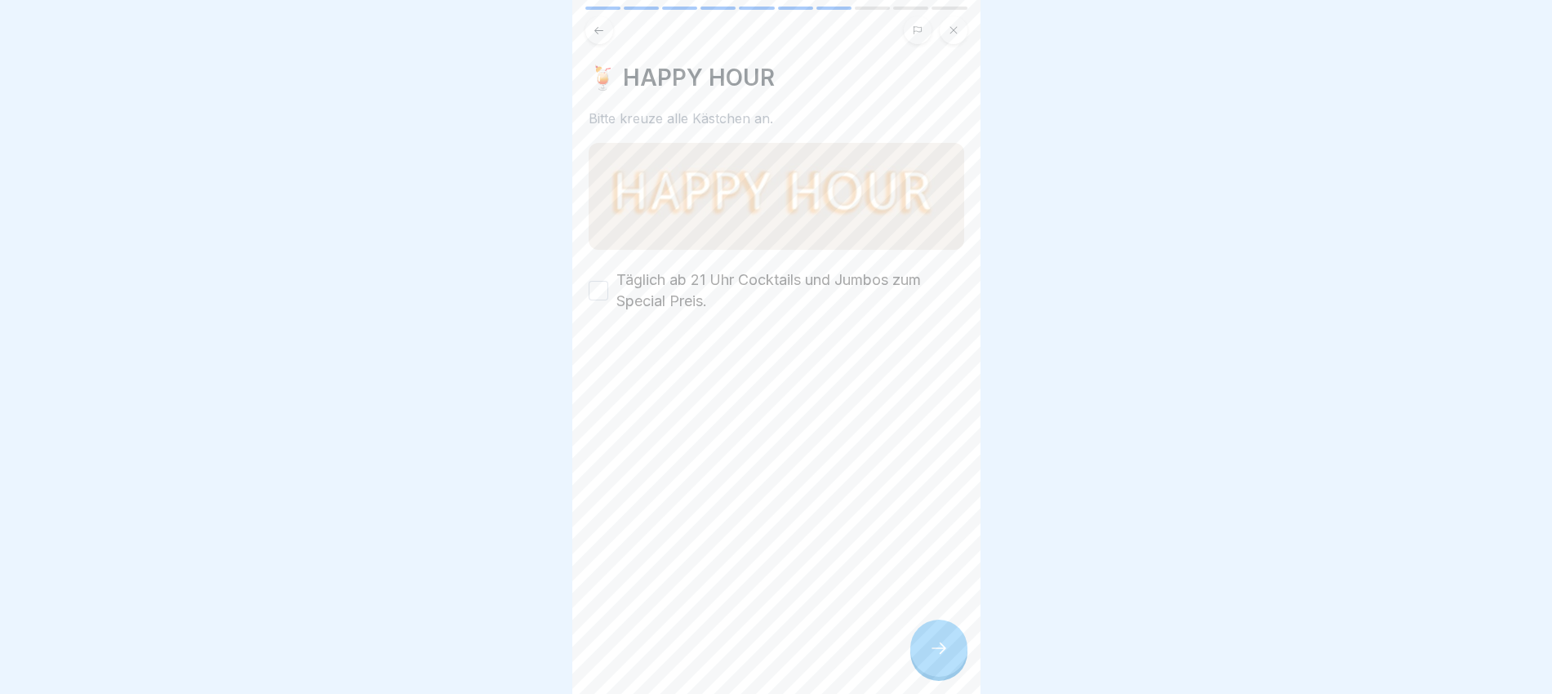
click at [661, 270] on label "Täglich ab 21 Uhr Cocktails und Jumbos zum Special Preis." at bounding box center [790, 290] width 348 height 42
click at [608, 281] on button "Täglich ab 21 Uhr Cocktails und Jumbos zum Special Preis." at bounding box center [598, 291] width 20 height 20
click at [597, 24] on icon at bounding box center [599, 30] width 12 height 12
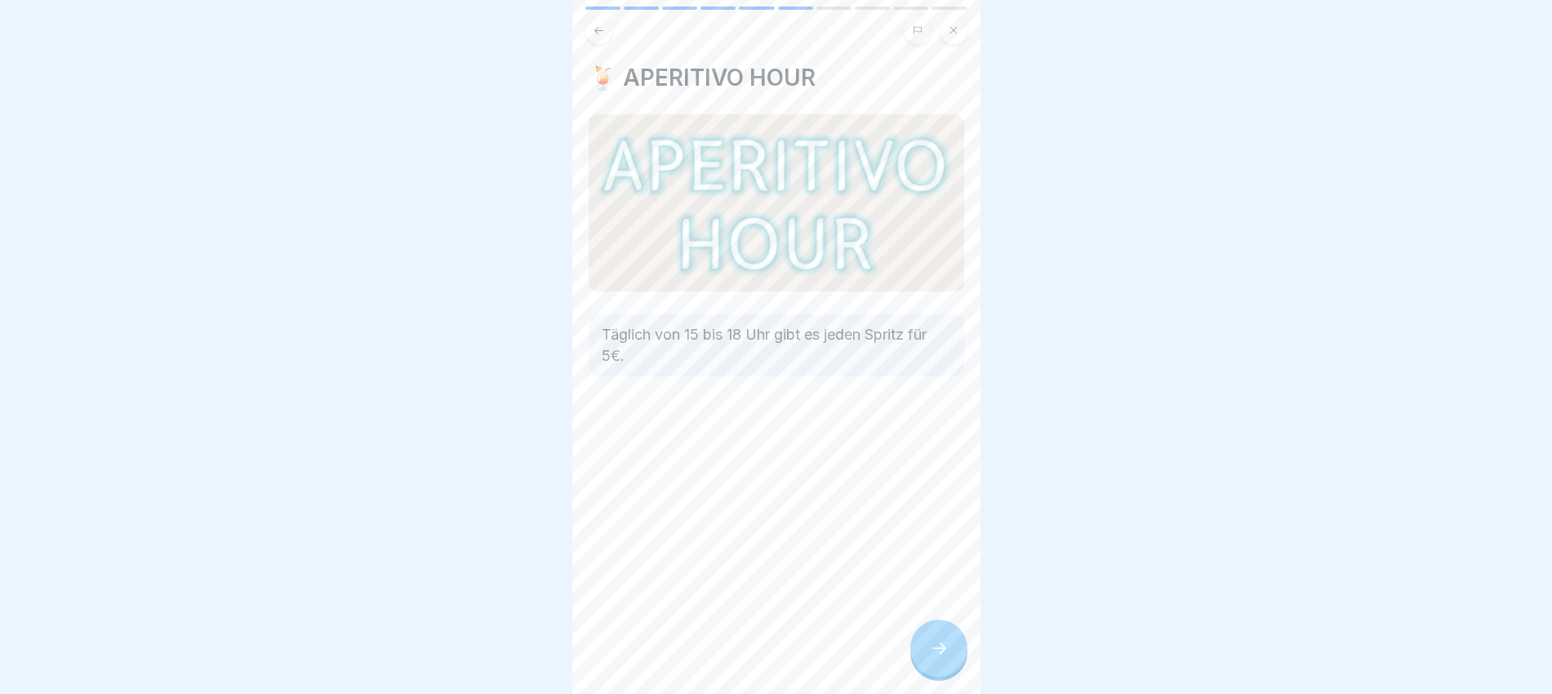
click at [597, 24] on icon at bounding box center [599, 30] width 12 height 12
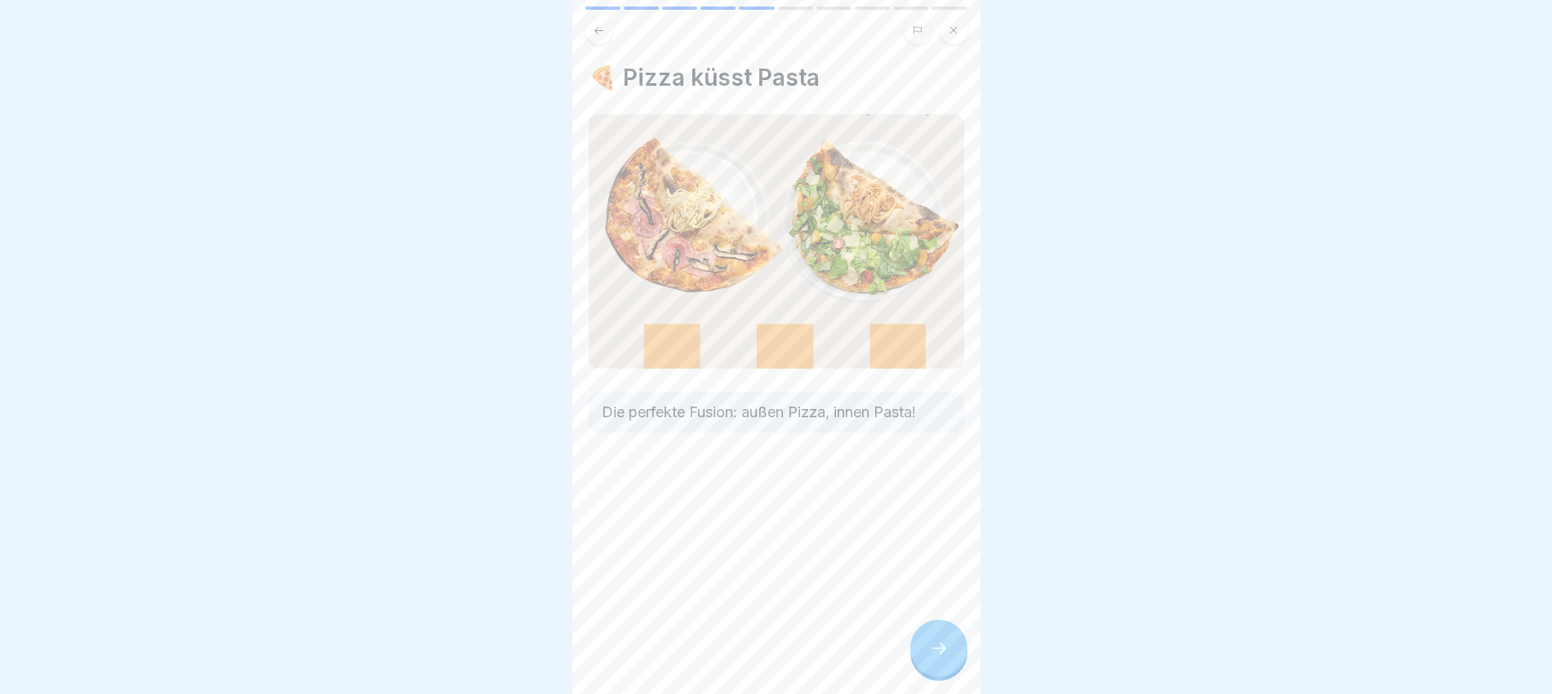
click at [957, 554] on div at bounding box center [938, 647] width 57 height 57
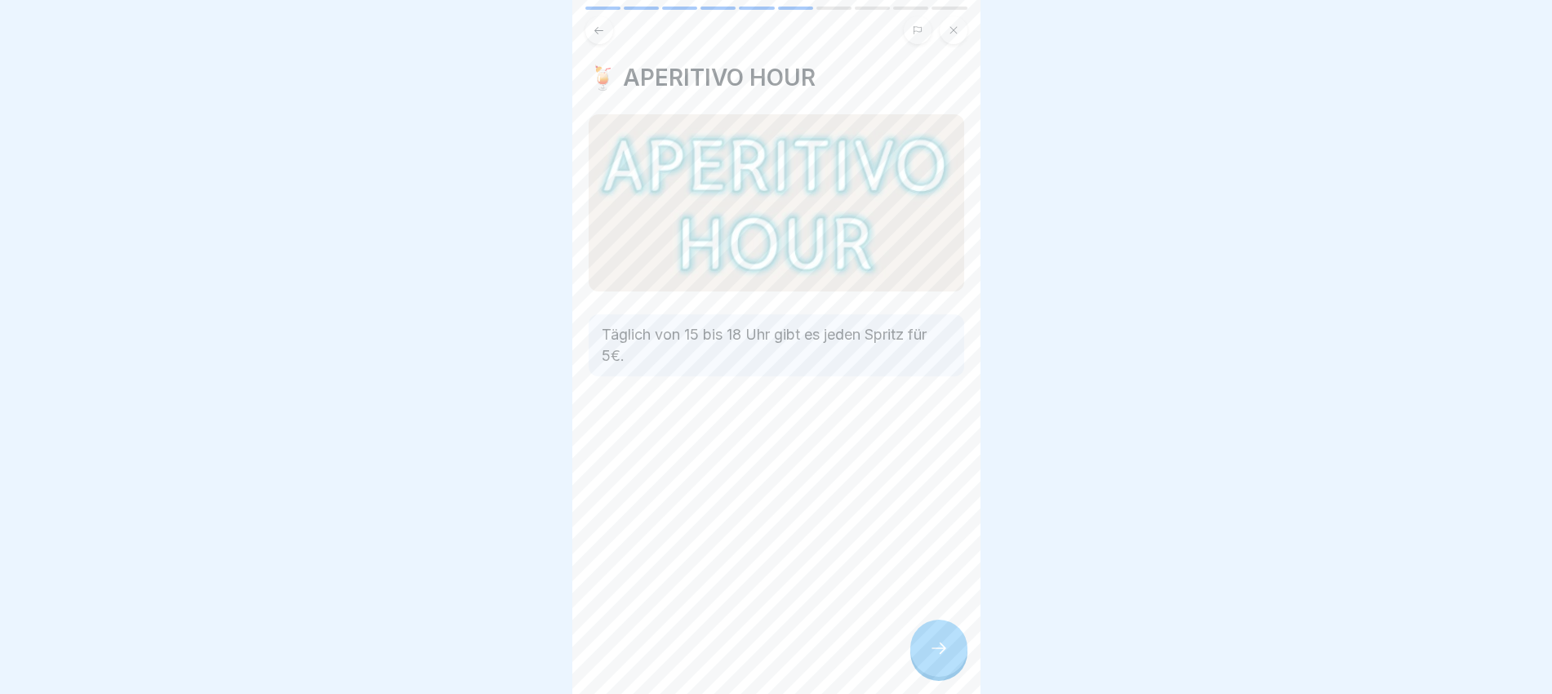
click at [951, 554] on div at bounding box center [938, 647] width 57 height 57
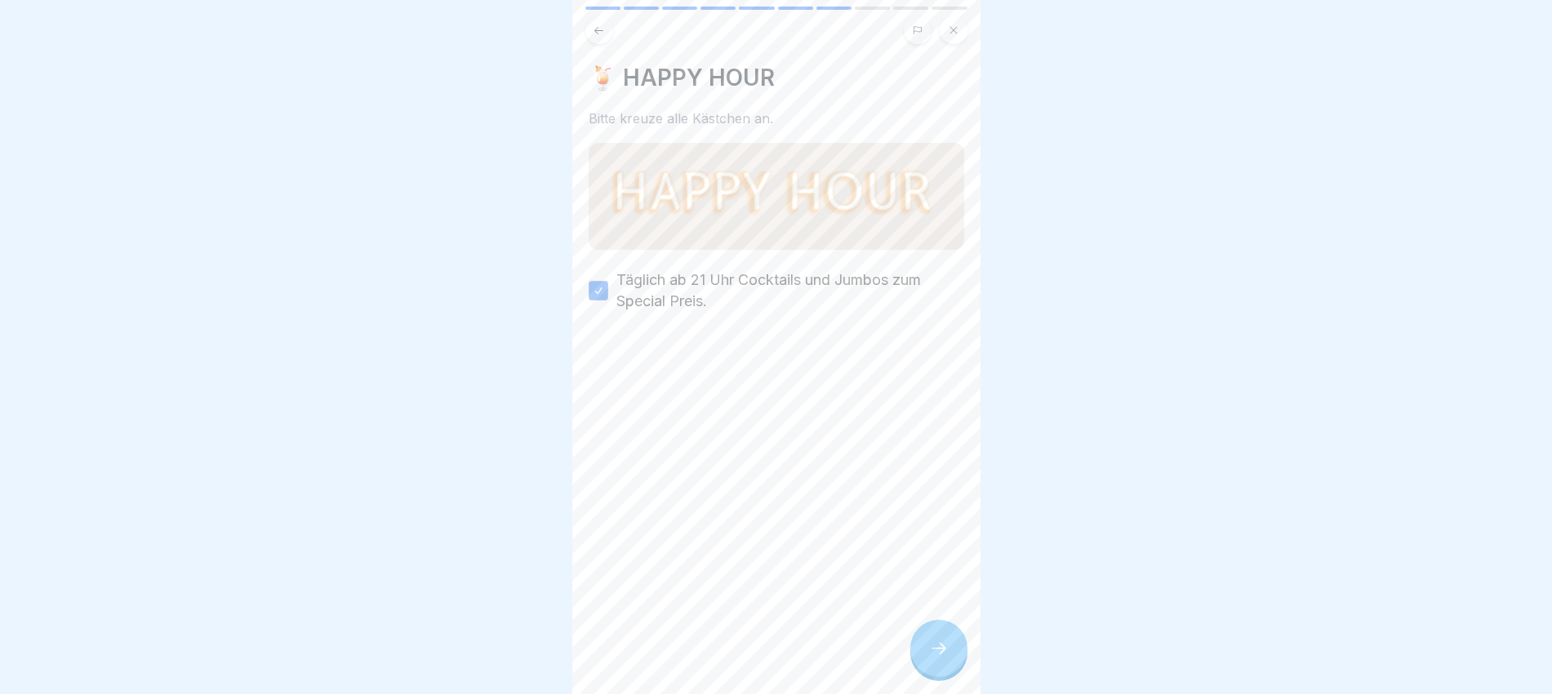
click at [937, 554] on icon at bounding box center [939, 648] width 20 height 20
